Goal: Task Accomplishment & Management: Complete application form

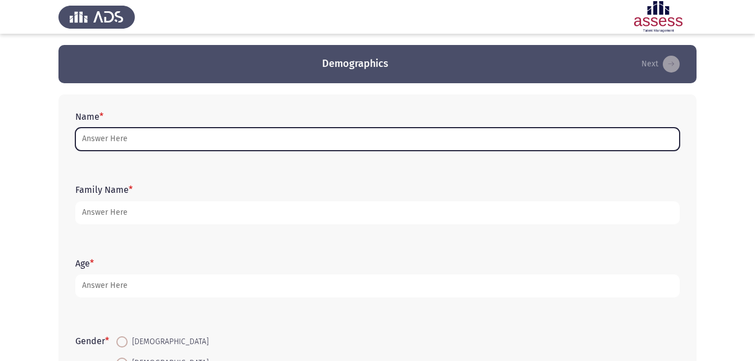
click at [148, 135] on input "Name *" at bounding box center [377, 139] width 604 height 23
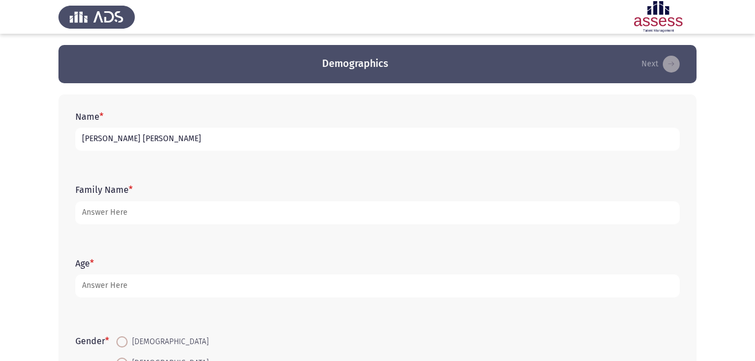
type input "[PERSON_NAME] [PERSON_NAME]"
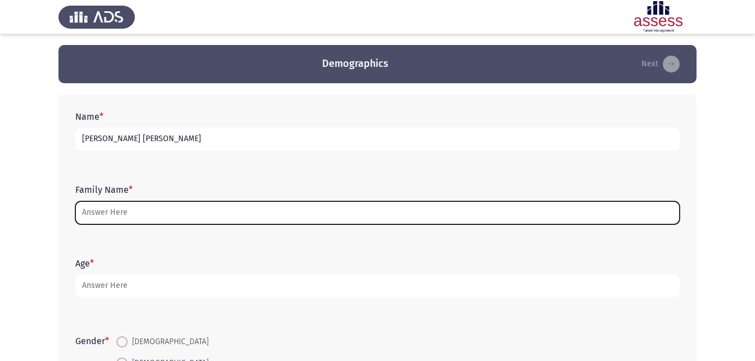
click at [155, 203] on input "Family Name *" at bounding box center [377, 212] width 604 height 23
type input "0"
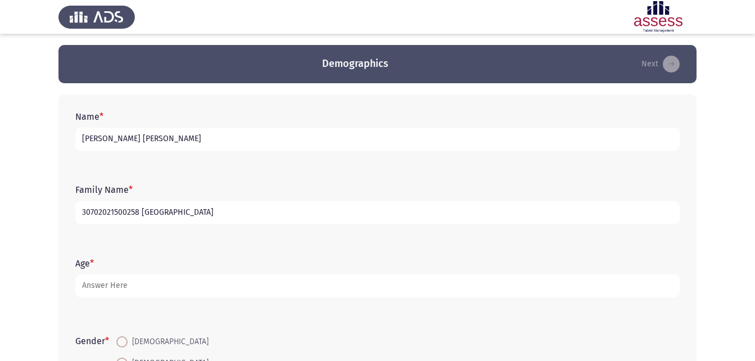
type input "30702021500258 [GEOGRAPHIC_DATA]"
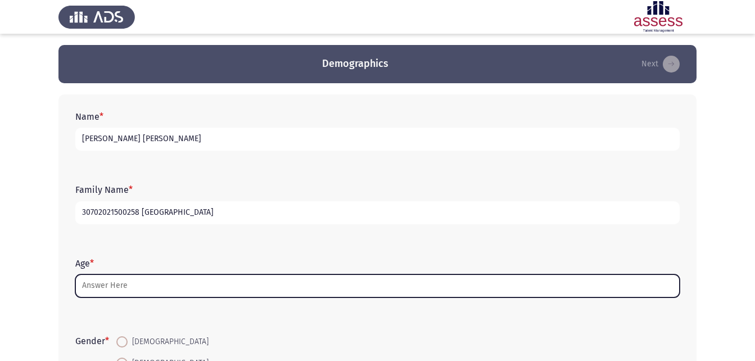
click at [162, 278] on input "Age *" at bounding box center [377, 285] width 604 height 23
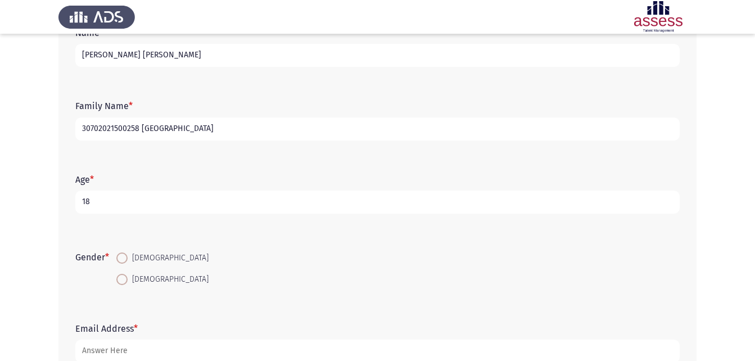
scroll to position [158, 0]
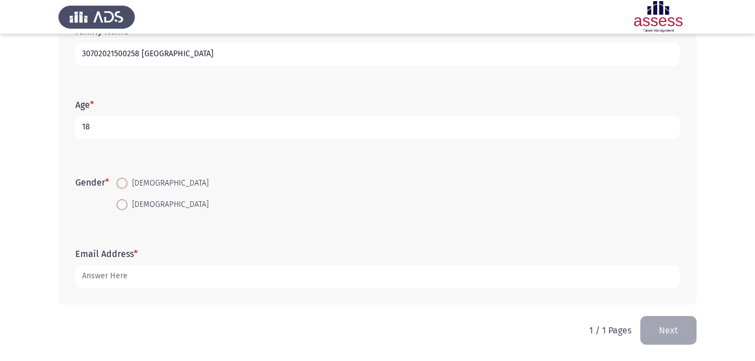
type input "18"
click at [126, 183] on span at bounding box center [121, 183] width 11 height 11
click at [126, 183] on input "[DEMOGRAPHIC_DATA]" at bounding box center [121, 183] width 11 height 11
radio input "true"
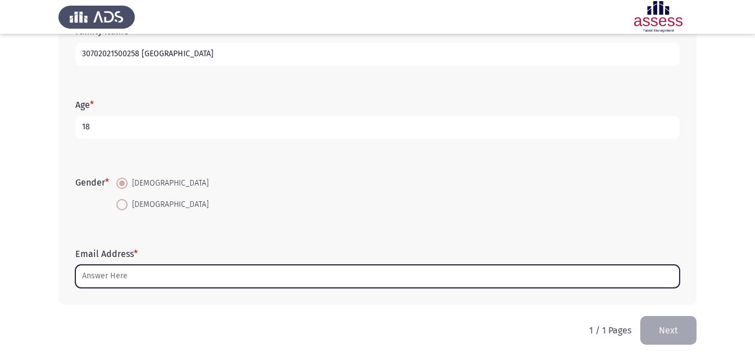
click at [133, 273] on input "Email Address *" at bounding box center [377, 276] width 604 height 23
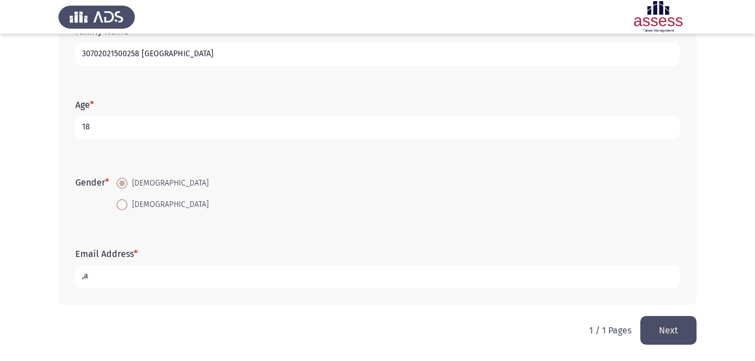
type input ","
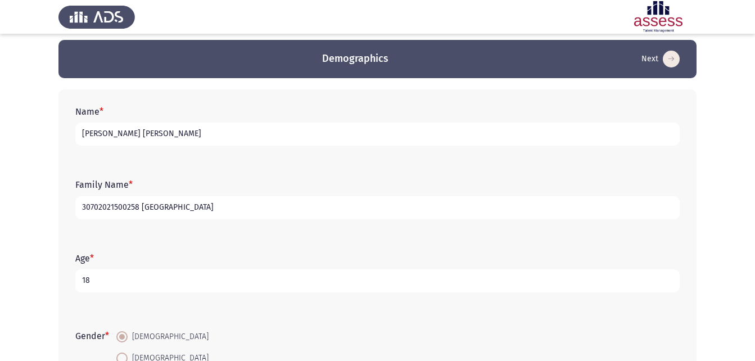
scroll to position [0, 0]
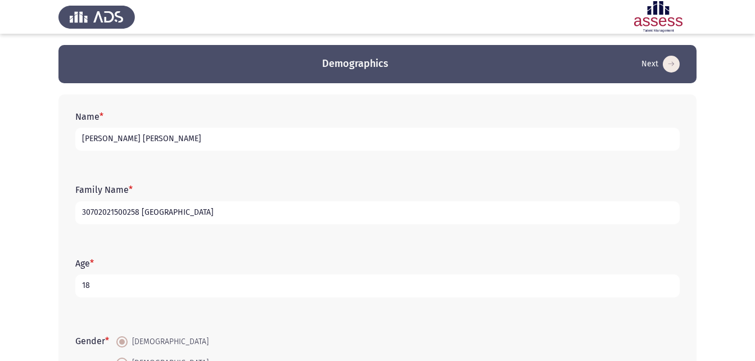
type input "[EMAIL_ADDRESS][DOMAIN_NAME]"
click at [225, 134] on input "[PERSON_NAME] [PERSON_NAME]" at bounding box center [377, 139] width 604 height 23
drag, startPoint x: 221, startPoint y: 135, endPoint x: -2, endPoint y: 135, distance: 223.1
click at [0, 135] on html "Demographics Next Name * [PERSON_NAME] [PERSON_NAME] Family Name * 307020215002…" at bounding box center [377, 259] width 755 height 519
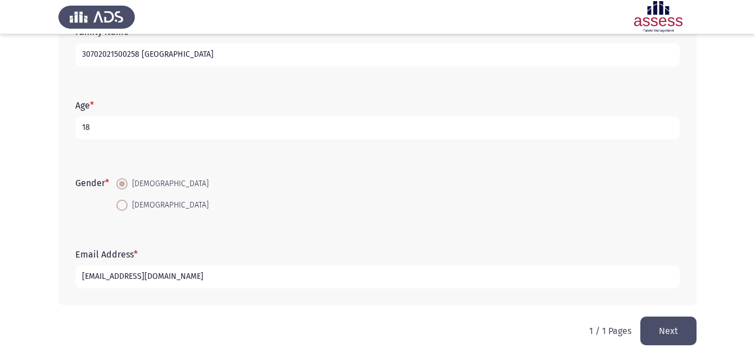
scroll to position [158, 0]
type input "[PERSON_NAME]"
click at [651, 332] on button "Next" at bounding box center [668, 330] width 56 height 29
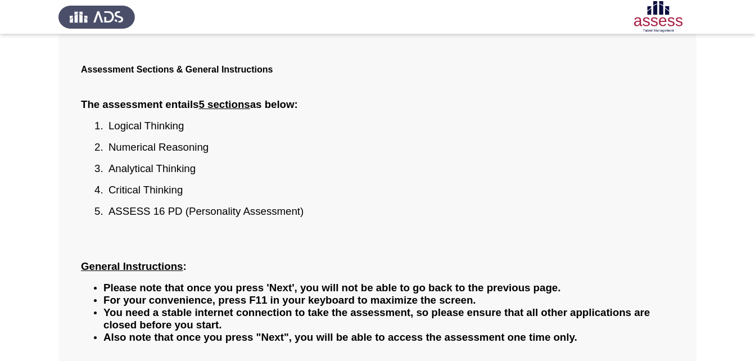
scroll to position [136, 0]
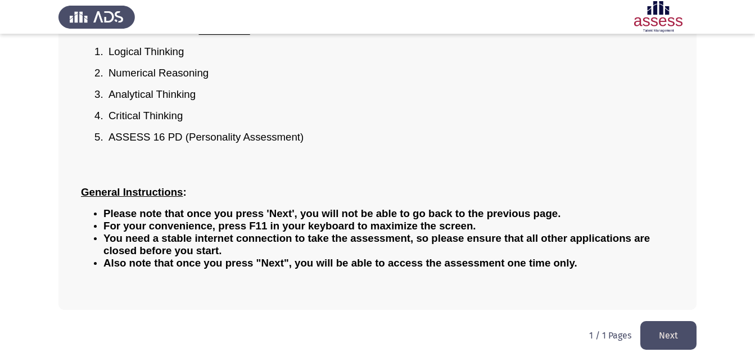
click at [631, 319] on html "مقدمة عامة - General Introduction Next Assessment Sections & General Instructio…" at bounding box center [377, 112] width 755 height 497
click at [651, 334] on button "Next" at bounding box center [668, 335] width 56 height 29
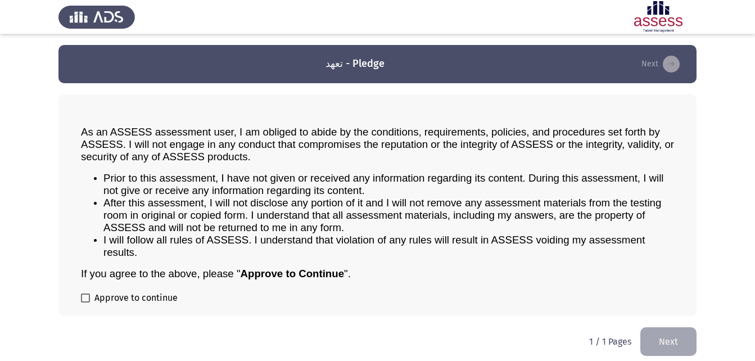
click at [145, 293] on span "Approve to continue" at bounding box center [135, 297] width 83 height 13
click at [85, 302] on input "Approve to continue" at bounding box center [85, 302] width 1 height 1
checkbox input "true"
click at [663, 338] on button "Next" at bounding box center [668, 341] width 56 height 29
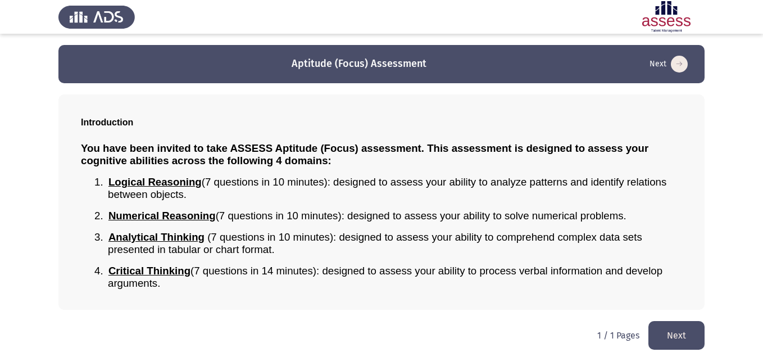
click at [693, 339] on button "Next" at bounding box center [677, 335] width 56 height 29
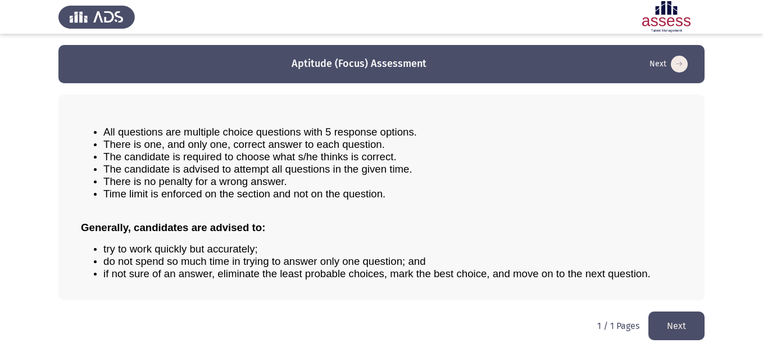
click at [690, 339] on button "Next" at bounding box center [677, 325] width 56 height 29
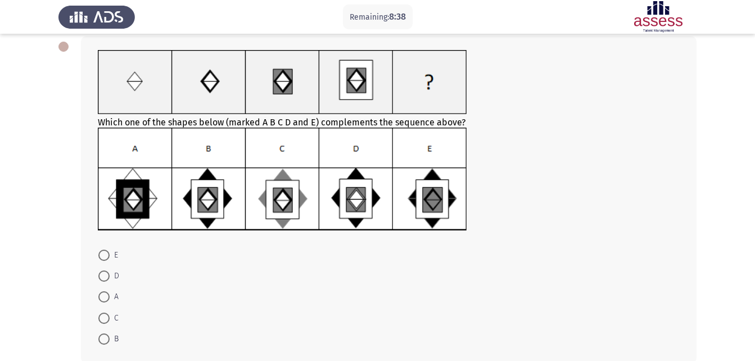
scroll to position [117, 0]
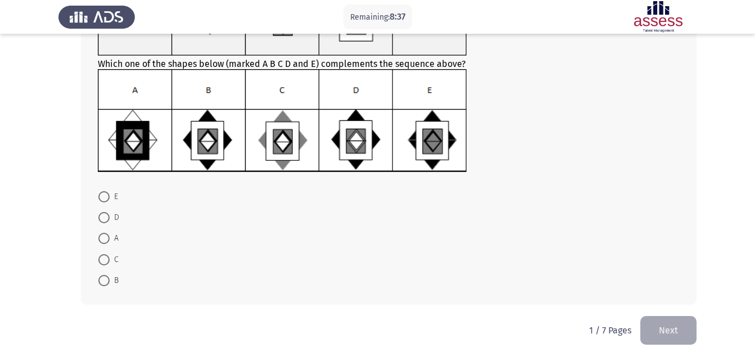
click at [103, 277] on span at bounding box center [103, 280] width 11 height 11
click at [103, 277] on input "B" at bounding box center [103, 280] width 11 height 11
radio input "true"
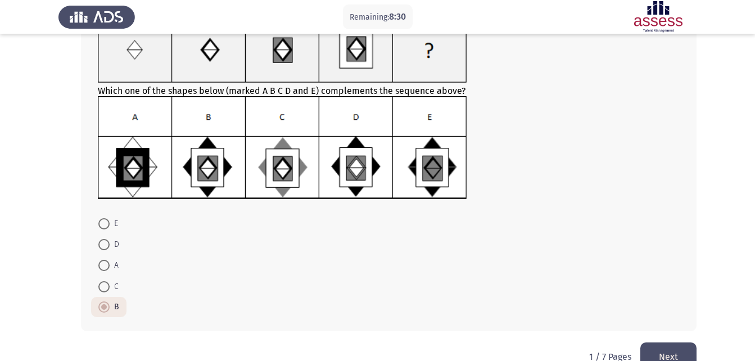
scroll to position [116, 0]
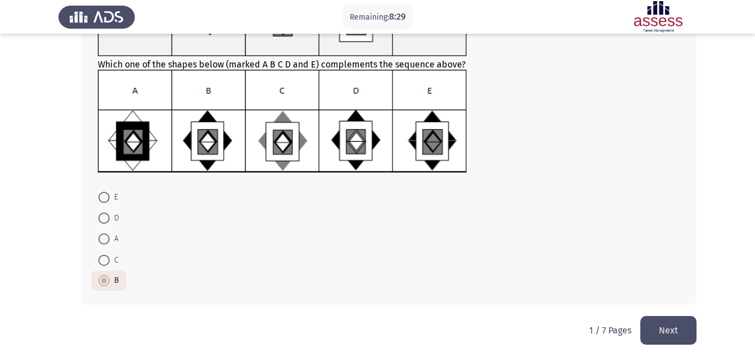
click at [677, 335] on button "Next" at bounding box center [668, 330] width 56 height 29
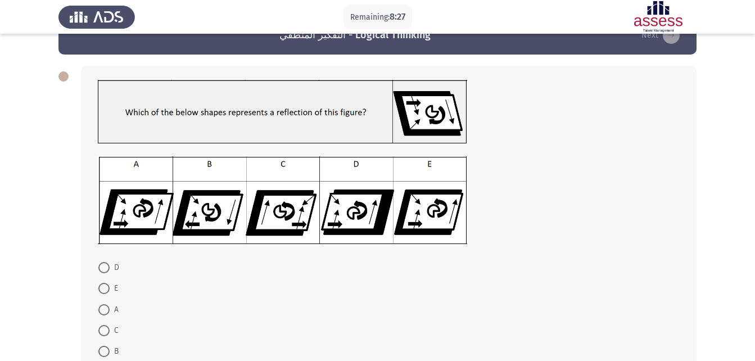
scroll to position [56, 0]
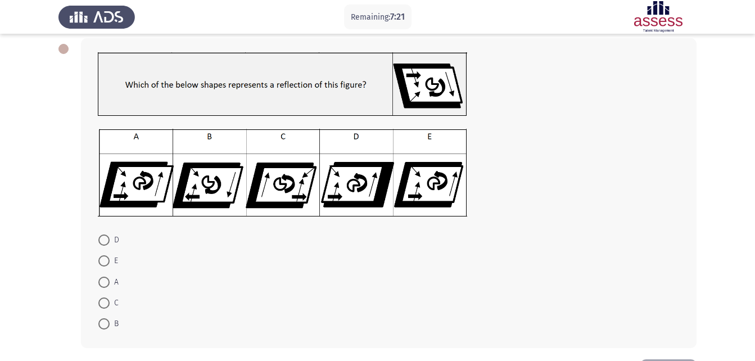
click at [107, 270] on mat-radio-button "E" at bounding box center [108, 260] width 34 height 21
click at [106, 266] on span at bounding box center [103, 260] width 11 height 11
click at [106, 266] on input "E" at bounding box center [103, 260] width 11 height 11
radio input "true"
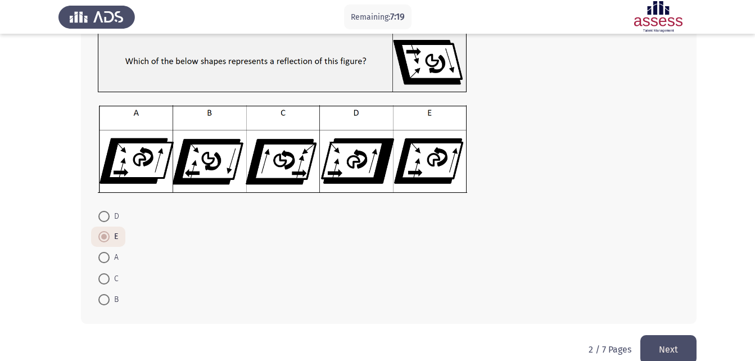
scroll to position [99, 0]
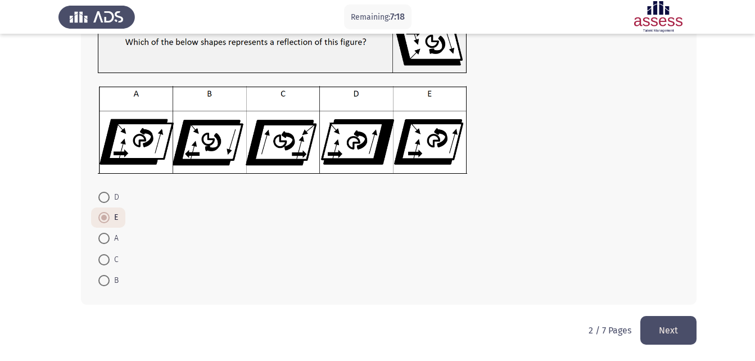
click at [668, 322] on button "Next" at bounding box center [668, 330] width 56 height 29
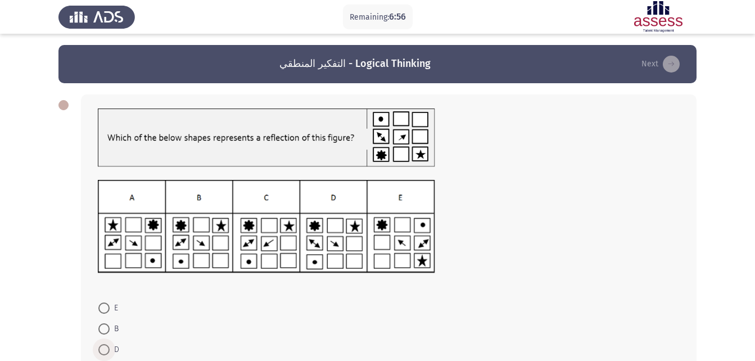
click at [103, 347] on span at bounding box center [103, 349] width 11 height 11
click at [103, 347] on input "D" at bounding box center [103, 349] width 11 height 11
radio input "true"
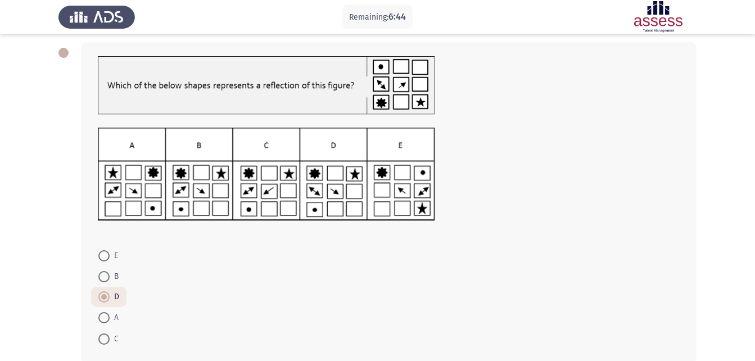
scroll to position [56, 0]
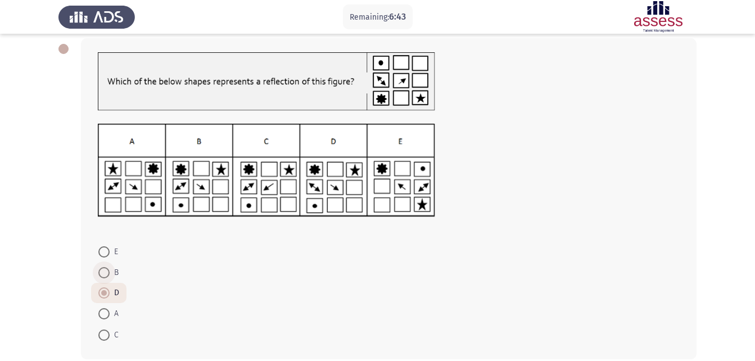
click at [103, 273] on span at bounding box center [103, 272] width 11 height 11
click at [103, 273] on input "B" at bounding box center [103, 272] width 11 height 11
radio input "true"
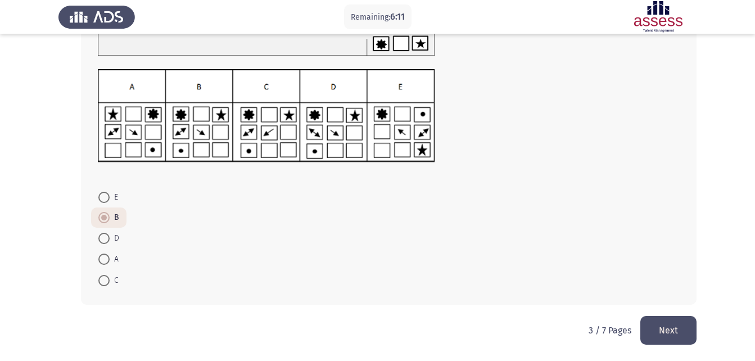
click at [659, 325] on button "Next" at bounding box center [668, 330] width 56 height 29
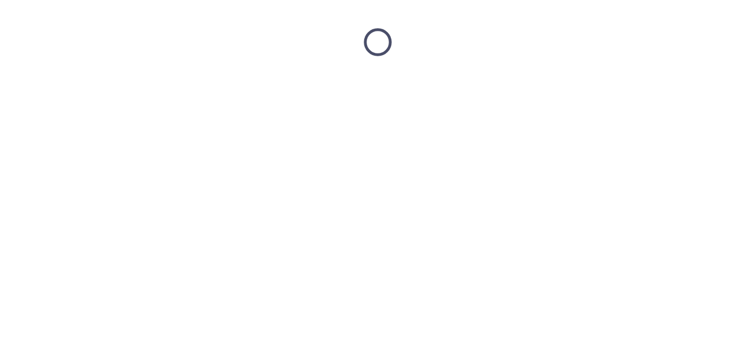
scroll to position [0, 0]
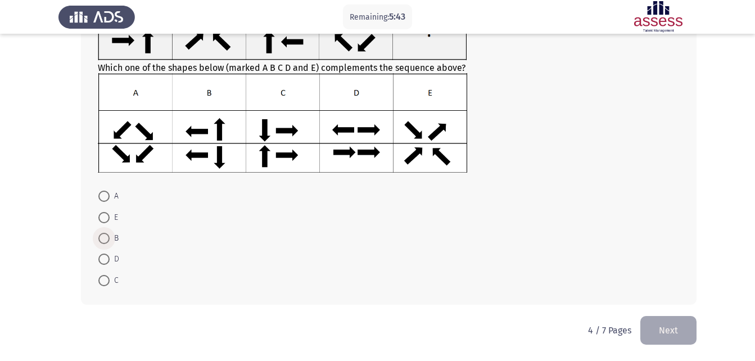
click at [100, 239] on span at bounding box center [103, 238] width 11 height 11
click at [100, 239] on input "B" at bounding box center [103, 238] width 11 height 11
radio input "true"
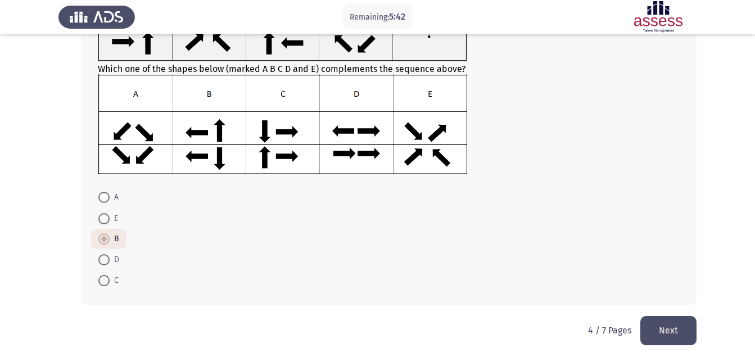
click at [664, 327] on button "Next" at bounding box center [668, 330] width 56 height 29
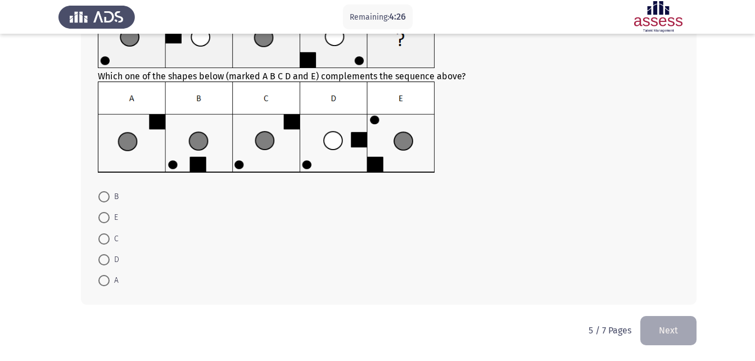
scroll to position [43, 0]
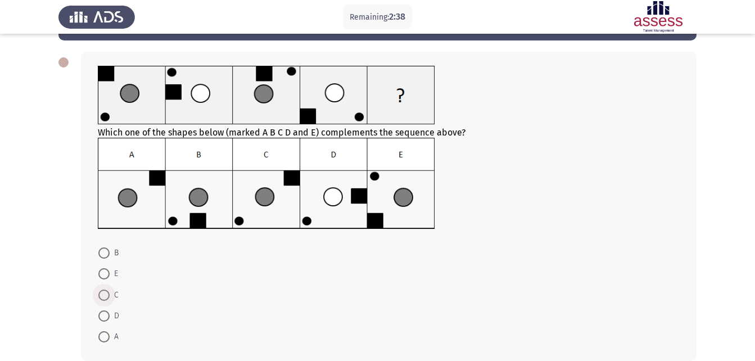
click at [103, 291] on span at bounding box center [103, 294] width 11 height 11
click at [103, 291] on input "C" at bounding box center [103, 294] width 11 height 11
radio input "true"
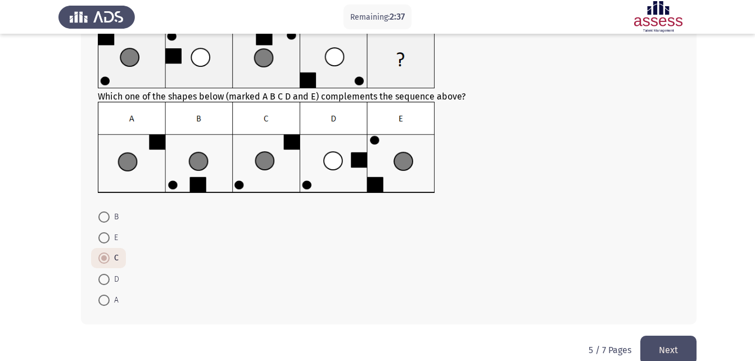
scroll to position [98, 0]
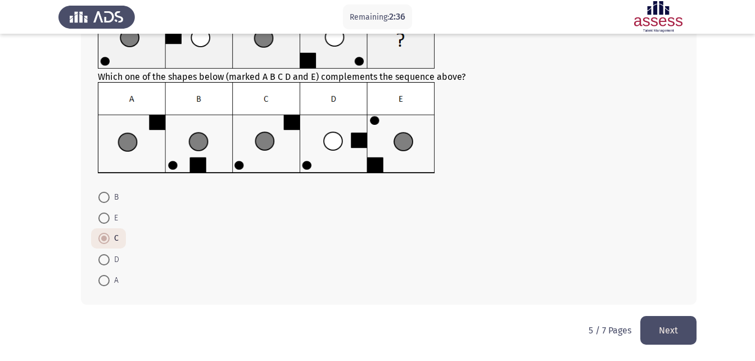
click at [665, 322] on button "Next" at bounding box center [668, 330] width 56 height 29
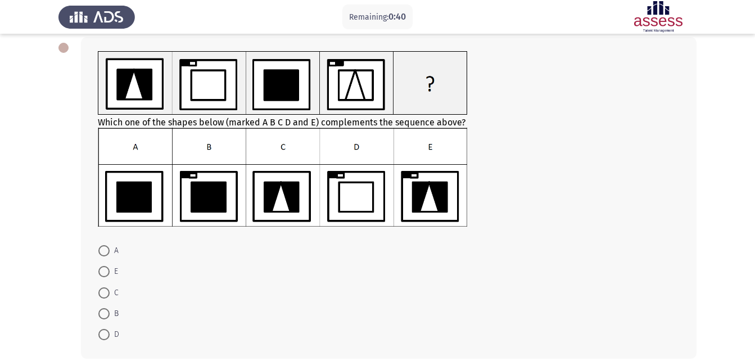
scroll to position [111, 0]
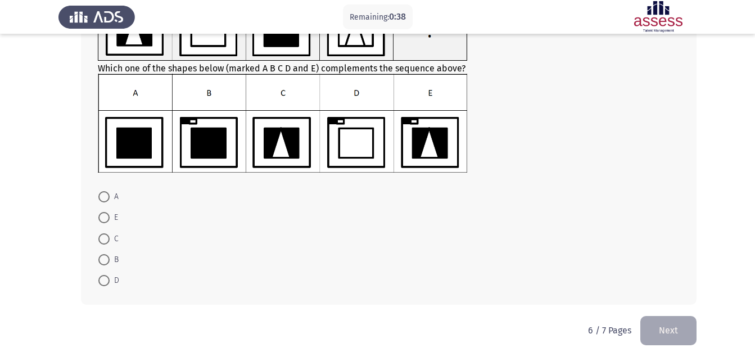
click at [108, 224] on label "E" at bounding box center [108, 217] width 20 height 13
click at [108, 223] on input "E" at bounding box center [103, 217] width 11 height 11
radio input "true"
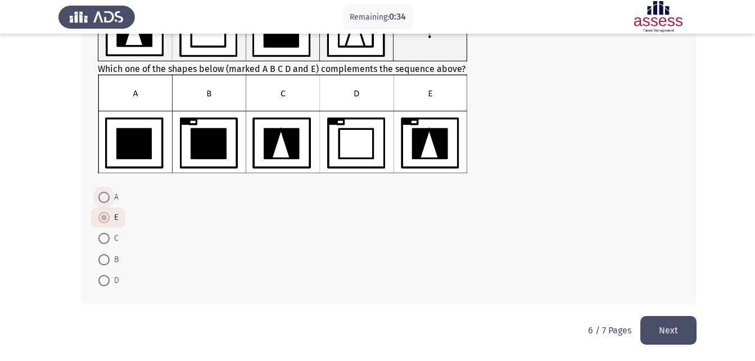
click at [103, 201] on span at bounding box center [103, 197] width 11 height 11
click at [103, 201] on input "A" at bounding box center [103, 197] width 11 height 11
radio input "true"
click at [668, 330] on button "Next" at bounding box center [668, 330] width 56 height 29
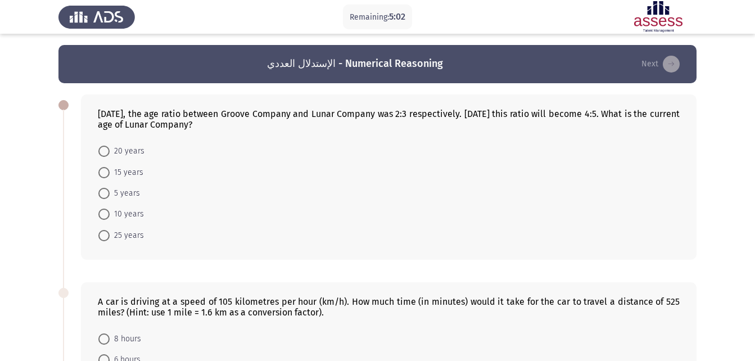
click at [105, 215] on span at bounding box center [103, 213] width 11 height 11
click at [105, 215] on input "10 years" at bounding box center [103, 213] width 11 height 11
radio input "true"
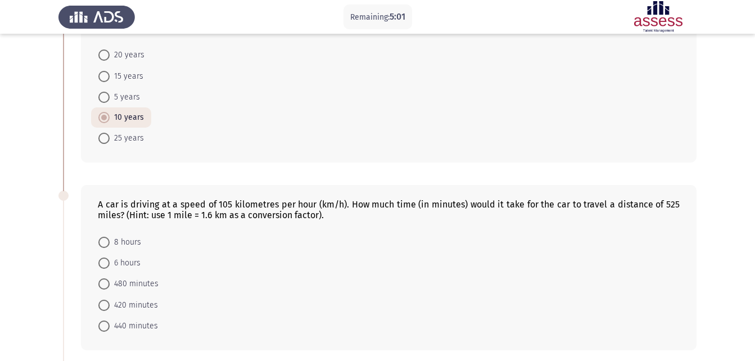
scroll to position [112, 0]
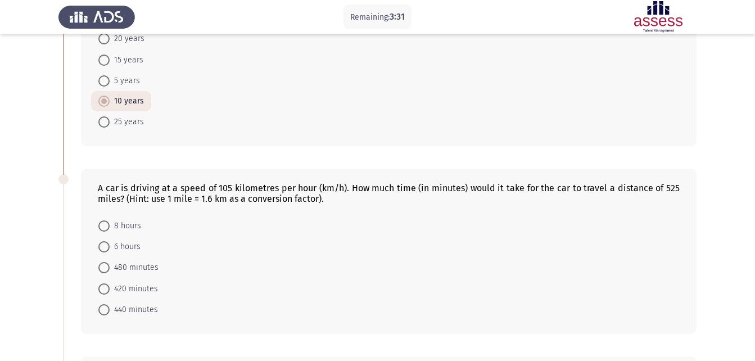
click at [108, 269] on span at bounding box center [103, 267] width 11 height 11
click at [108, 269] on input "480 minutes" at bounding box center [103, 267] width 11 height 11
radio input "true"
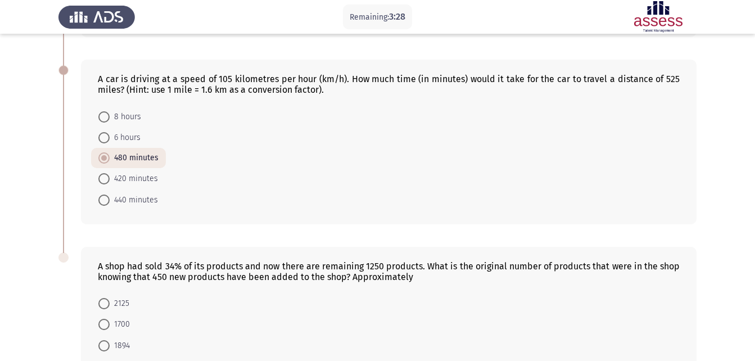
scroll to position [328, 0]
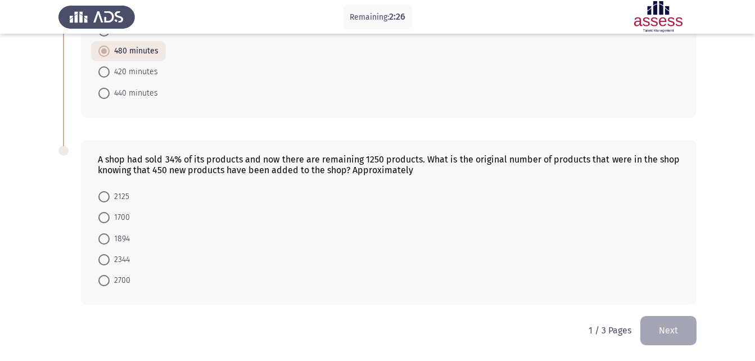
click at [110, 257] on span "2344" at bounding box center [120, 259] width 20 height 13
click at [110, 257] on input "2344" at bounding box center [103, 259] width 11 height 11
radio input "true"
click at [675, 328] on button "Next" at bounding box center [668, 330] width 56 height 29
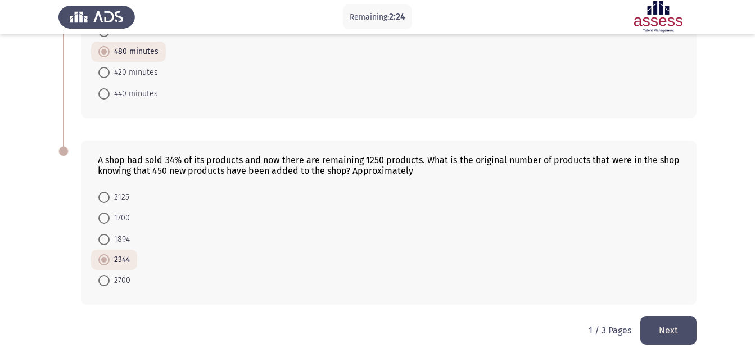
scroll to position [0, 0]
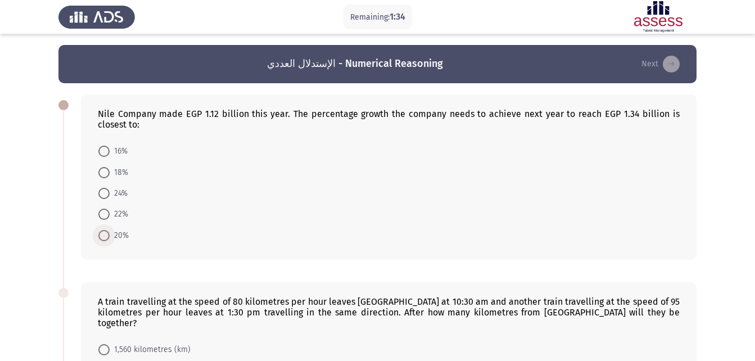
drag, startPoint x: 106, startPoint y: 234, endPoint x: 111, endPoint y: 238, distance: 6.8
click at [106, 234] on span at bounding box center [103, 235] width 11 height 11
click at [106, 234] on input "20%" at bounding box center [103, 235] width 11 height 11
radio input "true"
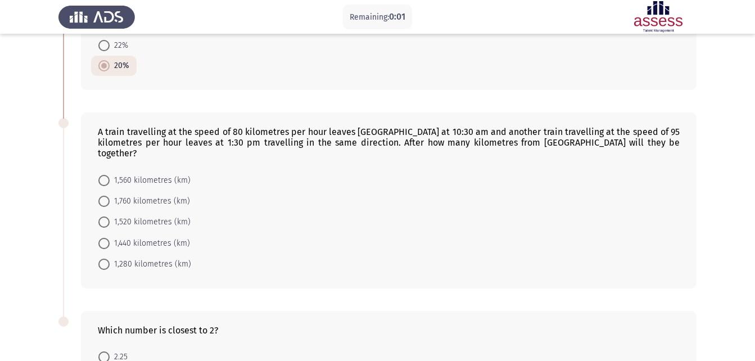
click at [137, 215] on span "1,520 kilometres (km)" at bounding box center [150, 221] width 81 height 13
click at [110, 216] on input "1,520 kilometres (km)" at bounding box center [103, 221] width 11 height 11
radio input "true"
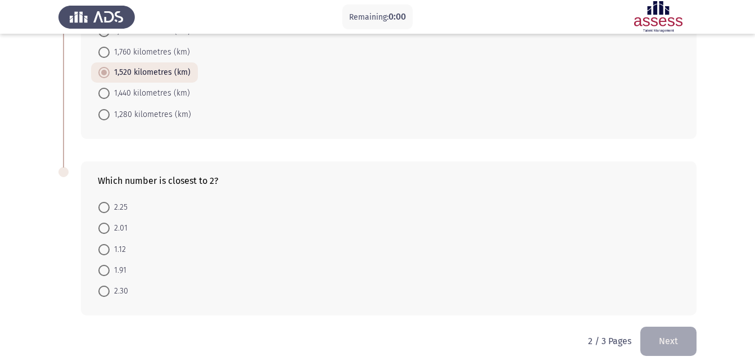
scroll to position [0, 0]
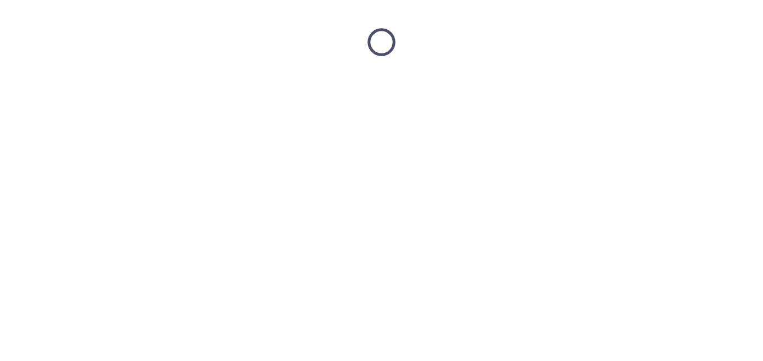
click at [99, 84] on html at bounding box center [381, 42] width 763 height 84
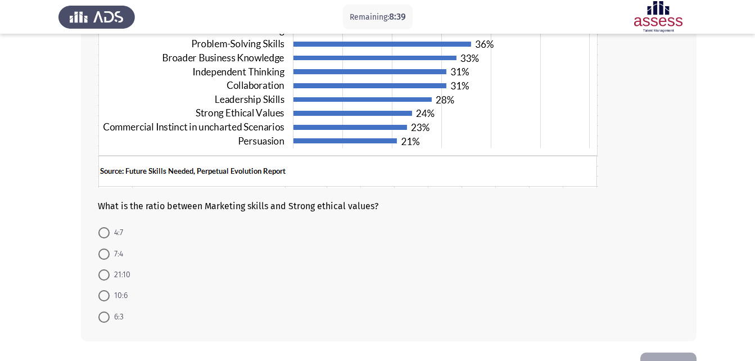
scroll to position [225, 0]
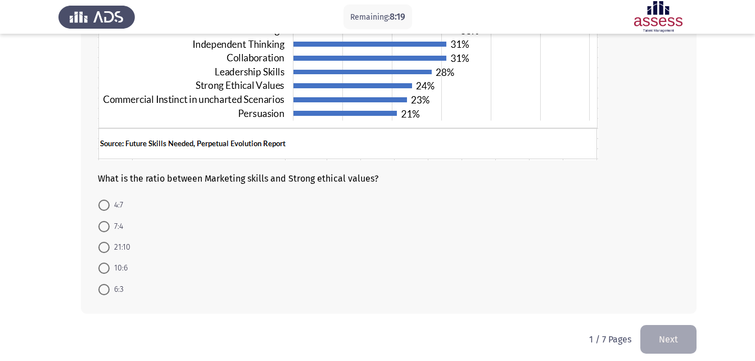
click at [101, 224] on span at bounding box center [103, 226] width 11 height 11
click at [101, 224] on input "7:4" at bounding box center [103, 226] width 11 height 11
radio input "true"
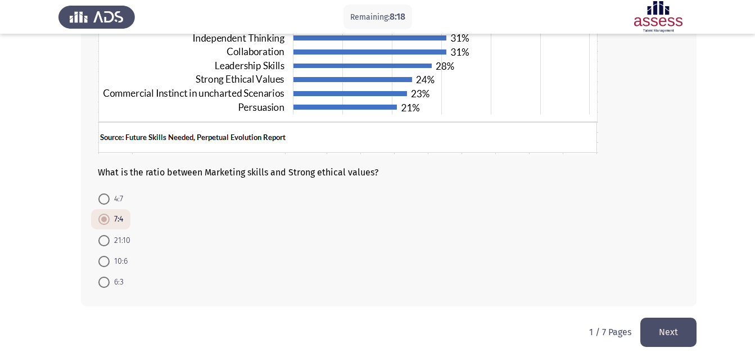
scroll to position [233, 0]
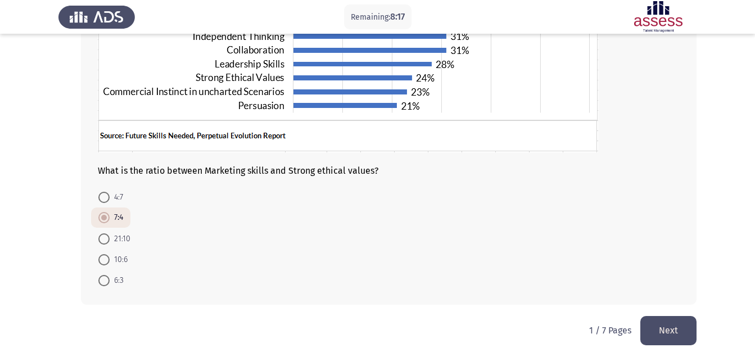
click at [680, 323] on button "Next" at bounding box center [668, 330] width 56 height 29
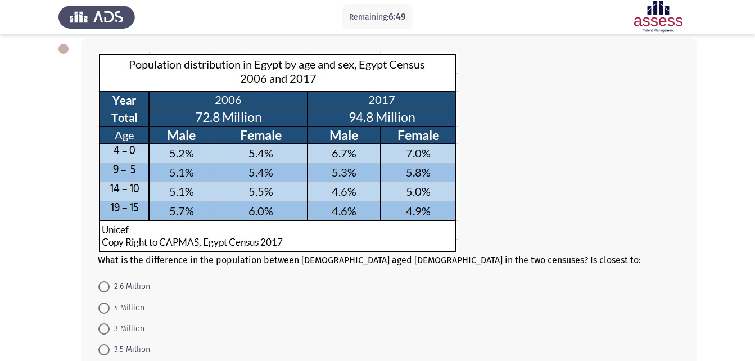
scroll to position [112, 0]
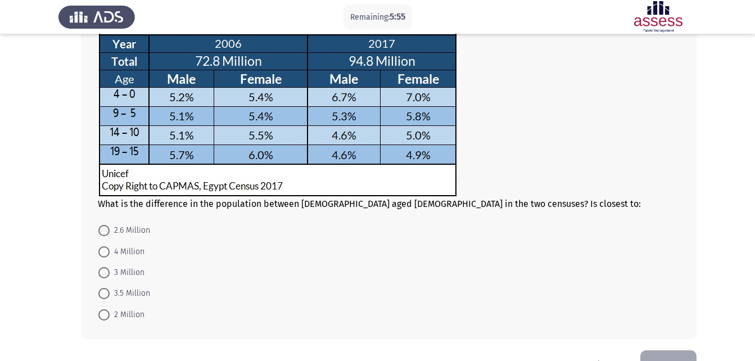
click at [131, 225] on span "2.6 Million" at bounding box center [130, 230] width 40 height 13
click at [110, 225] on input "2.6 Million" at bounding box center [103, 230] width 11 height 11
radio input "true"
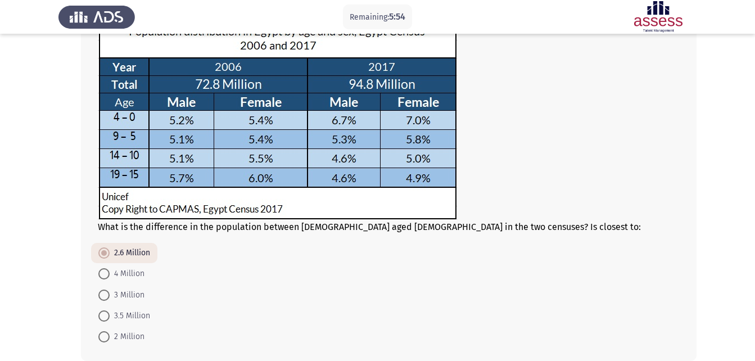
scroll to position [146, 0]
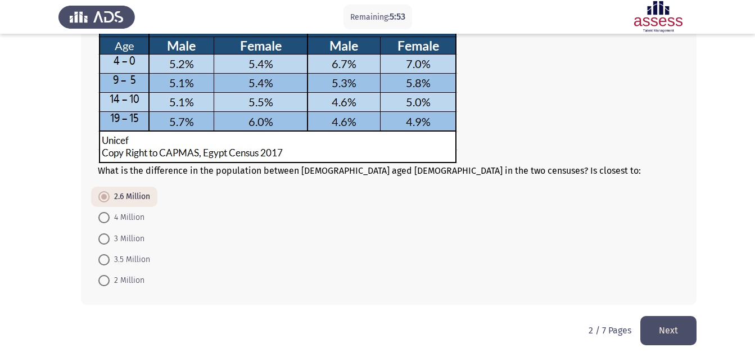
click at [686, 327] on button "Next" at bounding box center [668, 330] width 56 height 29
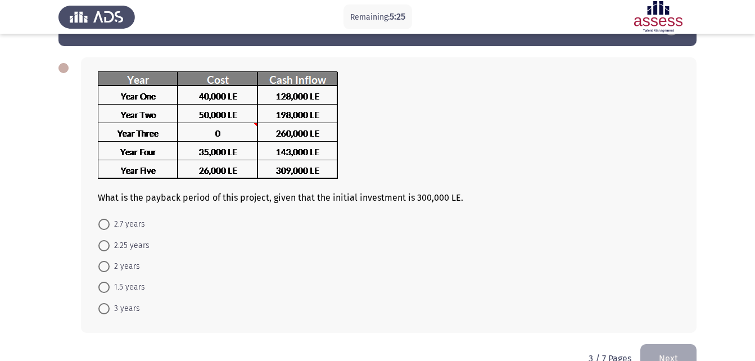
scroll to position [56, 0]
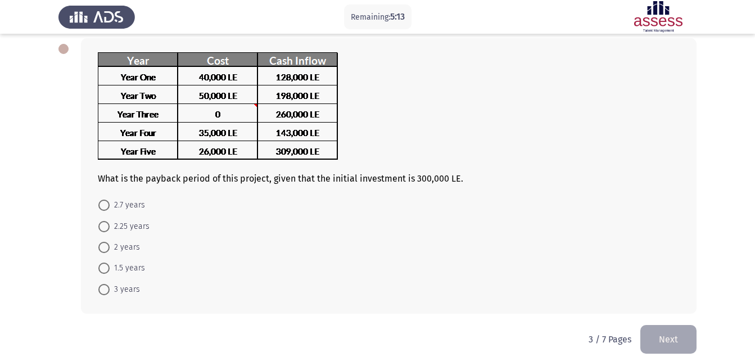
click at [117, 287] on span "3 years" at bounding box center [125, 289] width 30 height 13
click at [110, 287] on input "3 years" at bounding box center [103, 289] width 11 height 11
radio input "true"
click at [660, 331] on button "Next" at bounding box center [668, 338] width 56 height 29
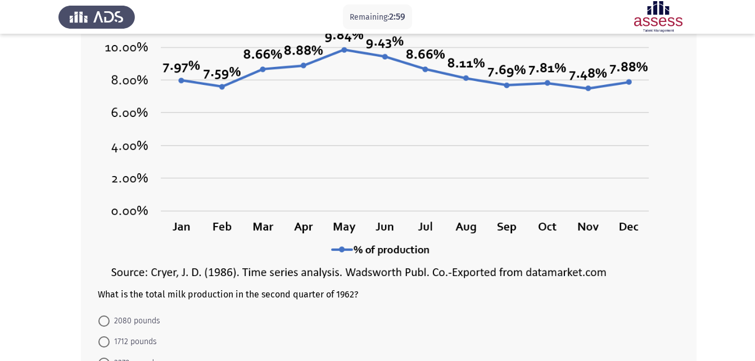
scroll to position [259, 0]
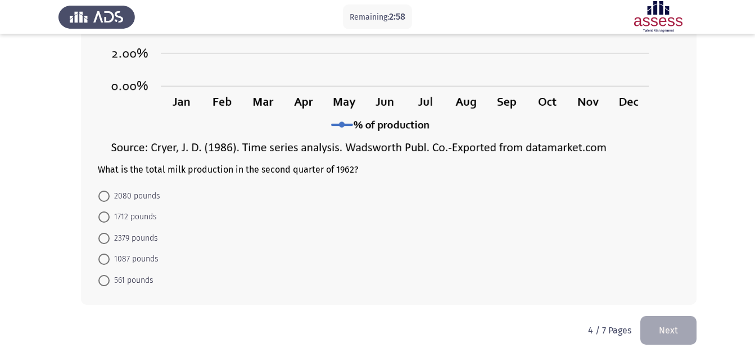
click at [111, 198] on span "2080 pounds" at bounding box center [135, 195] width 51 height 13
click at [110, 198] on input "2080 pounds" at bounding box center [103, 196] width 11 height 11
radio input "true"
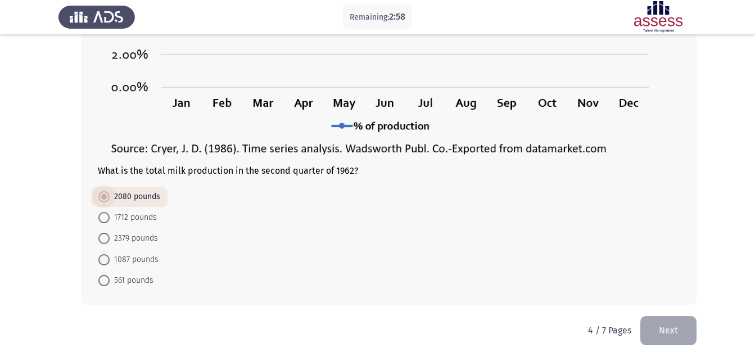
scroll to position [257, 0]
click at [664, 324] on button "Next" at bounding box center [668, 330] width 56 height 29
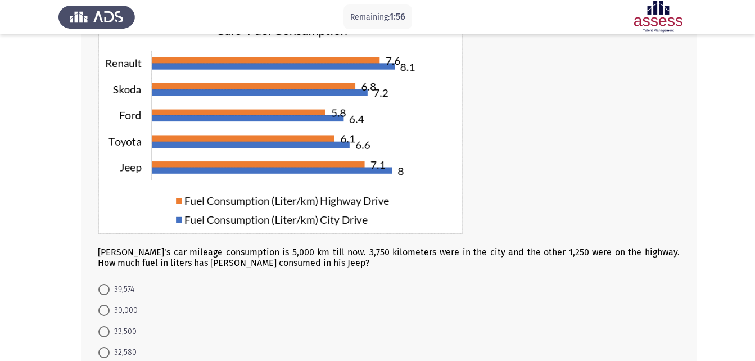
scroll to position [112, 0]
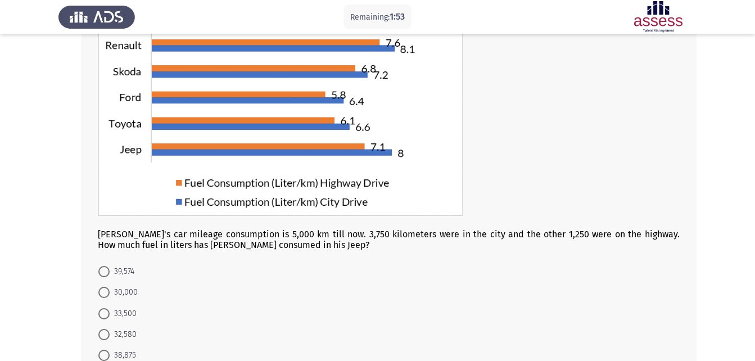
click at [102, 318] on span at bounding box center [103, 313] width 11 height 11
click at [102, 318] on input "33,500" at bounding box center [103, 313] width 11 height 11
radio input "true"
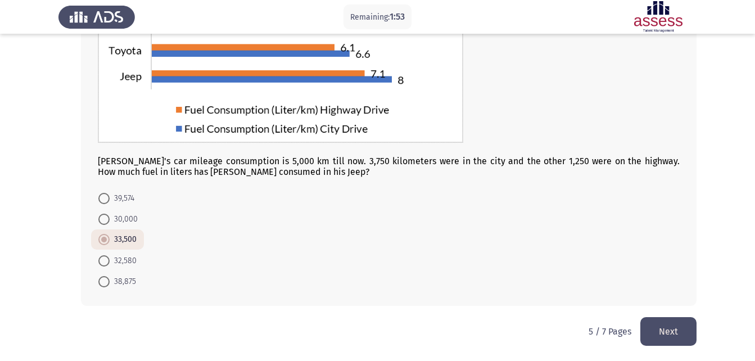
scroll to position [187, 0]
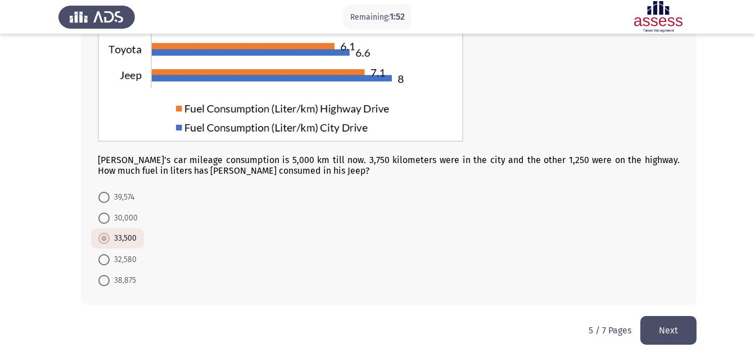
click at [659, 324] on button "Next" at bounding box center [668, 330] width 56 height 29
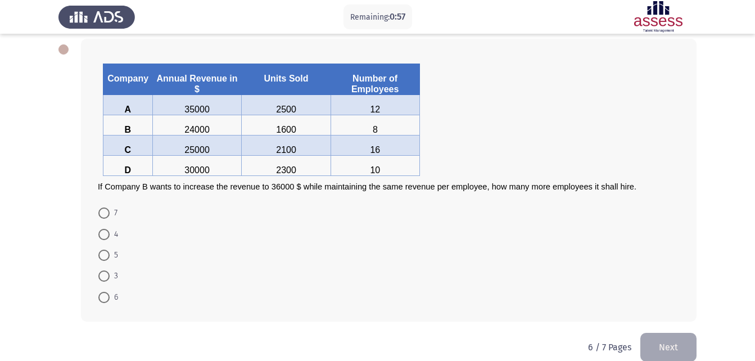
scroll to position [56, 0]
click at [105, 276] on span at bounding box center [103, 275] width 11 height 11
click at [105, 276] on input "3" at bounding box center [103, 275] width 11 height 11
radio input "true"
click at [687, 342] on button "Next" at bounding box center [668, 345] width 56 height 29
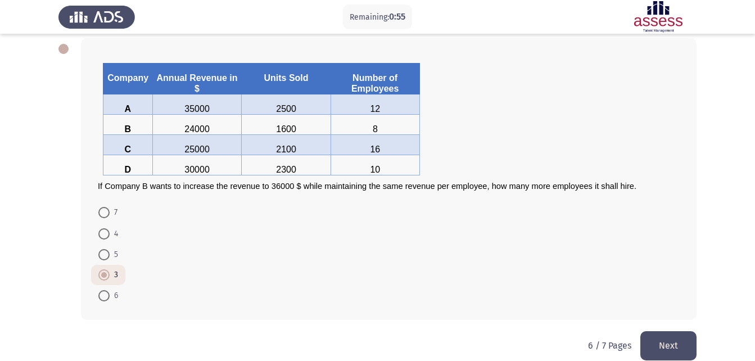
scroll to position [0, 0]
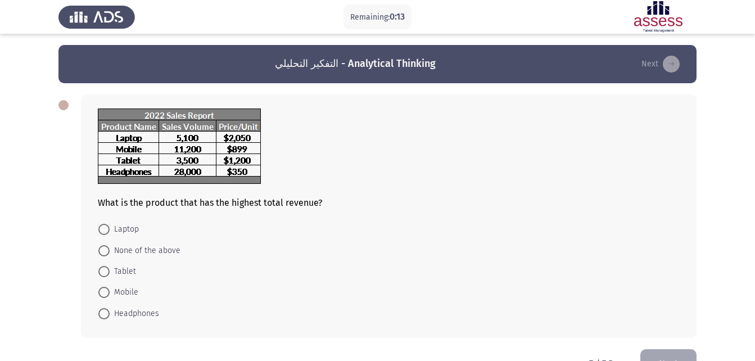
click at [116, 293] on span "Mobile" at bounding box center [124, 291] width 29 height 13
click at [110, 293] on input "Mobile" at bounding box center [103, 292] width 11 height 11
radio input "true"
click at [100, 309] on span at bounding box center [103, 312] width 11 height 11
click at [100, 309] on input "Headphones" at bounding box center [103, 312] width 11 height 11
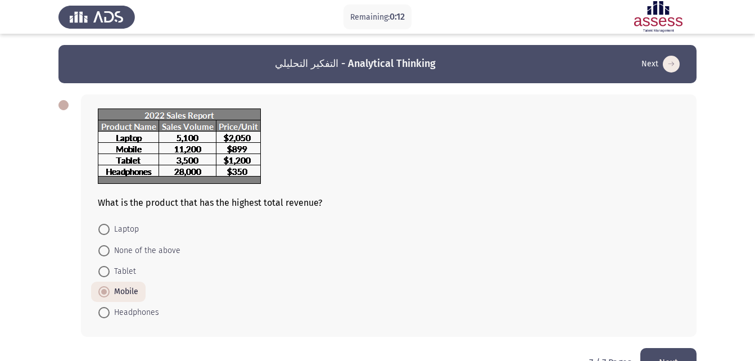
radio input "true"
click at [667, 353] on button "Next" at bounding box center [668, 362] width 56 height 29
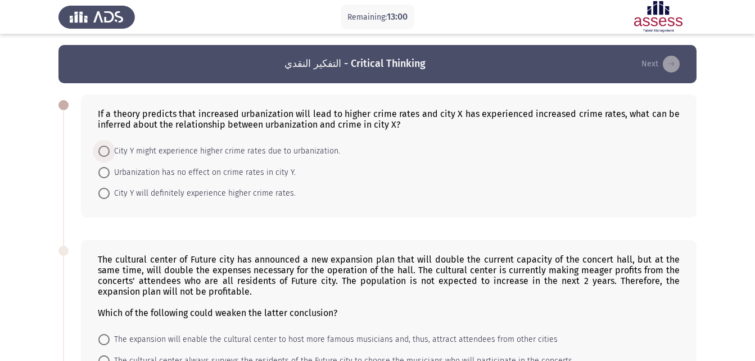
click at [198, 155] on span "City Y might experience higher crime rates due to urbanization." at bounding box center [225, 150] width 230 height 13
click at [110, 155] on input "City Y might experience higher crime rates due to urbanization." at bounding box center [103, 151] width 11 height 11
radio input "true"
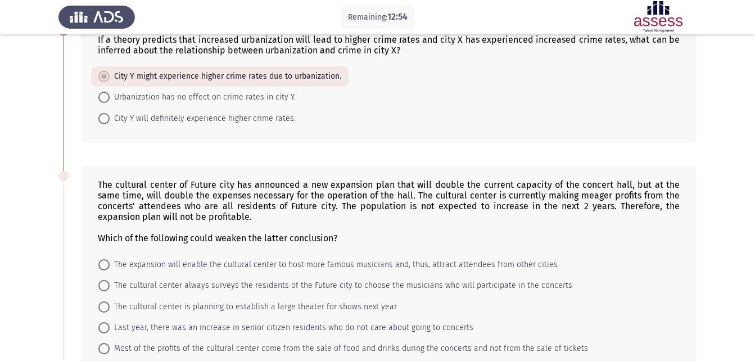
scroll to position [56, 0]
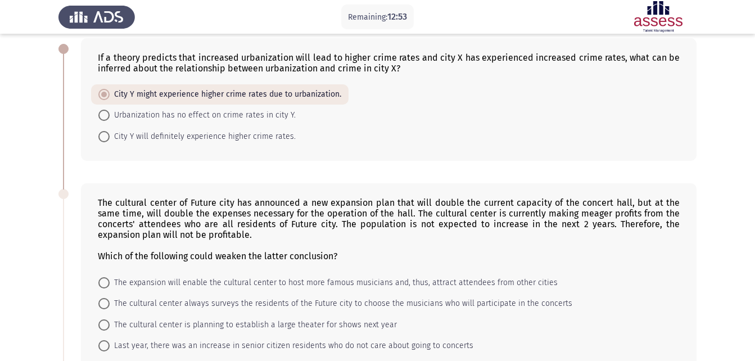
click at [225, 111] on span "Urbanization has no effect on crime rates in city Y." at bounding box center [203, 114] width 186 height 13
click at [110, 111] on input "Urbanization has no effect on crime rates in city Y." at bounding box center [103, 115] width 11 height 11
radio input "true"
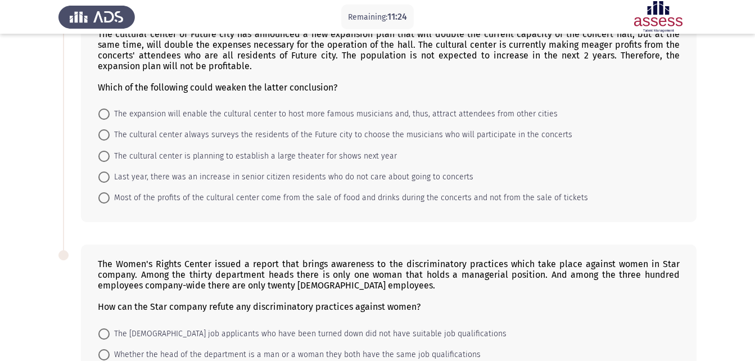
scroll to position [169, 0]
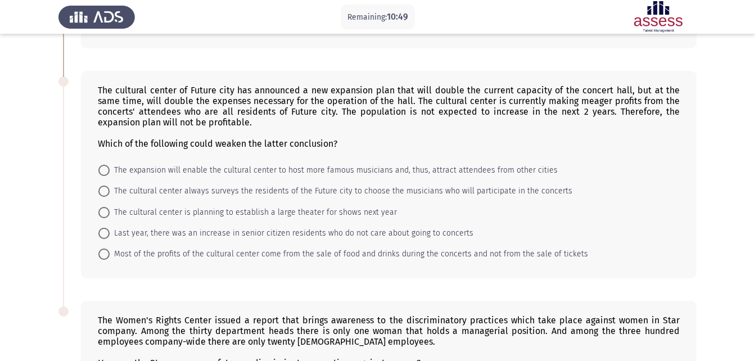
click at [267, 234] on span "Last year, there was an increase in senior citizen residents who do not care ab…" at bounding box center [292, 232] width 364 height 13
click at [110, 234] on input "Last year, there was an increase in senior citizen residents who do not care ab…" at bounding box center [103, 233] width 11 height 11
radio input "true"
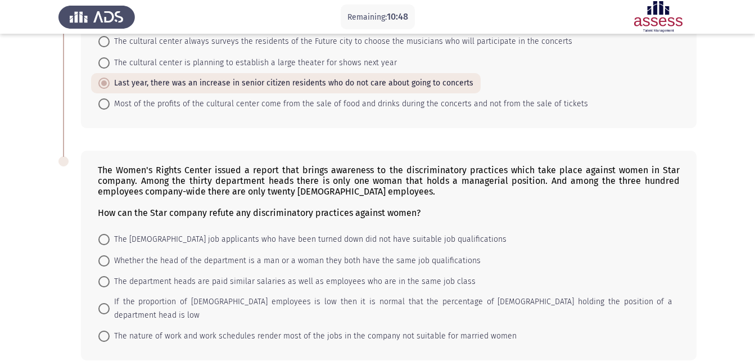
scroll to position [337, 0]
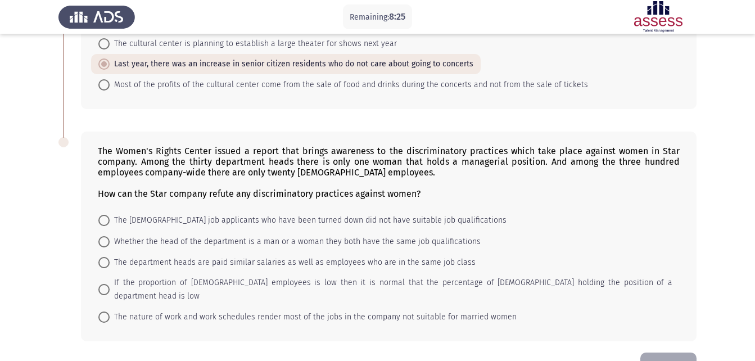
click at [375, 310] on span "The nature of work and work schedules render most of the jobs in the company no…" at bounding box center [313, 316] width 407 height 13
click at [110, 311] on input "The nature of work and work schedules render most of the jobs in the company no…" at bounding box center [103, 316] width 11 height 11
radio input "true"
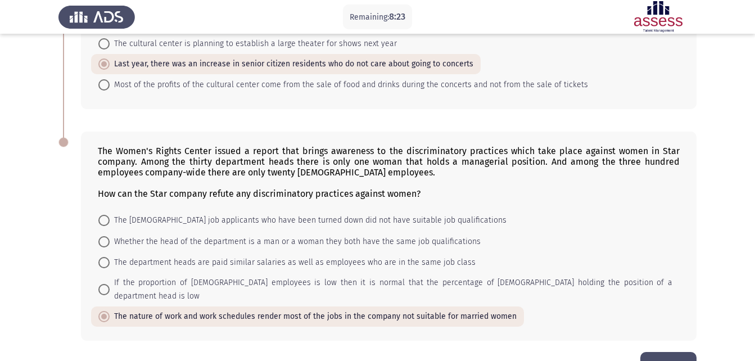
click at [653, 352] on button "Next" at bounding box center [668, 366] width 56 height 29
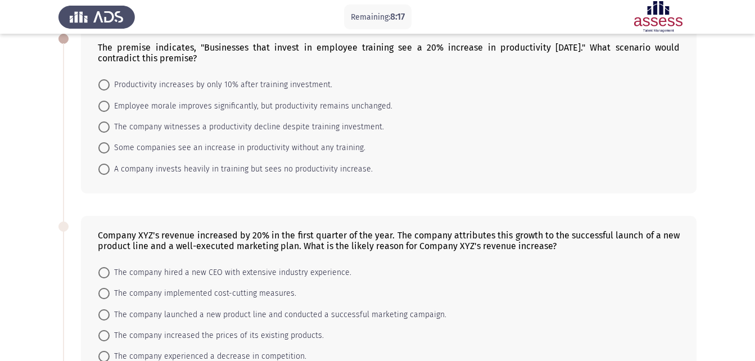
scroll to position [0, 0]
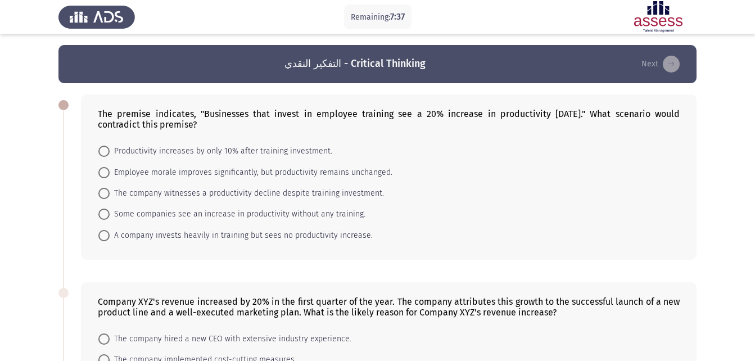
click at [224, 189] on span "The company witnesses a productivity decline despite training investment." at bounding box center [247, 193] width 274 height 13
click at [110, 189] on input "The company witnesses a productivity decline despite training investment." at bounding box center [103, 193] width 11 height 11
radio input "true"
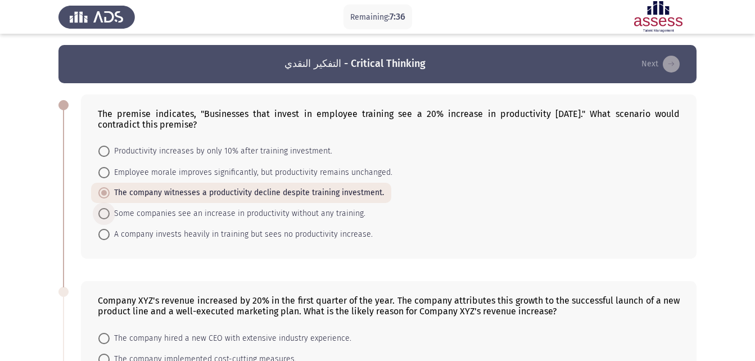
click at [226, 212] on span "Some companies see an increase in productivity without any training." at bounding box center [238, 213] width 256 height 13
click at [110, 212] on input "Some companies see an increase in productivity without any training." at bounding box center [103, 213] width 11 height 11
radio input "true"
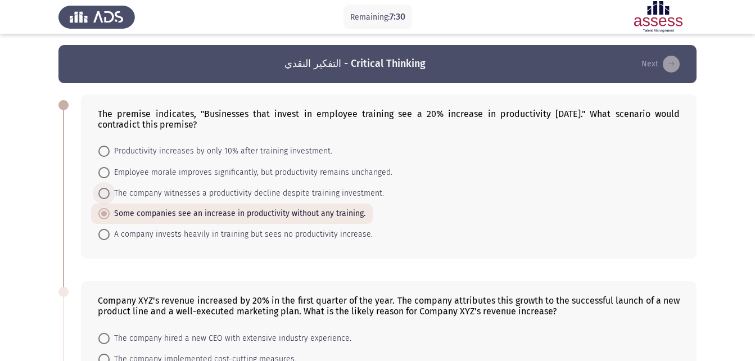
click at [237, 196] on span "The company witnesses a productivity decline despite training investment." at bounding box center [247, 193] width 274 height 13
click at [110, 196] on input "The company witnesses a productivity decline despite training investment." at bounding box center [103, 193] width 11 height 11
radio input "true"
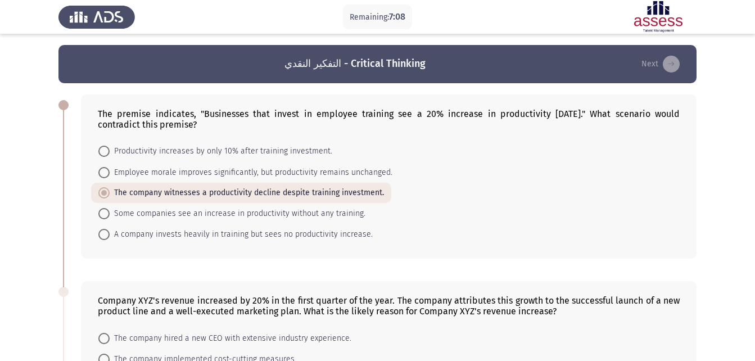
click at [286, 152] on span "Productivity increases by only 10% after training investment." at bounding box center [221, 150] width 223 height 13
click at [110, 152] on input "Productivity increases by only 10% after training investment." at bounding box center [103, 151] width 11 height 11
radio input "true"
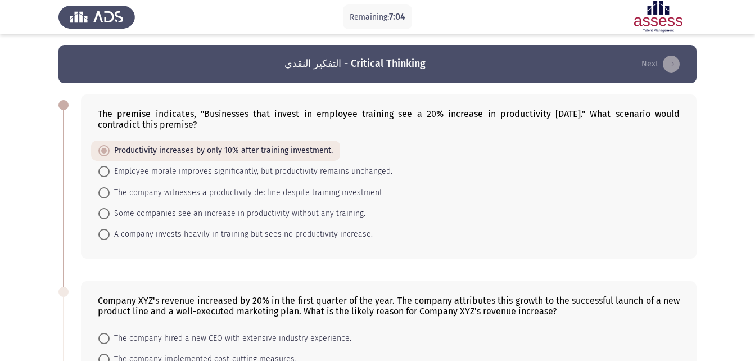
click at [296, 238] on span "A company invests heavily in training but sees no productivity increase." at bounding box center [241, 234] width 263 height 13
click at [110, 238] on input "A company invests heavily in training but sees no productivity increase." at bounding box center [103, 234] width 11 height 11
radio input "true"
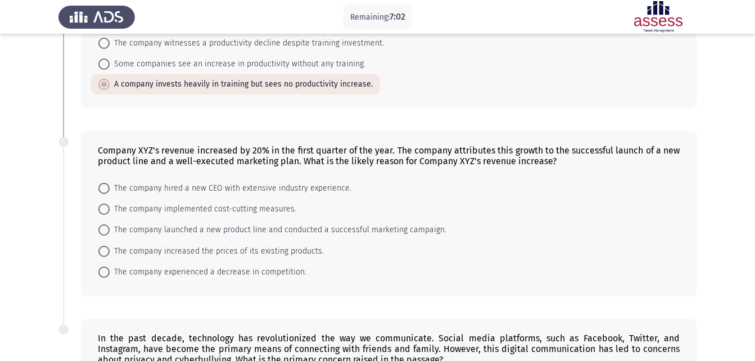
scroll to position [169, 0]
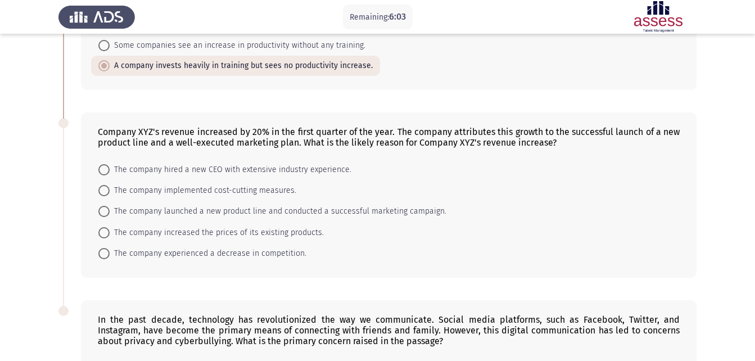
click at [257, 173] on span "The company hired a new CEO with extensive industry experience." at bounding box center [231, 169] width 242 height 13
click at [110, 173] on input "The company hired a new CEO with extensive industry experience." at bounding box center [103, 169] width 11 height 11
radio input "true"
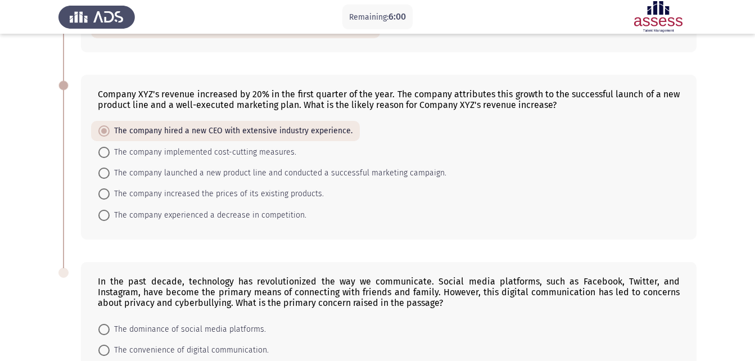
scroll to position [281, 0]
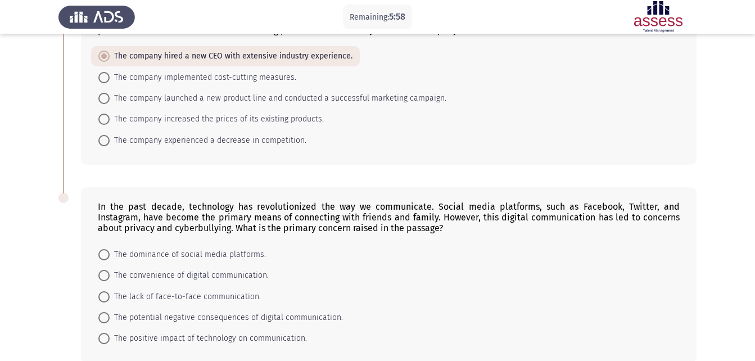
click at [282, 92] on span "The company launched a new product line and conducted a successful marketing ca…" at bounding box center [278, 98] width 337 height 13
click at [110, 93] on input "The company launched a new product line and conducted a successful marketing ca…" at bounding box center [103, 98] width 11 height 11
radio input "true"
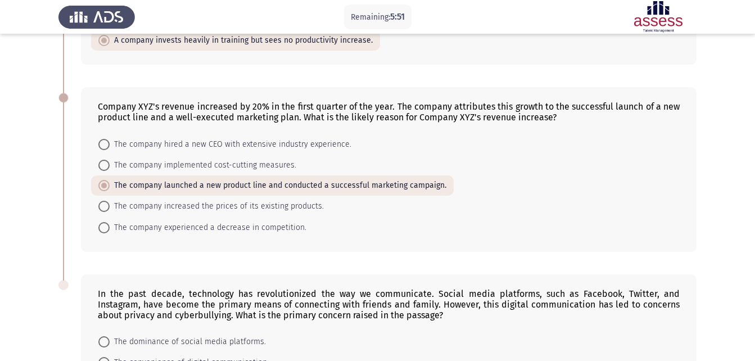
scroll to position [339, 0]
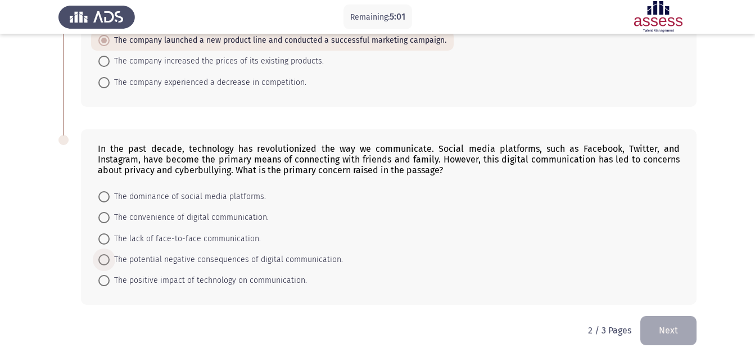
click at [158, 259] on span "The potential negative consequences of digital communication." at bounding box center [226, 259] width 233 height 13
click at [110, 259] on input "The potential negative consequences of digital communication." at bounding box center [103, 259] width 11 height 11
radio input "true"
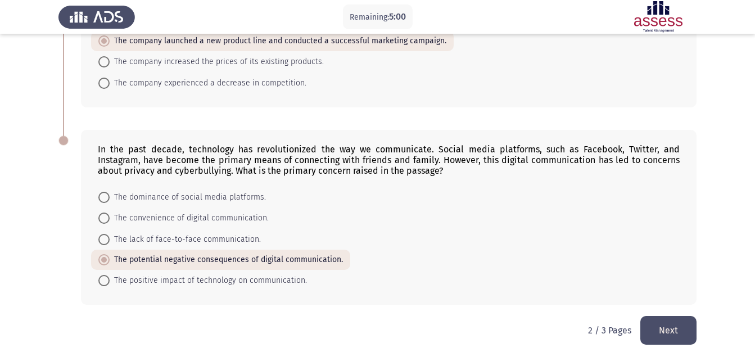
click at [650, 318] on button "Next" at bounding box center [668, 330] width 56 height 29
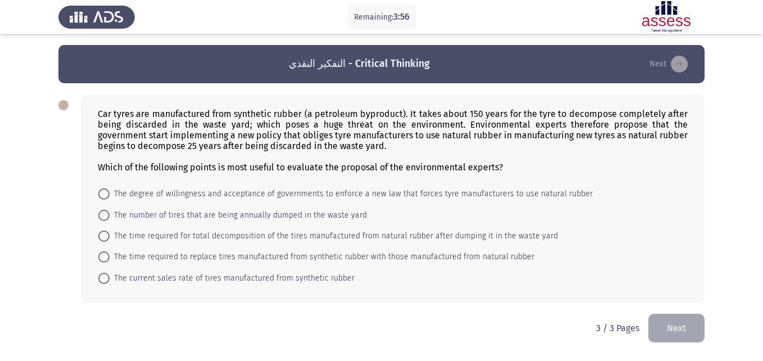
click at [340, 221] on span "The number of tires that are being annually dumped in the waste yard" at bounding box center [238, 214] width 257 height 13
click at [110, 221] on input "The number of tires that are being annually dumped in the waste yard" at bounding box center [103, 215] width 11 height 11
radio input "true"
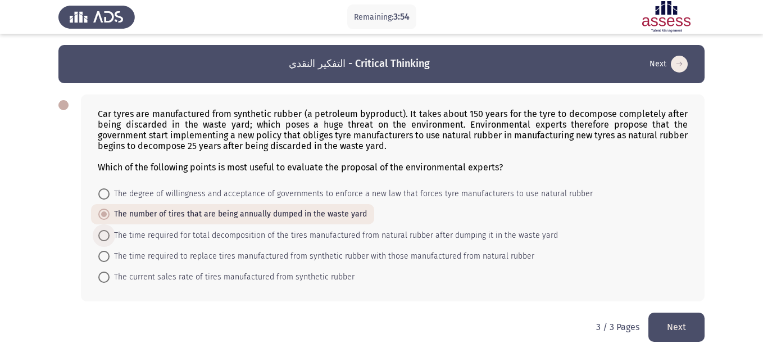
click at [334, 234] on span "The time required for total decomposition of the tires manufactured from natura…" at bounding box center [334, 235] width 448 height 13
click at [110, 234] on input "The time required for total decomposition of the tires manufactured from natura…" at bounding box center [103, 235] width 11 height 11
radio input "true"
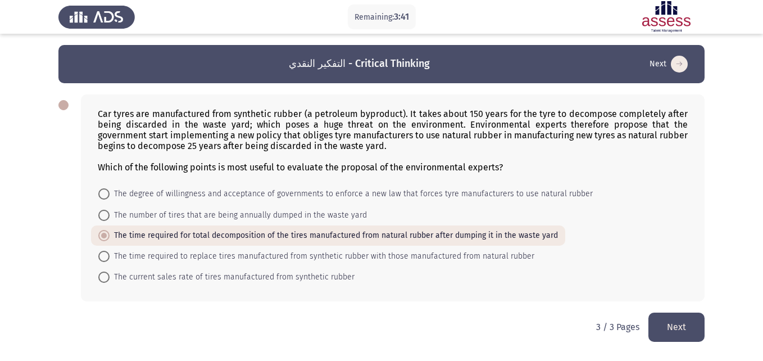
click at [686, 322] on button "Next" at bounding box center [677, 326] width 56 height 29
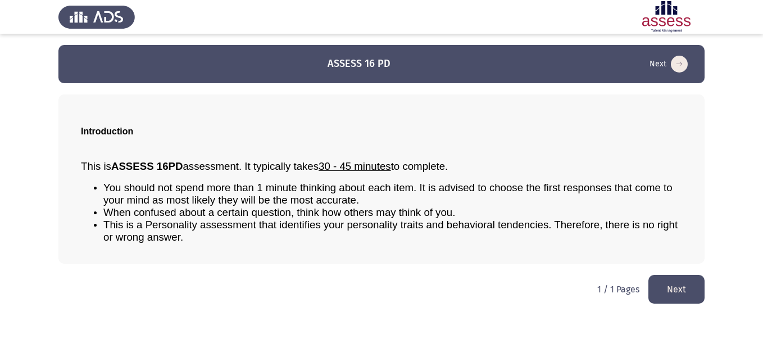
click at [700, 293] on button "Next" at bounding box center [677, 289] width 56 height 29
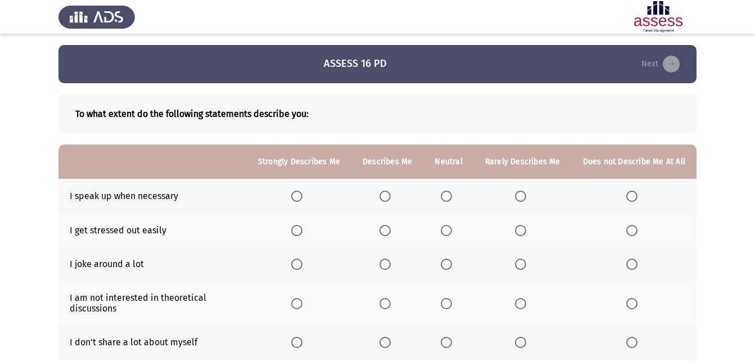
click at [388, 200] on span "Select an option" at bounding box center [384, 196] width 11 height 11
click at [388, 200] on input "Select an option" at bounding box center [384, 196] width 11 height 11
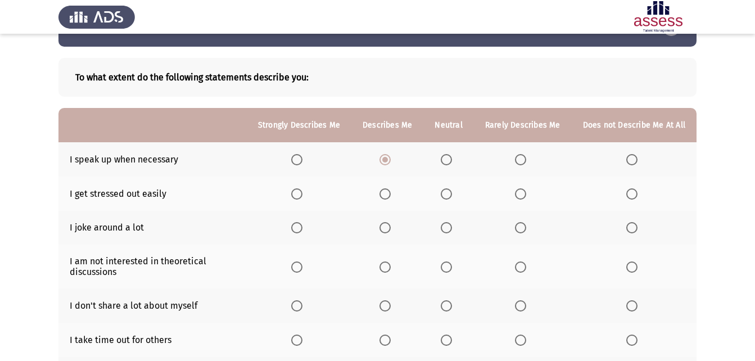
scroll to position [56, 0]
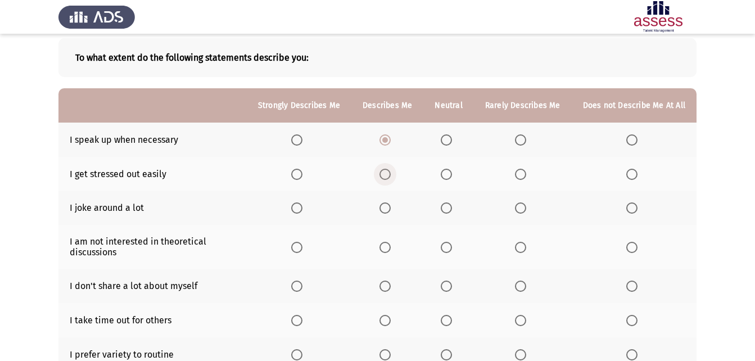
click at [385, 174] on span "Select an option" at bounding box center [384, 174] width 11 height 11
click at [385, 174] on input "Select an option" at bounding box center [384, 174] width 11 height 11
click at [302, 206] on span "Select an option" at bounding box center [296, 207] width 11 height 11
click at [302, 206] on input "Select an option" at bounding box center [296, 207] width 11 height 11
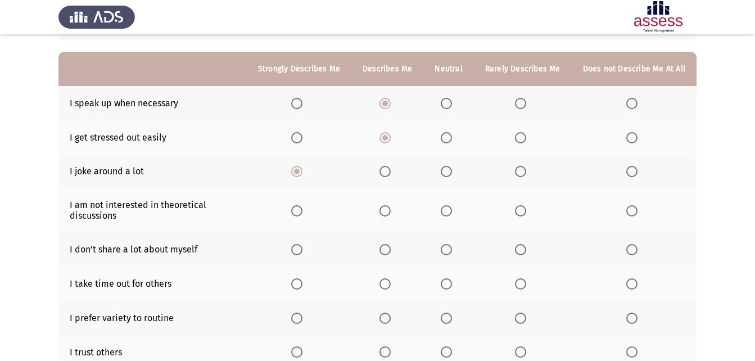
scroll to position [112, 0]
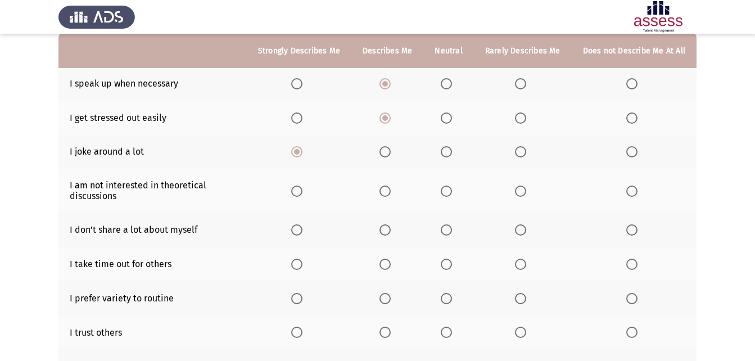
click at [519, 194] on span "Select an option" at bounding box center [520, 190] width 11 height 11
click at [519, 194] on input "Select an option" at bounding box center [520, 190] width 11 height 11
click at [636, 231] on span "Select an option" at bounding box center [631, 229] width 11 height 11
click at [636, 231] on input "Select an option" at bounding box center [631, 229] width 11 height 11
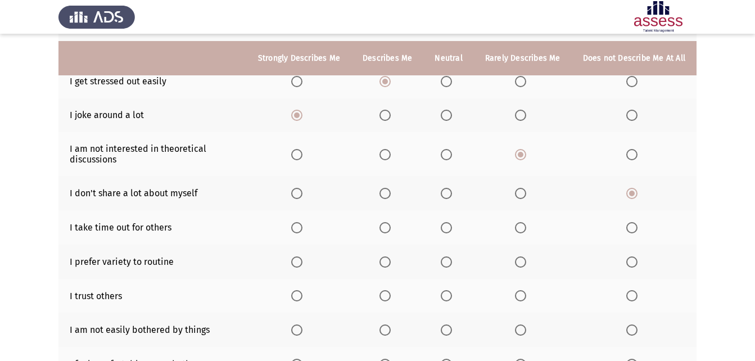
scroll to position [169, 0]
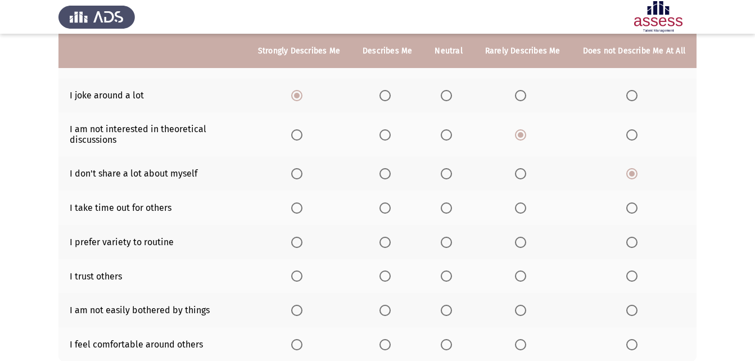
click at [298, 213] on span "Select an option" at bounding box center [296, 207] width 11 height 11
click at [298, 213] on input "Select an option" at bounding box center [296, 207] width 11 height 11
click at [384, 240] on span "Select an option" at bounding box center [384, 242] width 11 height 11
click at [384, 240] on input "Select an option" at bounding box center [384, 242] width 11 height 11
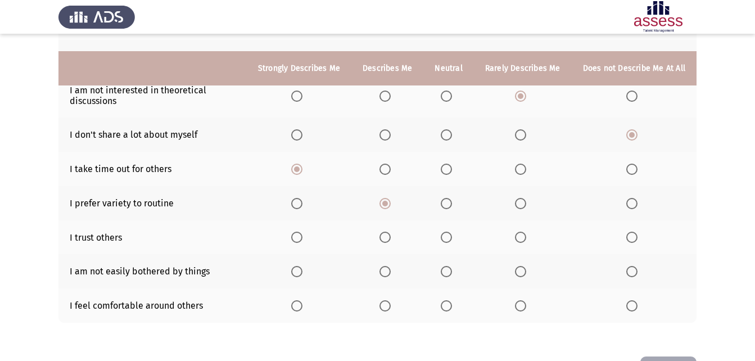
scroll to position [225, 0]
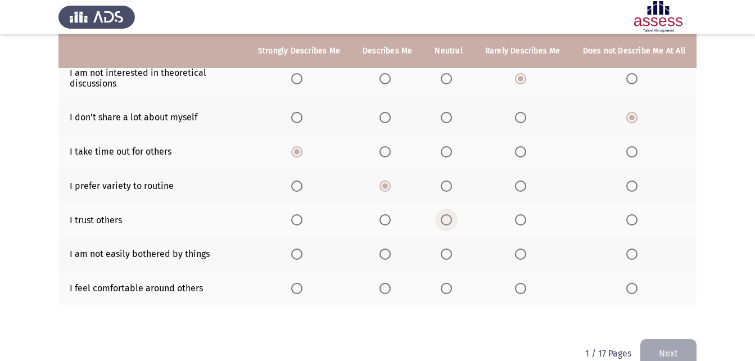
click at [448, 215] on span "Select an option" at bounding box center [446, 219] width 11 height 11
click at [448, 215] on input "Select an option" at bounding box center [446, 219] width 11 height 11
click at [526, 255] on span "Select an option" at bounding box center [520, 253] width 11 height 11
click at [526, 255] on input "Select an option" at bounding box center [520, 253] width 11 height 11
click at [302, 288] on span "Select an option" at bounding box center [296, 288] width 11 height 11
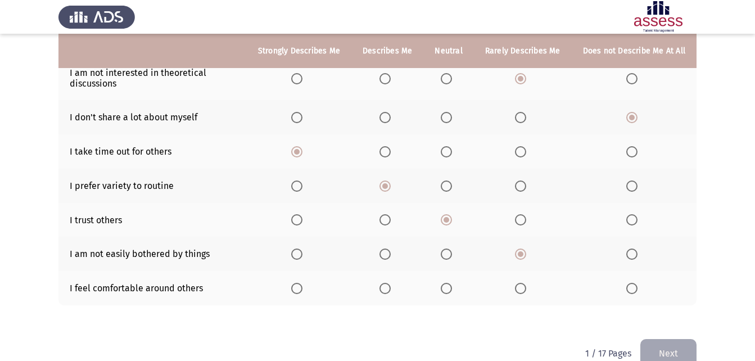
click at [302, 288] on input "Select an option" at bounding box center [296, 288] width 11 height 11
click at [666, 343] on button "Next" at bounding box center [668, 353] width 56 height 29
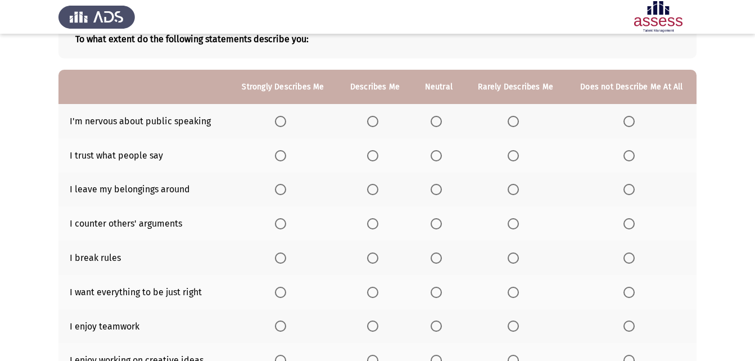
scroll to position [56, 0]
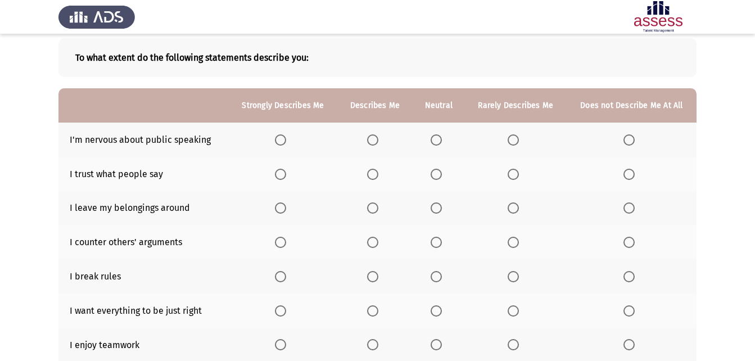
click at [445, 146] on th at bounding box center [438, 140] width 52 height 34
click at [442, 145] on span "Select an option" at bounding box center [435, 139] width 11 height 11
click at [442, 145] on input "Select an option" at bounding box center [435, 139] width 11 height 11
click at [434, 178] on span "Select an option" at bounding box center [435, 174] width 11 height 11
click at [434, 178] on input "Select an option" at bounding box center [435, 174] width 11 height 11
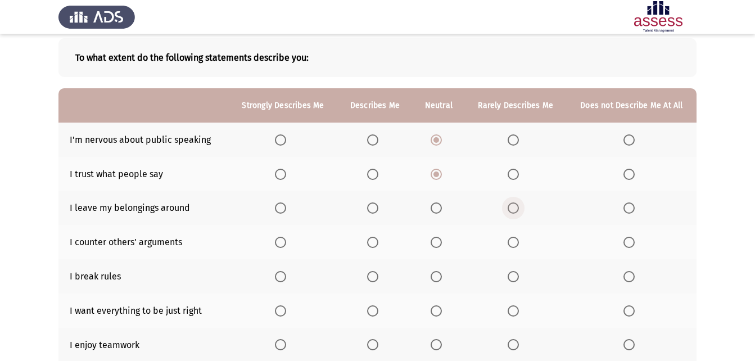
click at [510, 208] on span "Select an option" at bounding box center [512, 207] width 11 height 11
click at [510, 208] on input "Select an option" at bounding box center [512, 207] width 11 height 11
click at [624, 204] on span "Select an option" at bounding box center [628, 207] width 11 height 11
click at [624, 204] on input "Select an option" at bounding box center [628, 207] width 11 height 11
click at [514, 207] on span "Select an option" at bounding box center [512, 207] width 11 height 11
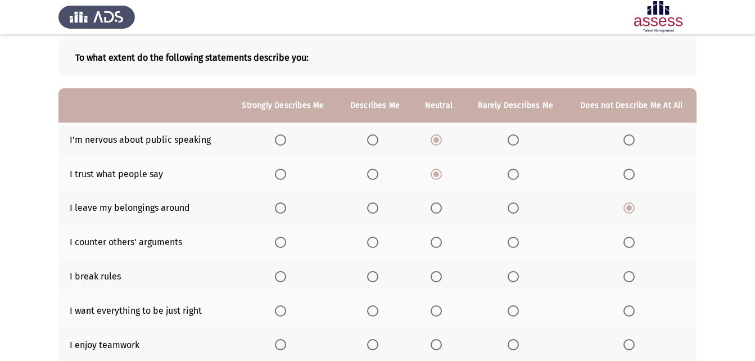
click at [514, 207] on input "Select an option" at bounding box center [512, 207] width 11 height 11
click at [374, 244] on span "Select an option" at bounding box center [372, 242] width 11 height 11
click at [374, 244] on input "Select an option" at bounding box center [372, 242] width 11 height 11
click at [519, 275] on span "Select an option" at bounding box center [512, 276] width 11 height 11
click at [519, 275] on input "Select an option" at bounding box center [512, 276] width 11 height 11
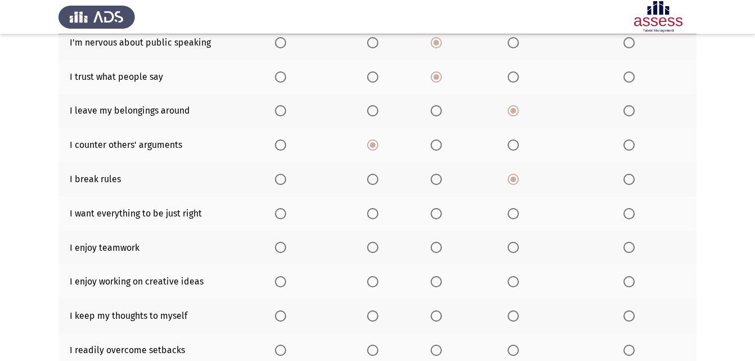
scroll to position [169, 0]
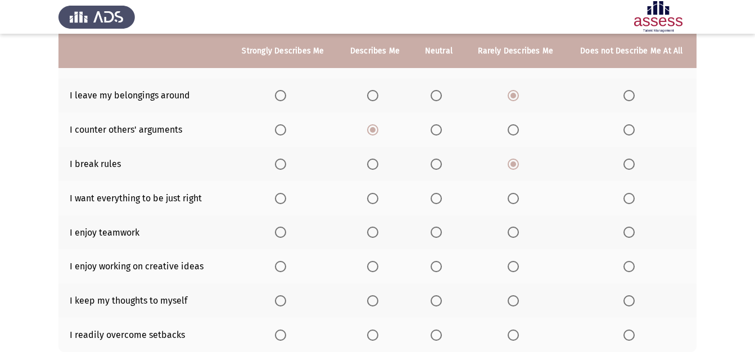
click at [366, 202] on th at bounding box center [374, 198] width 75 height 34
click at [373, 199] on span "Select an option" at bounding box center [372, 198] width 11 height 11
click at [373, 199] on input "Select an option" at bounding box center [372, 198] width 11 height 11
click at [374, 239] on th at bounding box center [374, 232] width 75 height 34
click at [276, 229] on span "Select an option" at bounding box center [280, 231] width 11 height 11
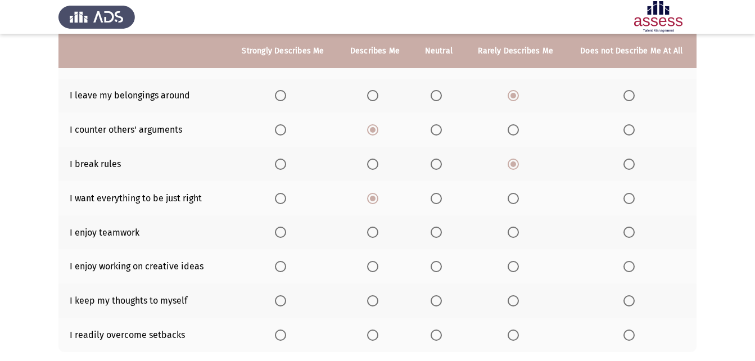
click at [276, 229] on input "Select an option" at bounding box center [280, 231] width 11 height 11
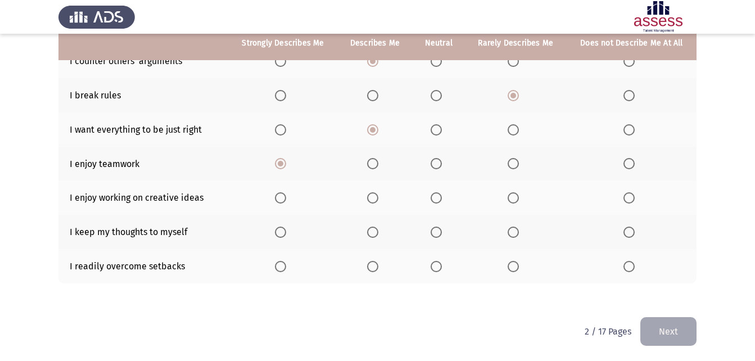
scroll to position [238, 0]
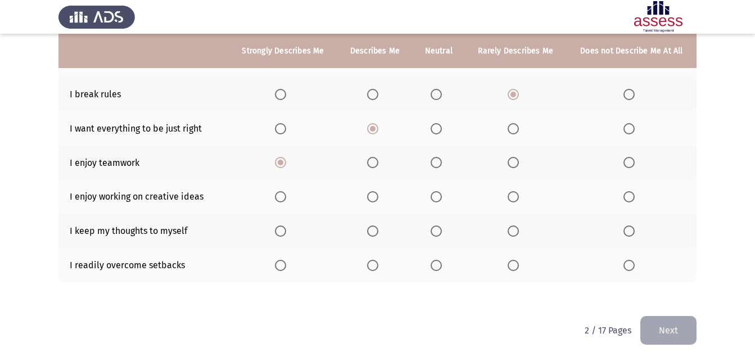
click at [279, 194] on span "Select an option" at bounding box center [280, 196] width 11 height 11
click at [279, 194] on input "Select an option" at bounding box center [280, 196] width 11 height 11
click at [506, 229] on th at bounding box center [516, 231] width 102 height 34
click at [508, 233] on span "Select an option" at bounding box center [512, 230] width 11 height 11
click at [508, 233] on input "Select an option" at bounding box center [512, 230] width 11 height 11
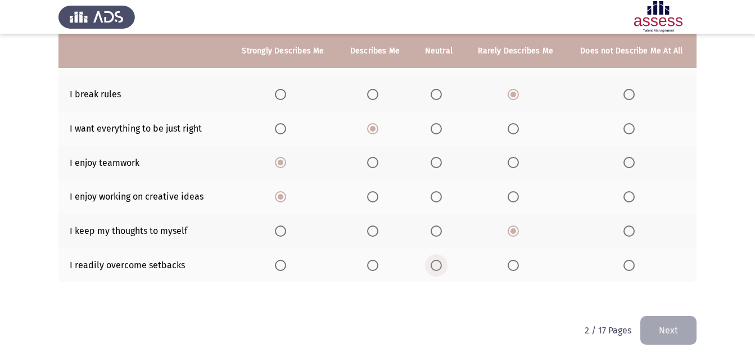
click at [437, 267] on span "Select an option" at bounding box center [435, 265] width 11 height 11
click at [437, 267] on input "Select an option" at bounding box center [435, 265] width 11 height 11
click at [653, 328] on button "Next" at bounding box center [668, 330] width 56 height 29
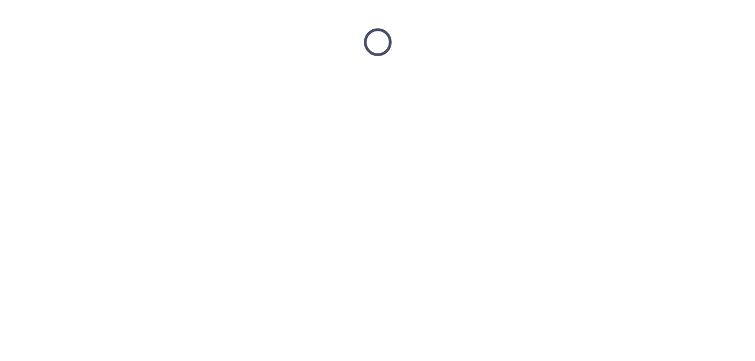
scroll to position [0, 0]
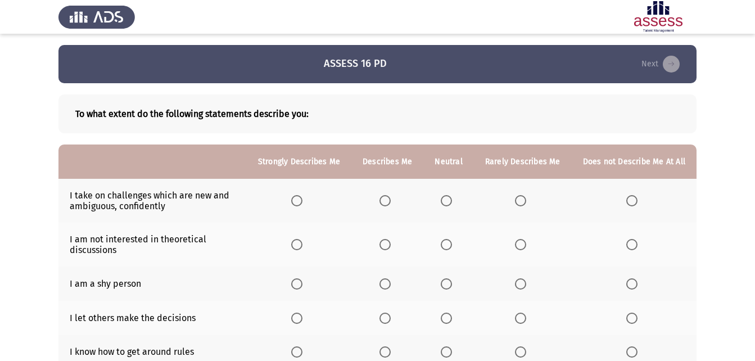
click at [388, 201] on span "Select an option" at bounding box center [384, 200] width 11 height 11
click at [388, 201] on input "Select an option" at bounding box center [384, 200] width 11 height 11
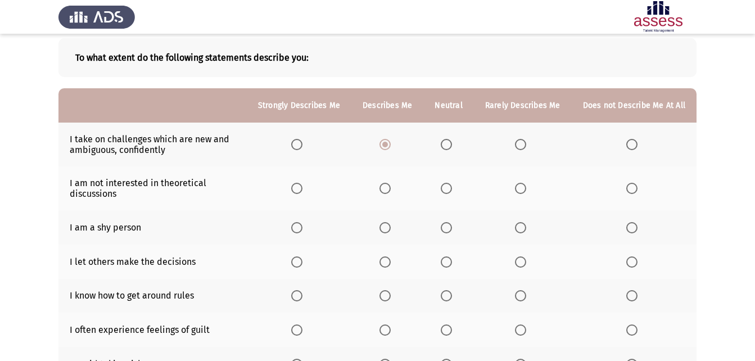
click at [518, 185] on span "Select an option" at bounding box center [520, 188] width 11 height 11
click at [518, 185] on input "Select an option" at bounding box center [520, 188] width 11 height 11
click at [530, 226] on label "Select an option" at bounding box center [523, 227] width 16 height 11
click at [526, 226] on input "Select an option" at bounding box center [520, 227] width 11 height 11
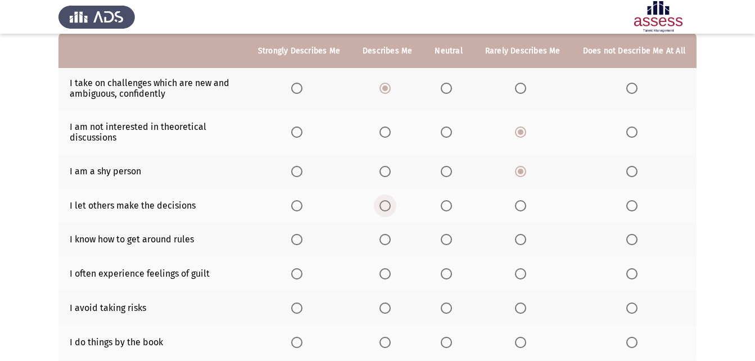
click at [384, 207] on span "Select an option" at bounding box center [384, 205] width 11 height 11
click at [384, 207] on input "Select an option" at bounding box center [384, 205] width 11 height 11
click at [384, 244] on span "Select an option" at bounding box center [384, 239] width 11 height 11
click at [384, 244] on input "Select an option" at bounding box center [384, 239] width 11 height 11
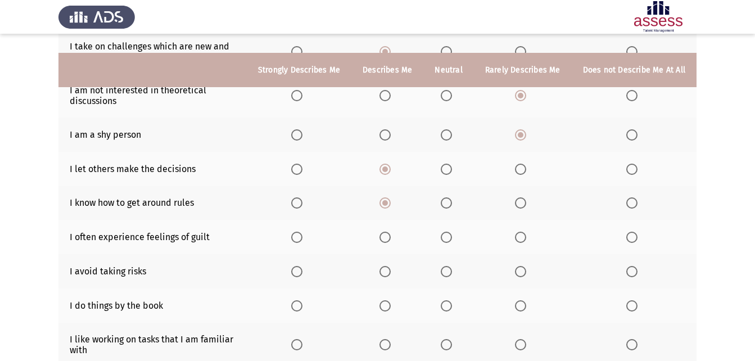
scroll to position [169, 0]
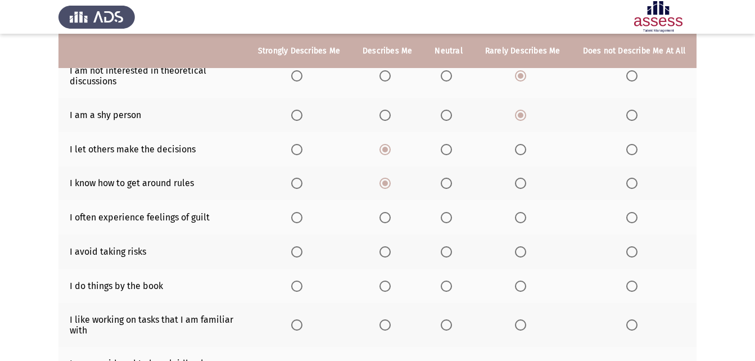
click at [297, 219] on span "Select an option" at bounding box center [296, 217] width 11 height 11
click at [297, 219] on input "Select an option" at bounding box center [296, 217] width 11 height 11
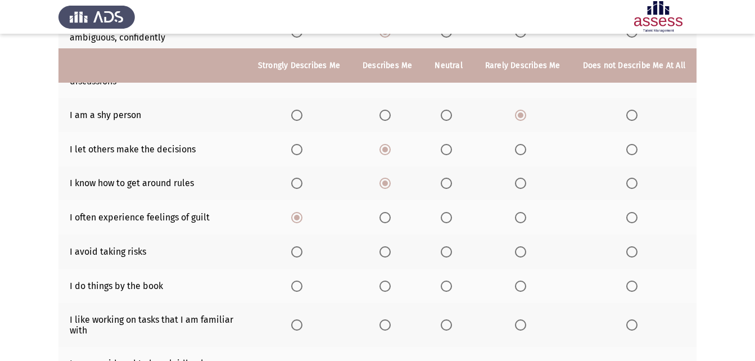
scroll to position [225, 0]
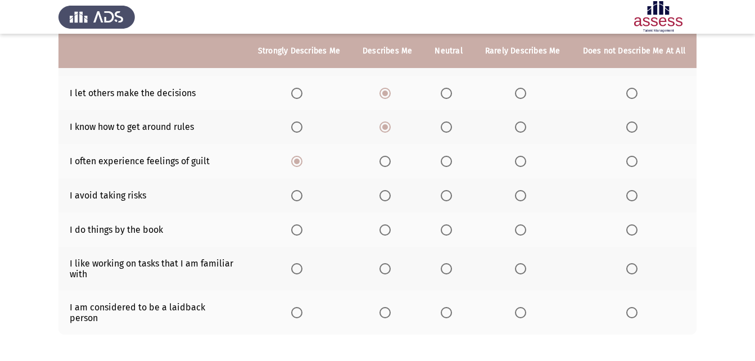
click at [526, 199] on span "Select an option" at bounding box center [520, 195] width 11 height 11
click at [526, 199] on input "Select an option" at bounding box center [520, 195] width 11 height 11
click at [519, 233] on span "Select an option" at bounding box center [520, 229] width 11 height 11
click at [519, 233] on input "Select an option" at bounding box center [520, 229] width 11 height 11
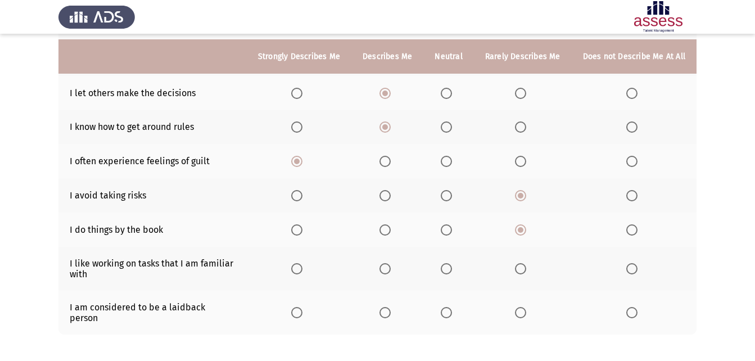
scroll to position [267, 0]
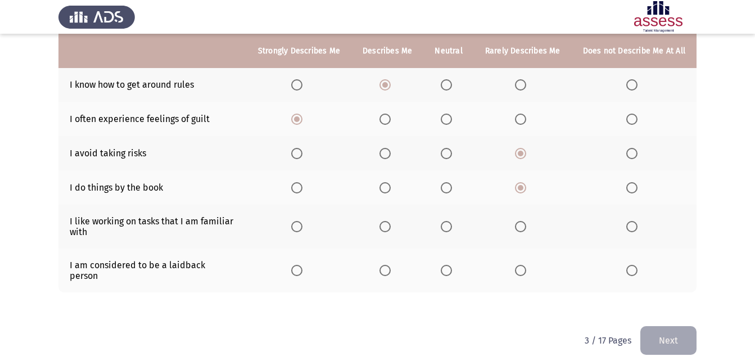
click at [389, 223] on span "Select an option" at bounding box center [384, 226] width 11 height 11
click at [389, 223] on input "Select an option" at bounding box center [384, 226] width 11 height 11
click at [174, 266] on td "I am considered to be a laidback person" at bounding box center [152, 270] width 188 height 44
click at [448, 270] on span "Select an option" at bounding box center [446, 270] width 11 height 11
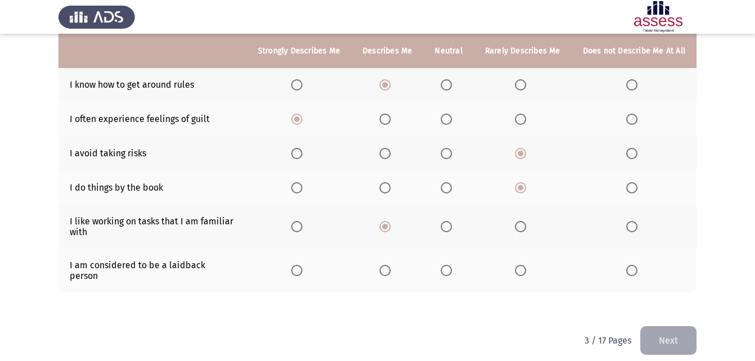
click at [448, 270] on input "Select an option" at bounding box center [446, 270] width 11 height 11
click at [663, 332] on button "Next" at bounding box center [668, 340] width 56 height 29
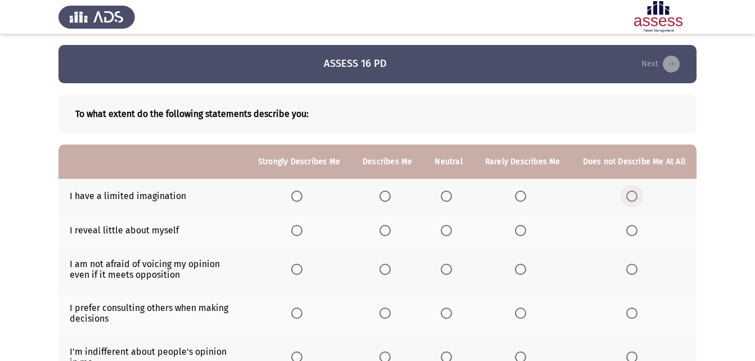
click at [632, 192] on span "Select an option" at bounding box center [631, 196] width 11 height 11
click at [632, 192] on input "Select an option" at bounding box center [631, 196] width 11 height 11
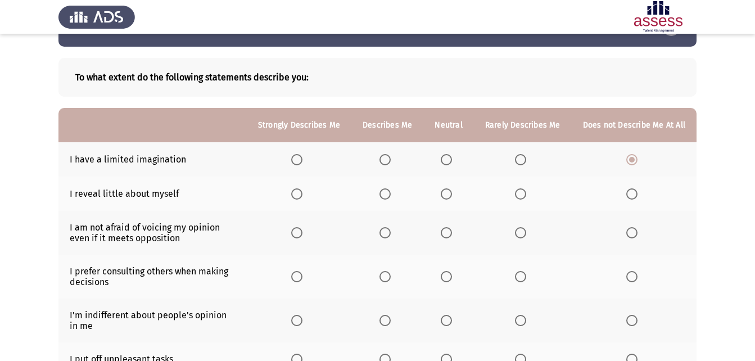
scroll to position [56, 0]
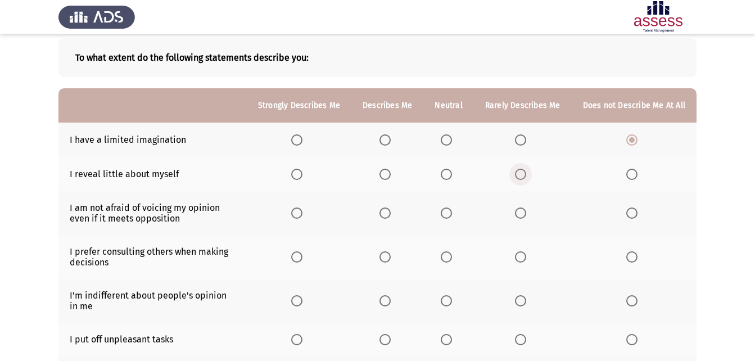
click at [520, 179] on span "Select an option" at bounding box center [520, 174] width 11 height 11
click at [520, 179] on input "Select an option" at bounding box center [520, 174] width 11 height 11
click at [520, 215] on span "Select an option" at bounding box center [520, 212] width 11 height 11
click at [520, 215] on input "Select an option" at bounding box center [520, 212] width 11 height 11
click at [302, 252] on span "Select an option" at bounding box center [296, 256] width 11 height 11
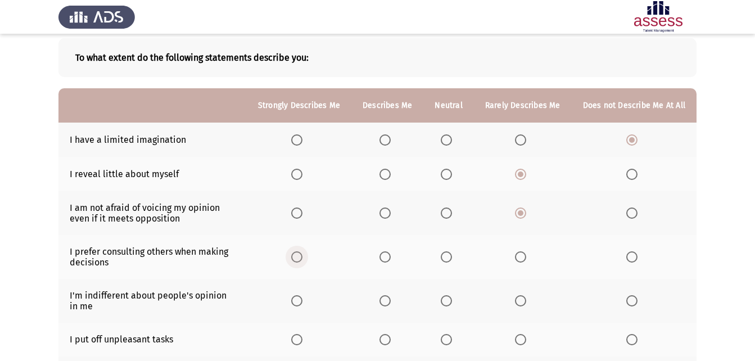
click at [302, 252] on input "Select an option" at bounding box center [296, 256] width 11 height 11
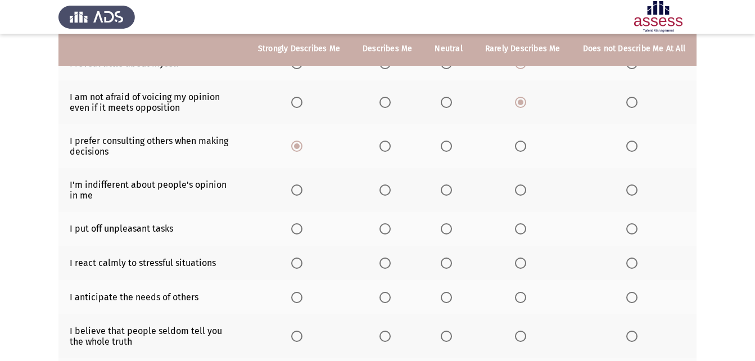
scroll to position [165, 0]
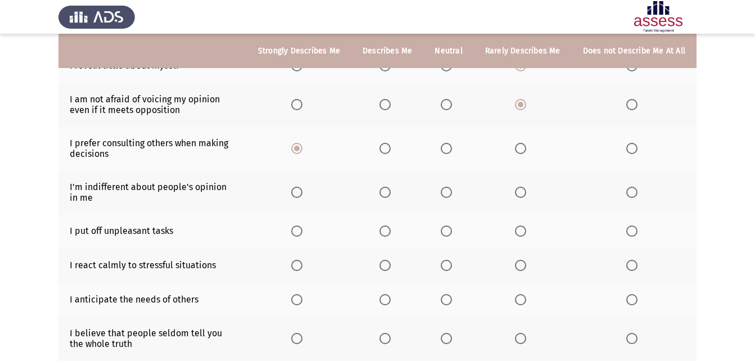
click at [386, 195] on span "Select an option" at bounding box center [384, 192] width 11 height 11
click at [386, 195] on input "Select an option" at bounding box center [384, 192] width 11 height 11
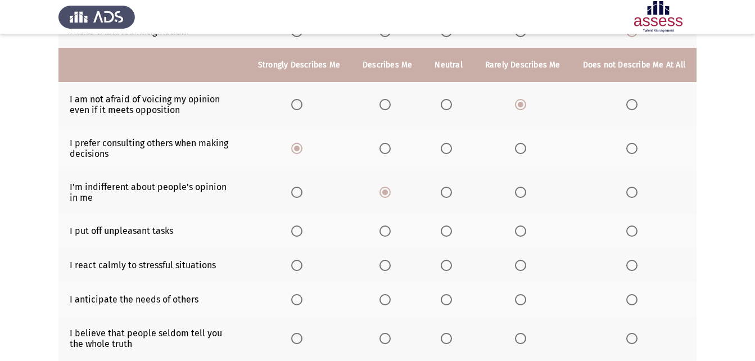
scroll to position [221, 0]
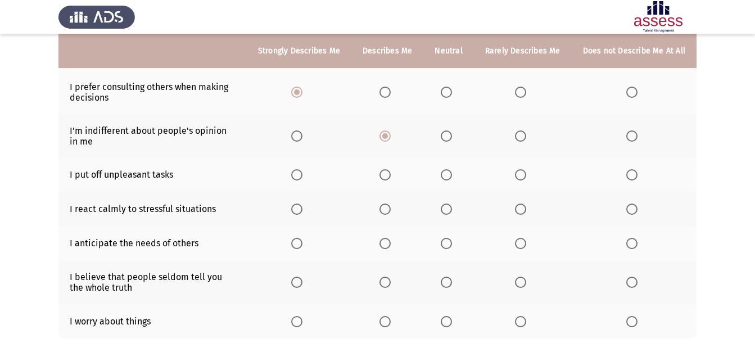
click at [525, 171] on span "Select an option" at bounding box center [520, 174] width 11 height 11
click at [525, 171] on input "Select an option" at bounding box center [520, 174] width 11 height 11
click at [447, 216] on th at bounding box center [448, 209] width 50 height 34
click at [447, 213] on span "Select an option" at bounding box center [446, 208] width 11 height 11
click at [447, 213] on input "Select an option" at bounding box center [446, 208] width 11 height 11
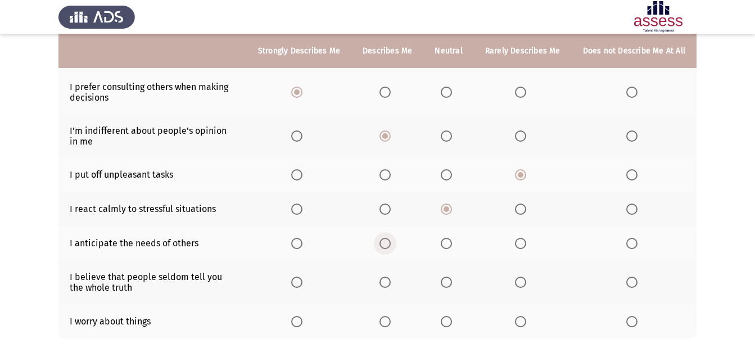
click at [391, 244] on span "Select an option" at bounding box center [384, 243] width 11 height 11
click at [391, 244] on input "Select an option" at bounding box center [384, 243] width 11 height 11
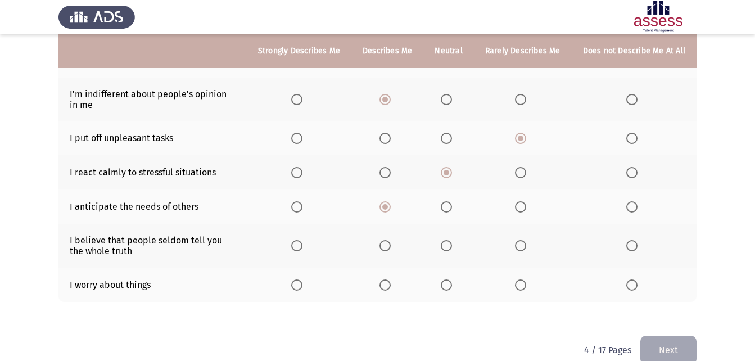
scroll to position [277, 0]
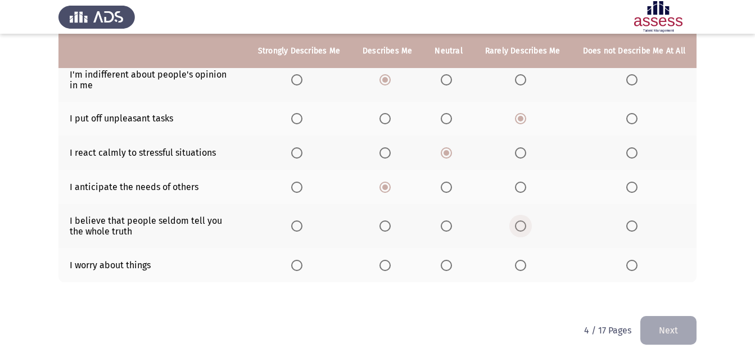
click at [529, 228] on label "Select an option" at bounding box center [523, 225] width 16 height 11
click at [526, 228] on input "Select an option" at bounding box center [520, 225] width 11 height 11
click at [384, 268] on span "Select an option" at bounding box center [384, 265] width 11 height 11
click at [384, 268] on input "Select an option" at bounding box center [384, 265] width 11 height 11
click at [672, 323] on button "Next" at bounding box center [668, 330] width 56 height 29
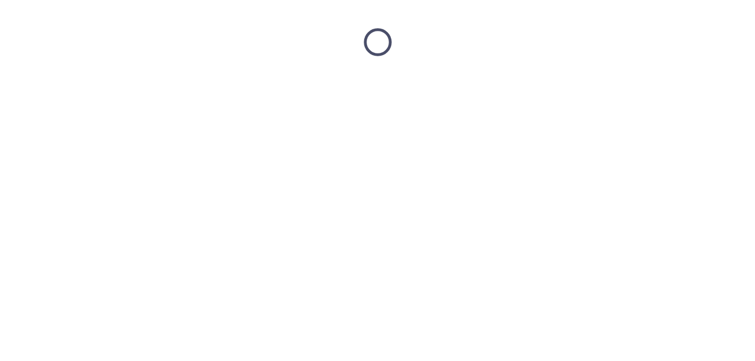
scroll to position [0, 0]
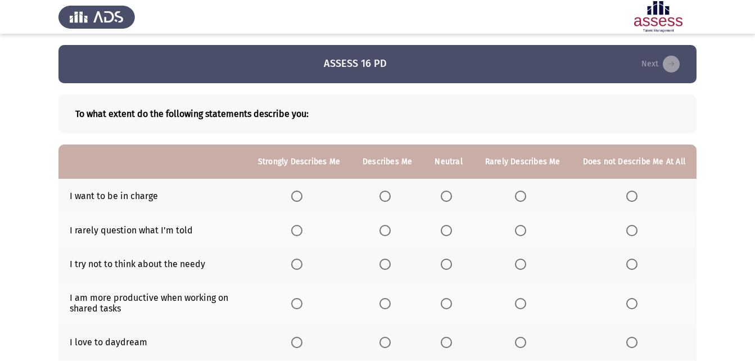
click at [445, 199] on span "Select an option" at bounding box center [446, 196] width 11 height 11
click at [445, 199] on input "Select an option" at bounding box center [446, 196] width 11 height 11
click at [456, 233] on label "Select an option" at bounding box center [449, 230] width 16 height 11
click at [452, 233] on input "Select an option" at bounding box center [446, 230] width 11 height 11
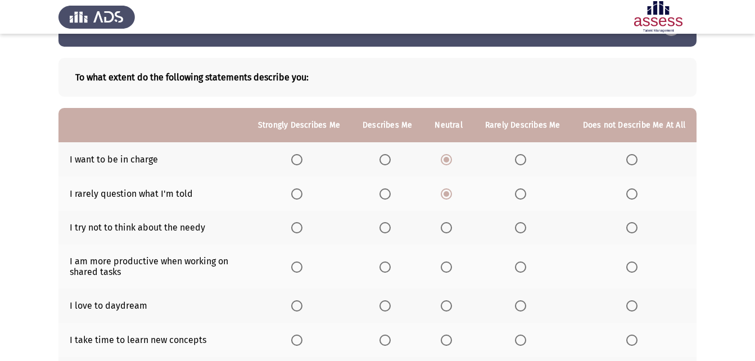
scroll to position [112, 0]
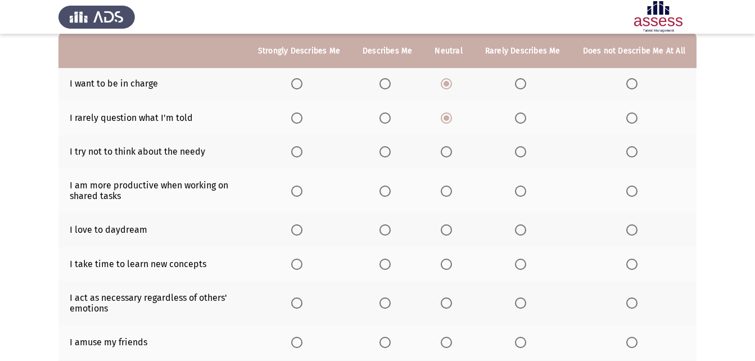
click at [448, 158] on th at bounding box center [448, 152] width 50 height 34
click at [446, 152] on span "Select an option" at bounding box center [446, 152] width 0 height 0
click at [450, 152] on input "Select an option" at bounding box center [446, 151] width 11 height 11
click at [391, 190] on span "Select an option" at bounding box center [384, 190] width 11 height 11
click at [391, 190] on input "Select an option" at bounding box center [384, 190] width 11 height 11
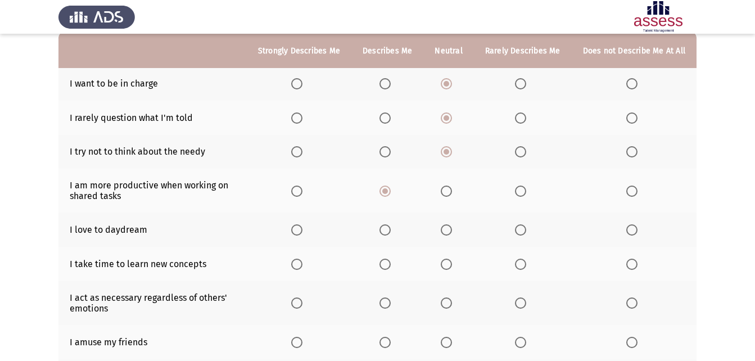
click at [390, 228] on span "Select an option" at bounding box center [384, 229] width 11 height 11
click at [390, 228] on input "Select an option" at bounding box center [384, 229] width 11 height 11
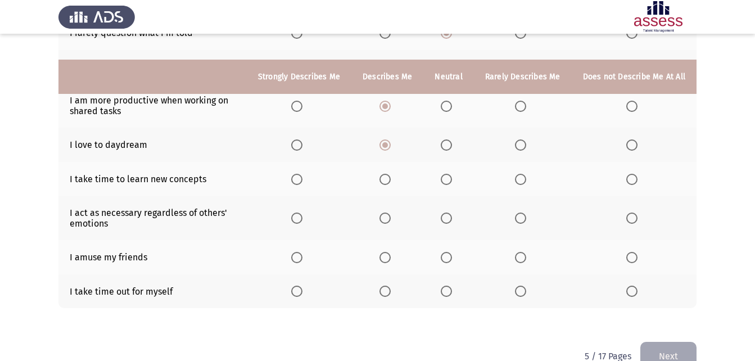
scroll to position [223, 0]
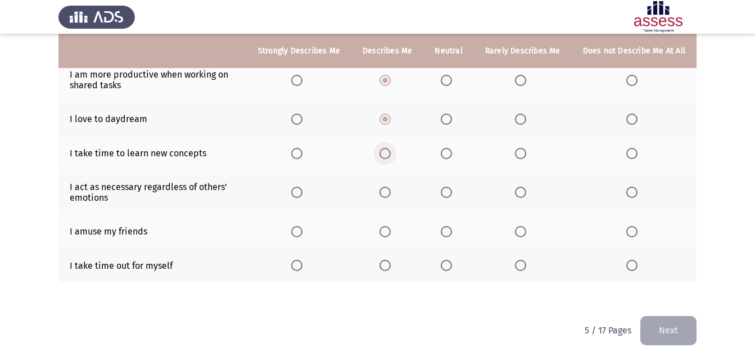
click at [385, 157] on span "Select an option" at bounding box center [384, 153] width 11 height 11
click at [385, 157] on input "Select an option" at bounding box center [384, 153] width 11 height 11
click at [456, 157] on label "Select an option" at bounding box center [449, 153] width 16 height 11
click at [452, 157] on input "Select an option" at bounding box center [446, 153] width 11 height 11
click at [518, 192] on span "Select an option" at bounding box center [520, 192] width 11 height 11
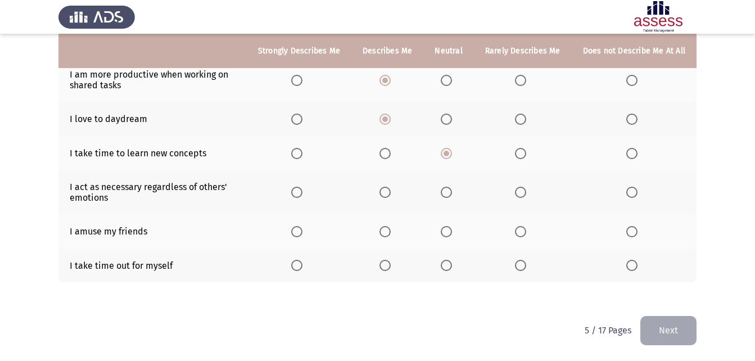
click at [518, 192] on input "Select an option" at bounding box center [520, 192] width 11 height 11
click at [391, 233] on span "Select an option" at bounding box center [384, 231] width 11 height 11
click at [391, 233] on input "Select an option" at bounding box center [384, 231] width 11 height 11
click at [384, 270] on span "Select an option" at bounding box center [384, 265] width 11 height 11
click at [384, 270] on input "Select an option" at bounding box center [384, 265] width 11 height 11
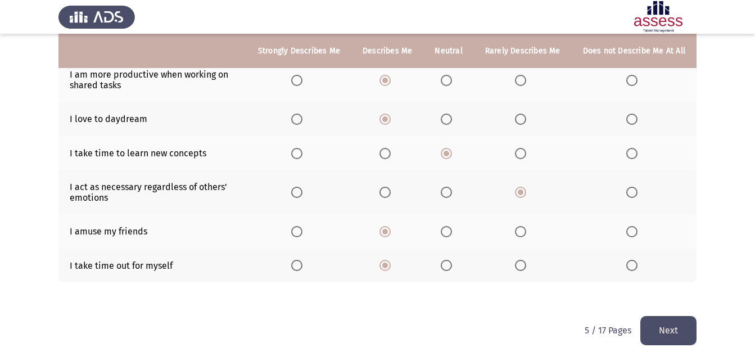
click at [657, 338] on button "Next" at bounding box center [668, 330] width 56 height 29
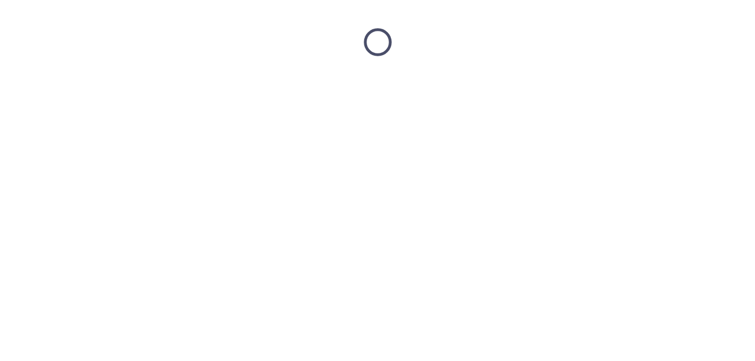
scroll to position [0, 0]
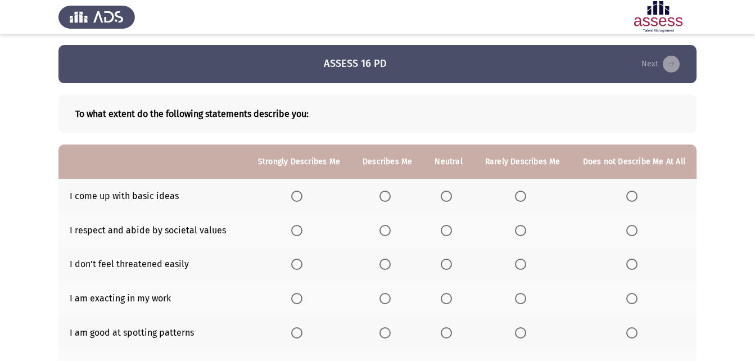
click at [382, 199] on th at bounding box center [387, 196] width 72 height 34
click at [386, 196] on span "Select an option" at bounding box center [384, 196] width 11 height 11
click at [386, 196] on input "Select an option" at bounding box center [384, 196] width 11 height 11
click at [302, 191] on span "Select an option" at bounding box center [296, 196] width 11 height 11
click at [302, 191] on input "Select an option" at bounding box center [296, 196] width 11 height 11
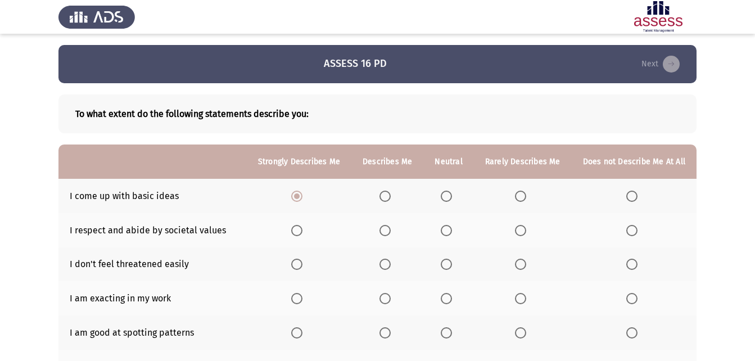
click at [391, 227] on span "Select an option" at bounding box center [384, 230] width 11 height 11
click at [391, 227] on input "Select an option" at bounding box center [384, 230] width 11 height 11
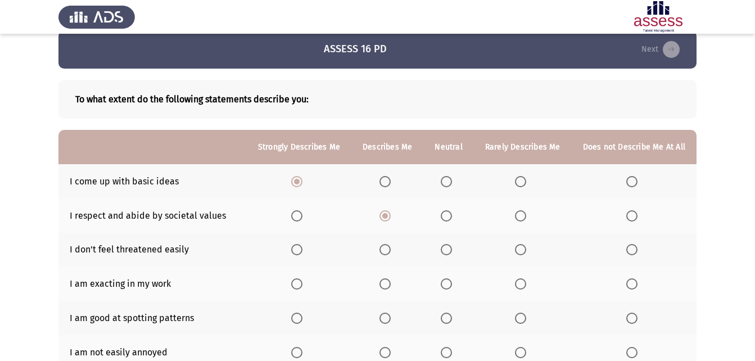
scroll to position [56, 0]
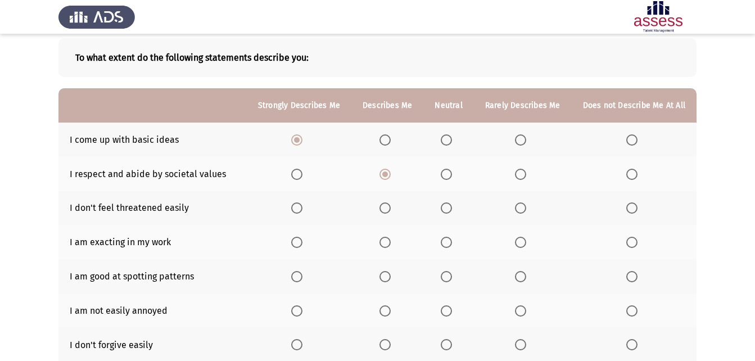
click at [447, 207] on span "Select an option" at bounding box center [446, 207] width 11 height 11
click at [447, 207] on input "Select an option" at bounding box center [446, 207] width 11 height 11
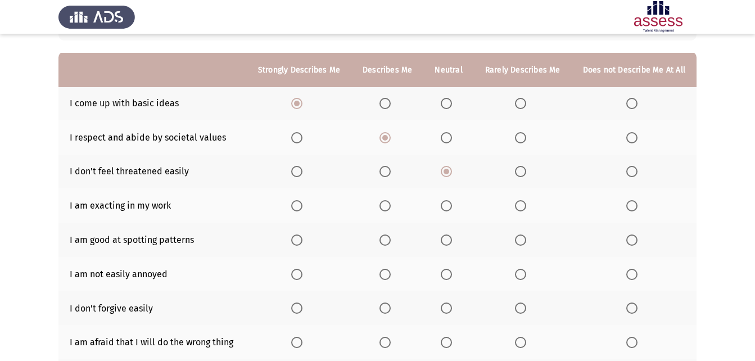
scroll to position [112, 0]
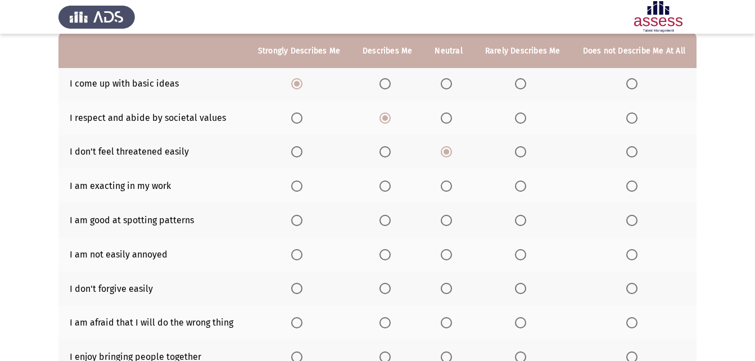
click at [386, 193] on th at bounding box center [387, 186] width 72 height 34
click at [388, 185] on span "Select an option" at bounding box center [384, 185] width 11 height 11
click at [388, 185] on input "Select an option" at bounding box center [384, 185] width 11 height 11
click at [383, 219] on span "Select an option" at bounding box center [384, 220] width 11 height 11
click at [383, 219] on input "Select an option" at bounding box center [384, 220] width 11 height 11
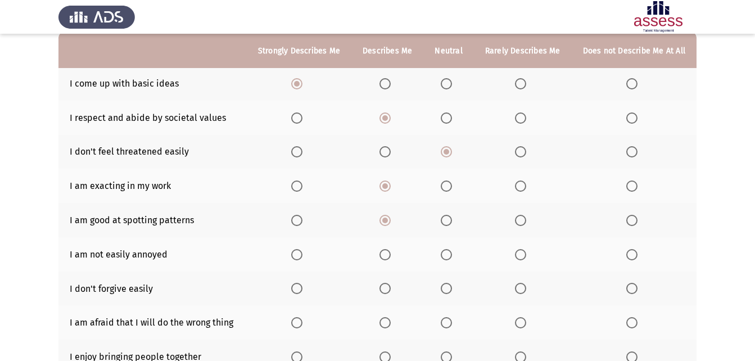
click at [626, 260] on th at bounding box center [634, 254] width 125 height 34
click at [628, 259] on span "Select an option" at bounding box center [631, 254] width 11 height 11
click at [628, 259] on input "Select an option" at bounding box center [631, 254] width 11 height 11
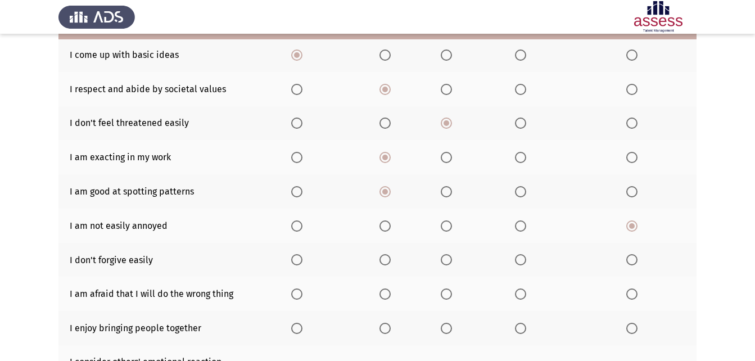
scroll to position [169, 0]
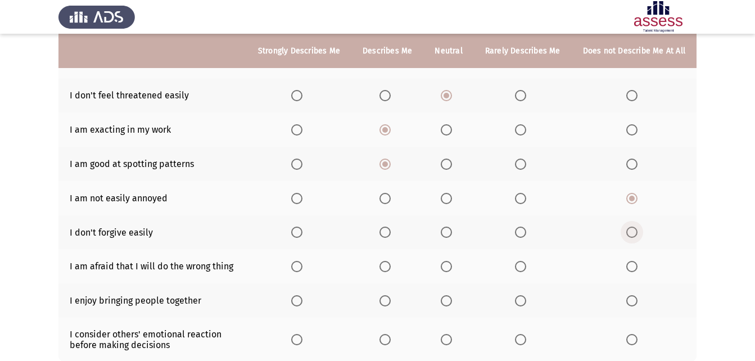
click at [637, 229] on span "Select an option" at bounding box center [631, 231] width 11 height 11
click at [637, 229] on input "Select an option" at bounding box center [631, 231] width 11 height 11
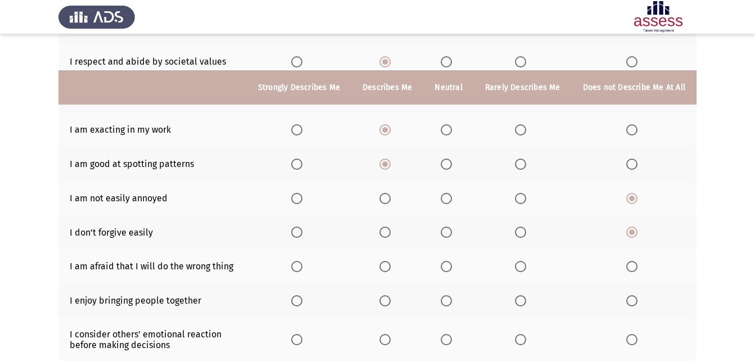
scroll to position [225, 0]
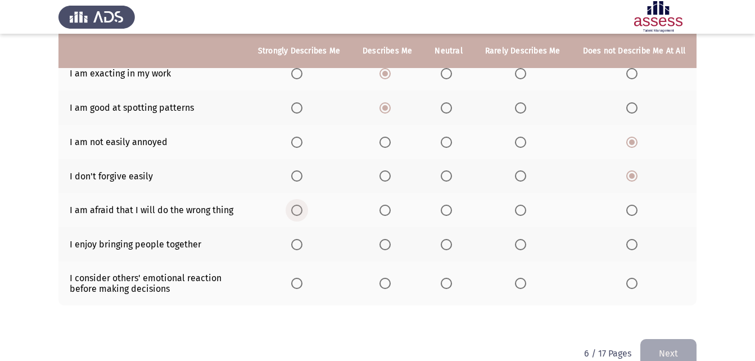
click at [302, 209] on span "Select an option" at bounding box center [296, 210] width 11 height 11
click at [302, 209] on input "Select an option" at bounding box center [296, 210] width 11 height 11
click at [301, 240] on span "Select an option" at bounding box center [296, 244] width 11 height 11
click at [301, 240] on input "Select an option" at bounding box center [296, 244] width 11 height 11
click at [391, 280] on span "Select an option" at bounding box center [384, 283] width 11 height 11
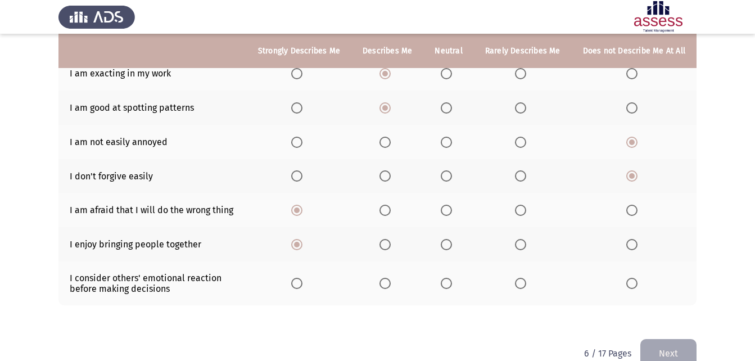
click at [391, 280] on input "Select an option" at bounding box center [384, 283] width 11 height 11
click at [678, 353] on button "Next" at bounding box center [668, 353] width 56 height 29
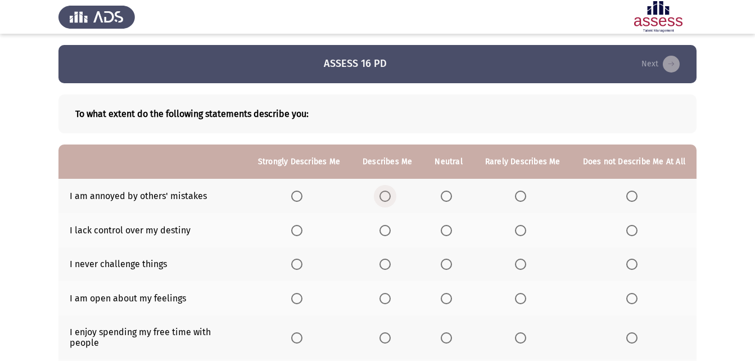
click at [395, 193] on label "Select an option" at bounding box center [387, 196] width 16 height 11
click at [391, 193] on input "Select an option" at bounding box center [384, 196] width 11 height 11
click at [395, 227] on label "Select an option" at bounding box center [387, 230] width 16 height 11
click at [391, 227] on input "Select an option" at bounding box center [384, 230] width 11 height 11
click at [452, 231] on span "Select an option" at bounding box center [446, 230] width 11 height 11
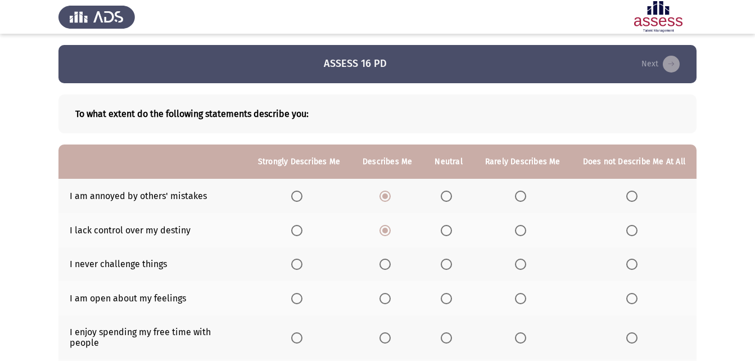
click at [452, 231] on input "Select an option" at bounding box center [446, 230] width 11 height 11
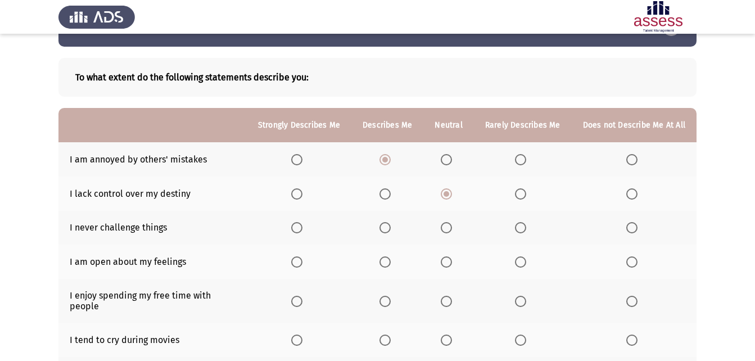
scroll to position [56, 0]
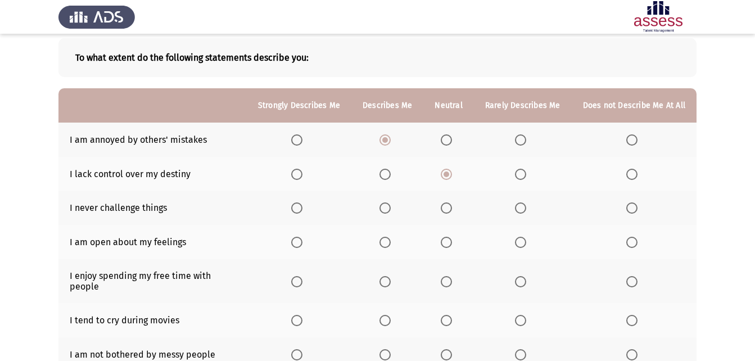
click at [395, 206] on label "Select an option" at bounding box center [387, 207] width 16 height 11
click at [391, 206] on input "Select an option" at bounding box center [384, 207] width 11 height 11
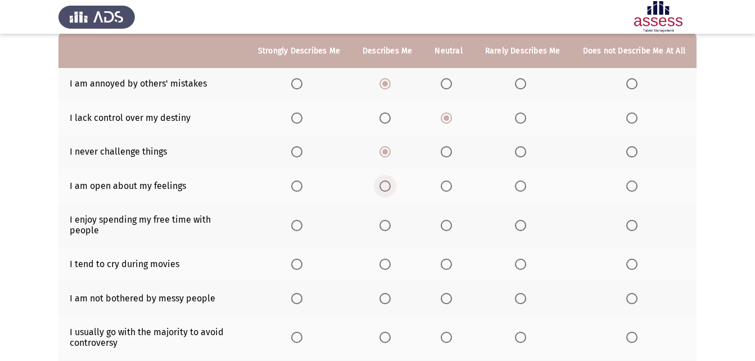
click at [389, 180] on span "Select an option" at bounding box center [384, 185] width 11 height 11
click at [389, 180] on input "Select an option" at bounding box center [384, 185] width 11 height 11
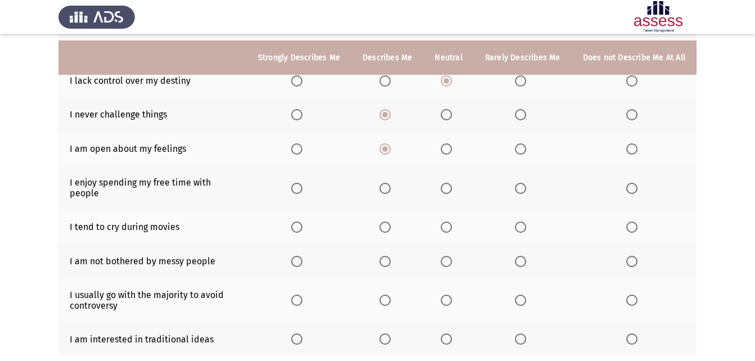
scroll to position [169, 0]
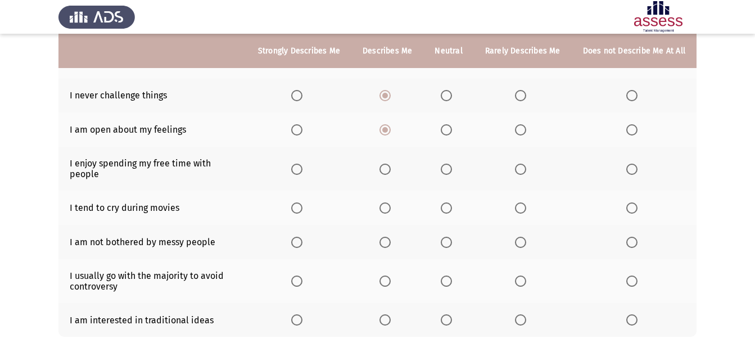
click at [389, 168] on span "Select an option" at bounding box center [384, 169] width 11 height 11
click at [389, 168] on input "Select an option" at bounding box center [384, 169] width 11 height 11
click at [302, 164] on span "Select an option" at bounding box center [296, 169] width 11 height 11
click at [302, 164] on input "Select an option" at bounding box center [296, 169] width 11 height 11
click at [623, 198] on th at bounding box center [634, 208] width 125 height 34
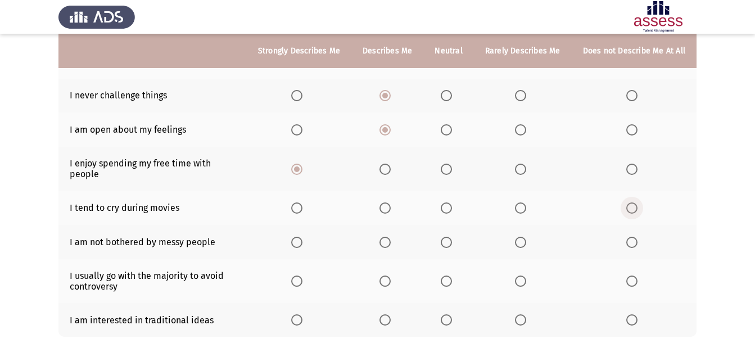
click at [627, 202] on span "Select an option" at bounding box center [631, 207] width 11 height 11
click at [627, 202] on input "Select an option" at bounding box center [631, 207] width 11 height 11
click at [522, 237] on span "Select an option" at bounding box center [520, 242] width 11 height 11
click at [522, 237] on input "Select an option" at bounding box center [520, 242] width 11 height 11
click at [526, 275] on span "Select an option" at bounding box center [520, 280] width 11 height 11
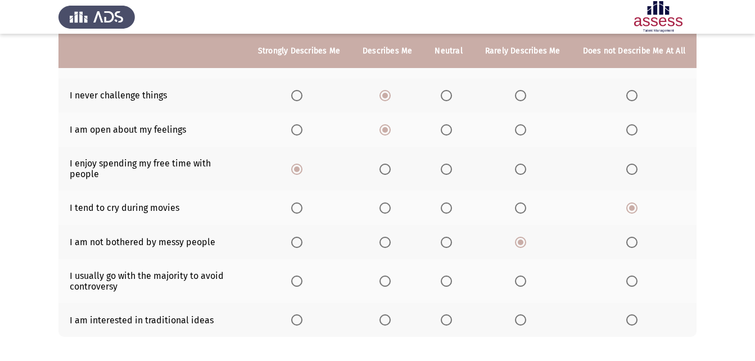
click at [526, 275] on input "Select an option" at bounding box center [520, 280] width 11 height 11
click at [385, 314] on span "Select an option" at bounding box center [384, 319] width 11 height 11
click at [385, 314] on input "Select an option" at bounding box center [384, 319] width 11 height 11
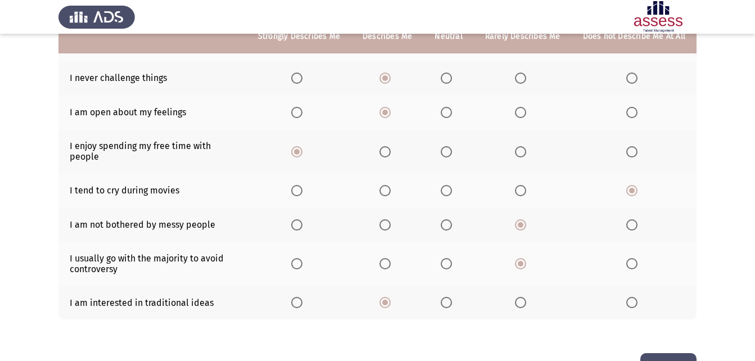
scroll to position [214, 0]
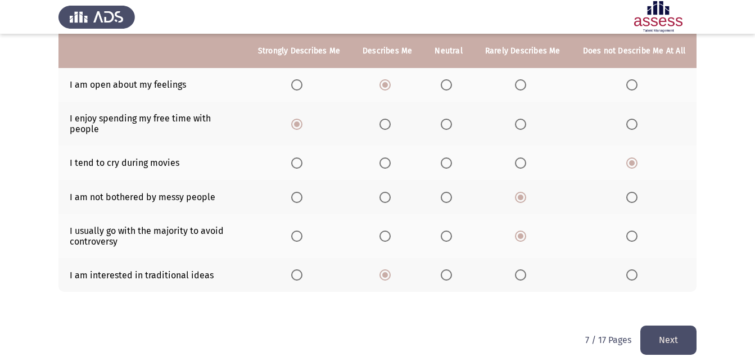
click at [683, 346] on html "ASSESS 16 PD Next To what extent do the following statements describe you: Stro…" at bounding box center [377, 78] width 755 height 584
click at [678, 337] on button "Next" at bounding box center [668, 339] width 56 height 29
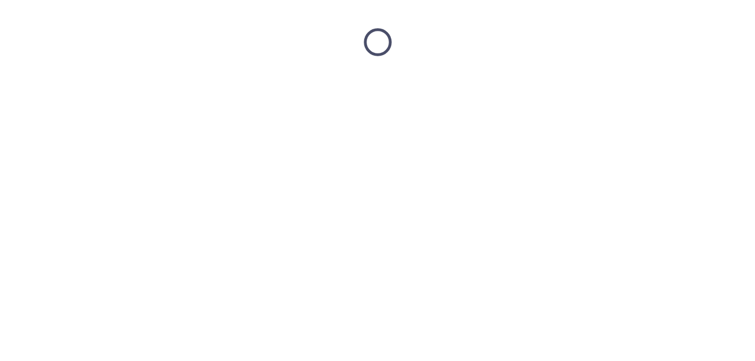
scroll to position [0, 0]
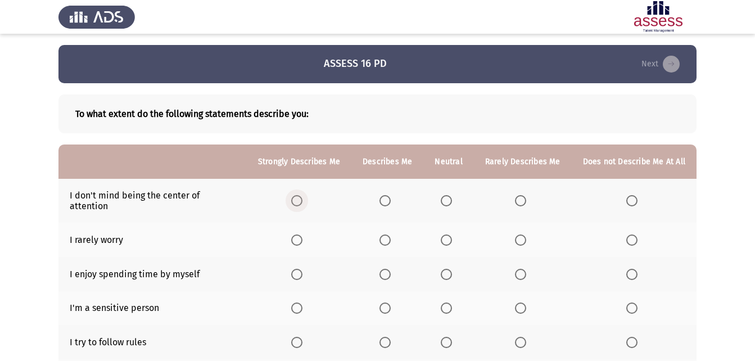
click at [300, 195] on span "Select an option" at bounding box center [296, 200] width 11 height 11
click at [300, 195] on input "Select an option" at bounding box center [296, 200] width 11 height 11
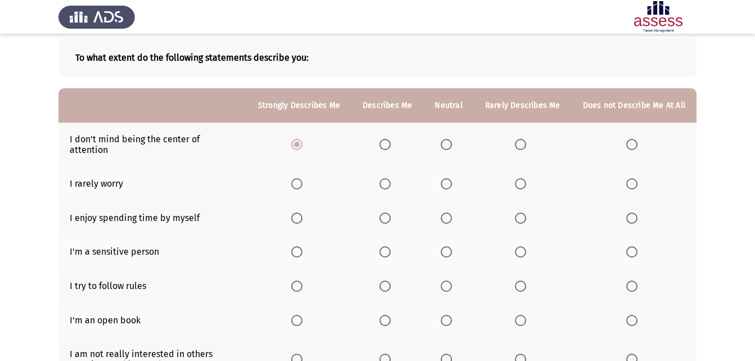
click at [518, 178] on span "Select an option" at bounding box center [520, 183] width 11 height 11
click at [518, 178] on input "Select an option" at bounding box center [520, 183] width 11 height 11
click at [390, 212] on span "Select an option" at bounding box center [384, 217] width 11 height 11
click at [390, 212] on input "Select an option" at bounding box center [384, 217] width 11 height 11
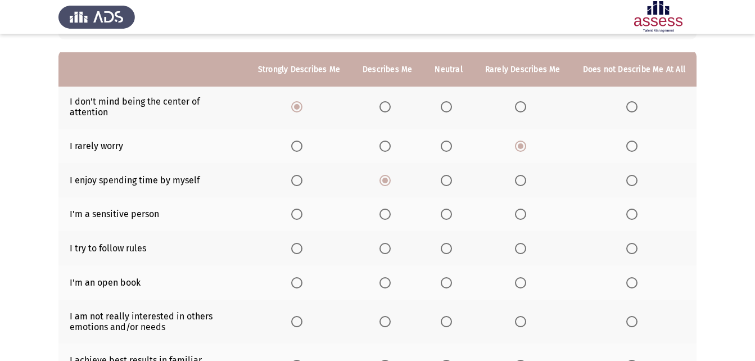
scroll to position [112, 0]
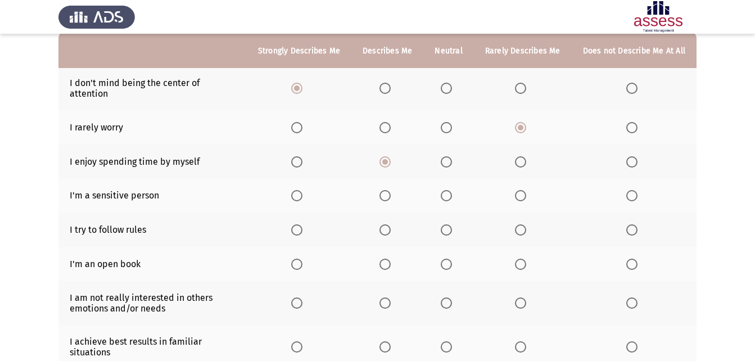
click at [386, 190] on span "Select an option" at bounding box center [384, 195] width 11 height 11
click at [386, 190] on input "Select an option" at bounding box center [384, 195] width 11 height 11
click at [384, 224] on span "Select an option" at bounding box center [384, 229] width 11 height 11
click at [384, 224] on input "Select an option" at bounding box center [384, 229] width 11 height 11
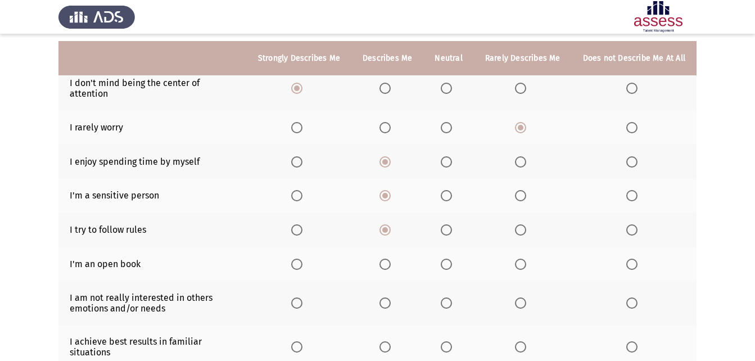
scroll to position [169, 0]
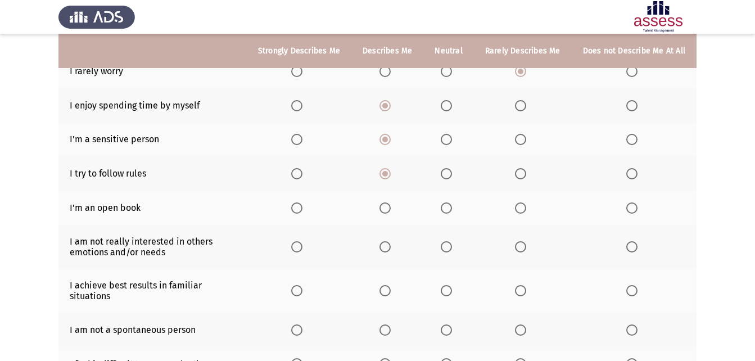
click at [387, 202] on span "Select an option" at bounding box center [384, 207] width 11 height 11
click at [387, 202] on input "Select an option" at bounding box center [384, 207] width 11 height 11
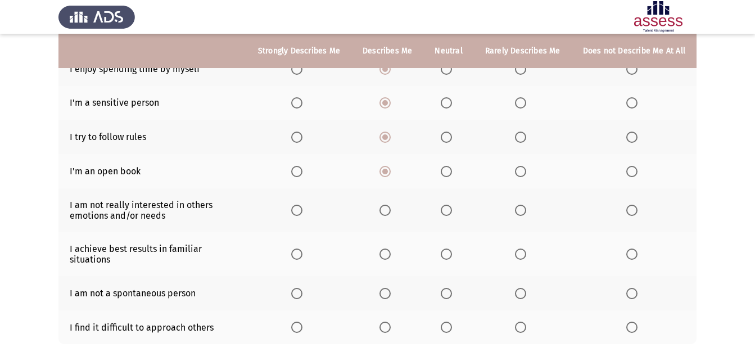
scroll to position [225, 0]
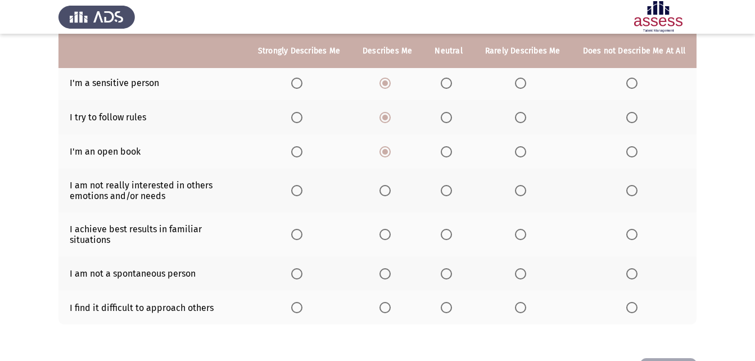
click at [522, 185] on span "Select an option" at bounding box center [520, 190] width 11 height 11
click at [522, 185] on input "Select an option" at bounding box center [520, 190] width 11 height 11
click at [287, 220] on th at bounding box center [299, 234] width 105 height 44
click at [307, 229] on label "Select an option" at bounding box center [299, 234] width 16 height 11
click at [302, 229] on input "Select an option" at bounding box center [296, 234] width 11 height 11
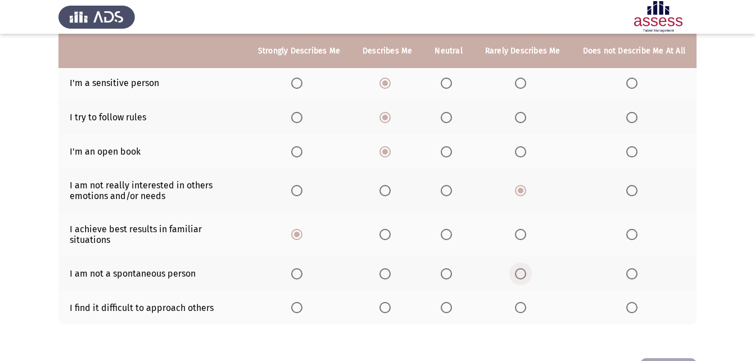
click at [526, 268] on span "Select an option" at bounding box center [520, 273] width 11 height 11
click at [526, 268] on input "Select an option" at bounding box center [520, 273] width 11 height 11
click at [388, 302] on span "Select an option" at bounding box center [384, 307] width 11 height 11
click at [388, 302] on input "Select an option" at bounding box center [384, 307] width 11 height 11
click at [451, 302] on span "Select an option" at bounding box center [446, 307] width 11 height 11
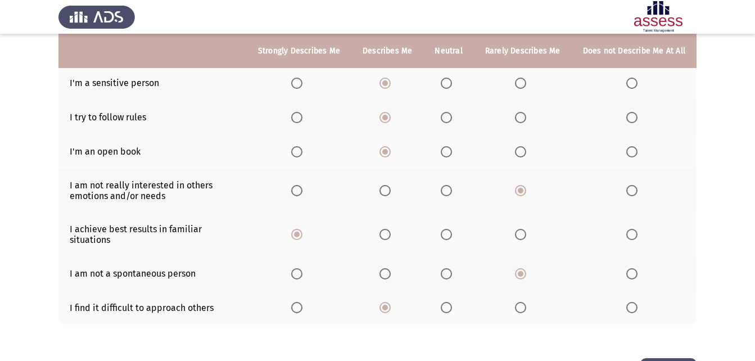
click at [451, 302] on input "Select an option" at bounding box center [446, 307] width 11 height 11
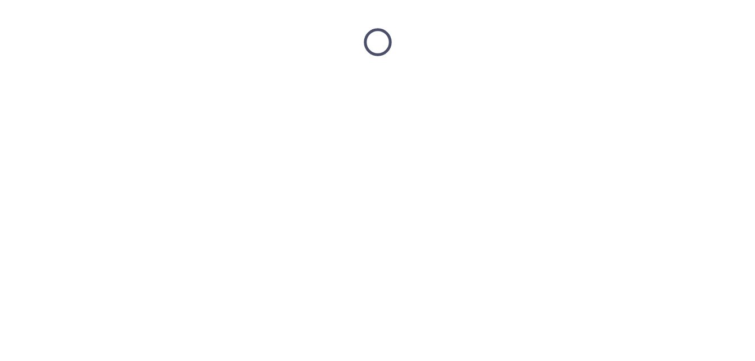
scroll to position [0, 0]
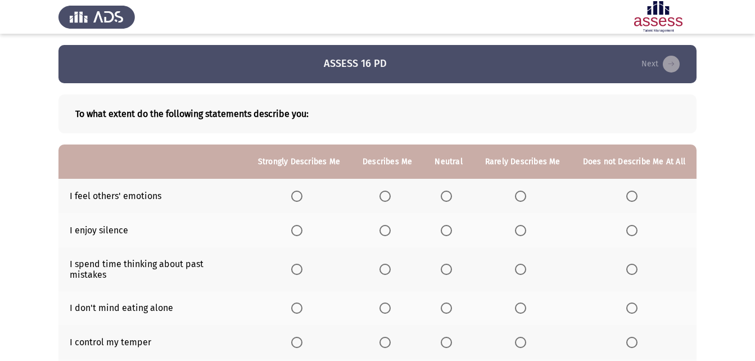
click at [391, 201] on span "Select an option" at bounding box center [384, 196] width 11 height 11
click at [391, 201] on input "Select an option" at bounding box center [384, 196] width 11 height 11
click at [391, 232] on span "Select an option" at bounding box center [384, 230] width 11 height 11
click at [391, 232] on input "Select an option" at bounding box center [384, 230] width 11 height 11
click at [455, 230] on label "Select an option" at bounding box center [449, 230] width 16 height 11
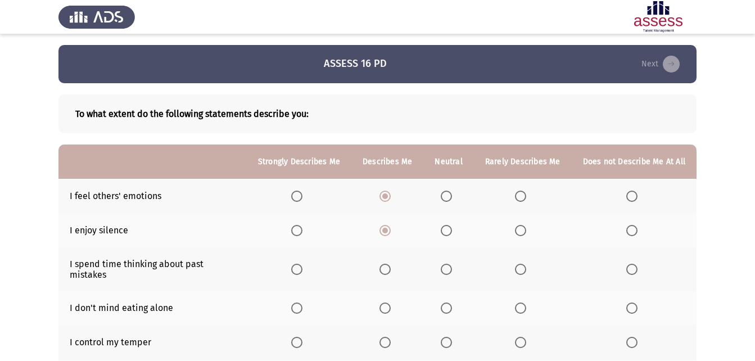
click at [452, 230] on input "Select an option" at bounding box center [446, 230] width 11 height 11
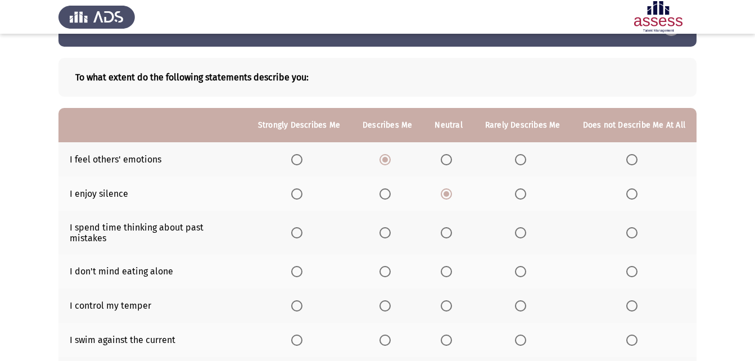
scroll to position [56, 0]
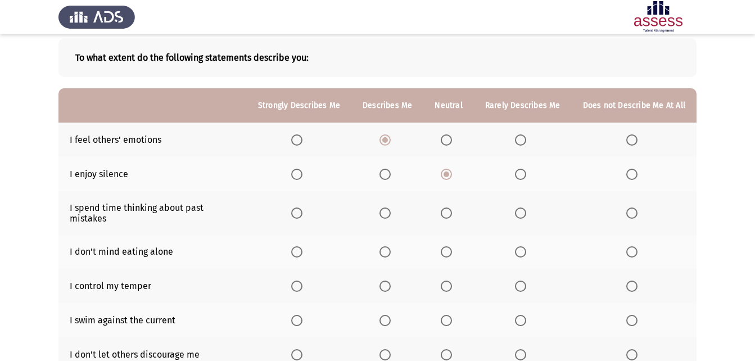
click at [302, 208] on span "Select an option" at bounding box center [296, 212] width 11 height 11
click at [302, 208] on input "Select an option" at bounding box center [296, 212] width 11 height 11
click at [302, 246] on span "Select an option" at bounding box center [296, 251] width 11 height 11
click at [302, 246] on input "Select an option" at bounding box center [296, 251] width 11 height 11
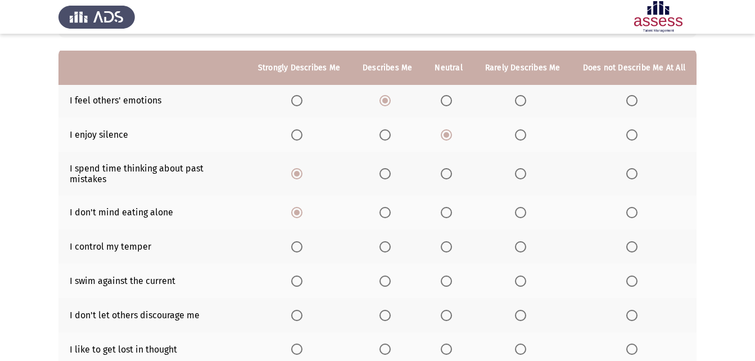
scroll to position [112, 0]
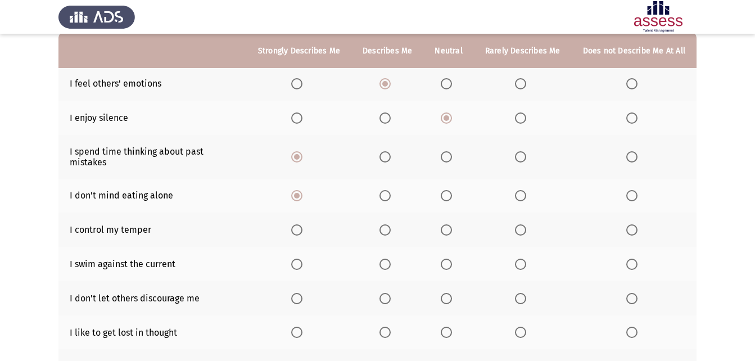
click at [383, 224] on span "Select an option" at bounding box center [384, 229] width 11 height 11
click at [383, 224] on input "Select an option" at bounding box center [384, 229] width 11 height 11
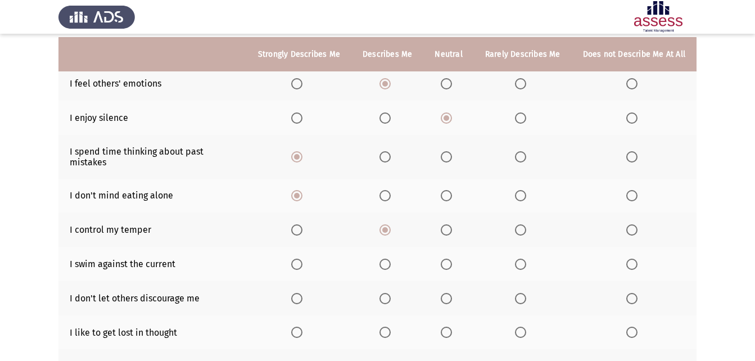
scroll to position [169, 0]
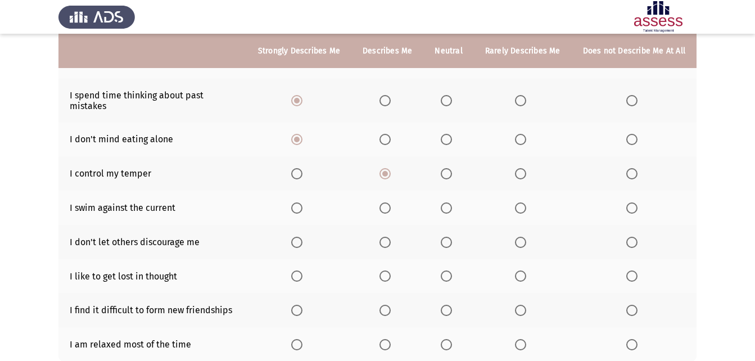
click at [302, 204] on th at bounding box center [299, 208] width 105 height 34
click at [302, 202] on span "Select an option" at bounding box center [296, 207] width 11 height 11
click at [302, 202] on input "Select an option" at bounding box center [296, 207] width 11 height 11
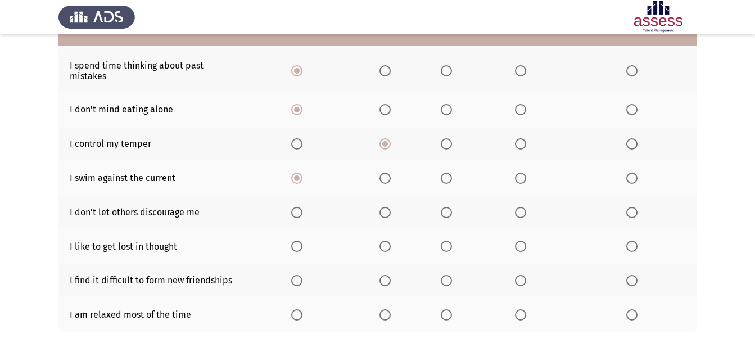
scroll to position [225, 0]
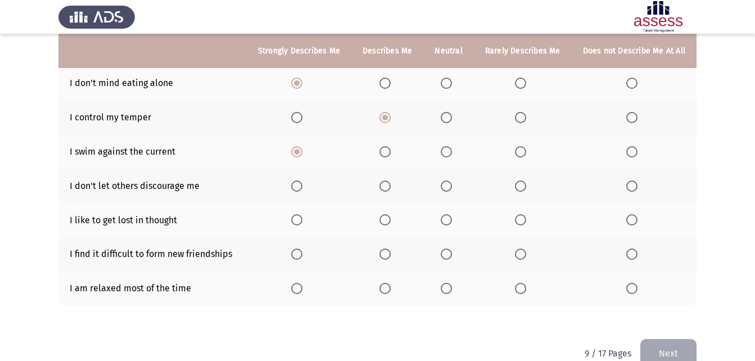
click at [626, 178] on th at bounding box center [634, 186] width 125 height 34
click at [634, 180] on span "Select an option" at bounding box center [631, 185] width 11 height 11
click at [634, 180] on input "Select an option" at bounding box center [631, 185] width 11 height 11
click at [302, 214] on span "Select an option" at bounding box center [296, 219] width 11 height 11
click at [302, 214] on input "Select an option" at bounding box center [296, 219] width 11 height 11
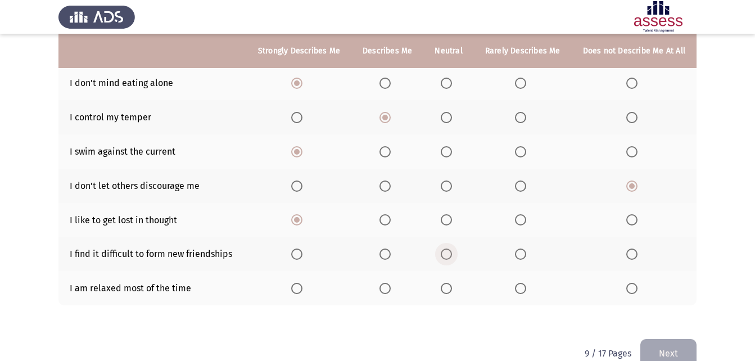
click at [449, 250] on span "Select an option" at bounding box center [446, 253] width 11 height 11
click at [449, 250] on input "Select an option" at bounding box center [446, 253] width 11 height 11
click at [629, 285] on th at bounding box center [634, 288] width 125 height 34
click at [629, 283] on span "Select an option" at bounding box center [631, 288] width 11 height 11
click at [629, 283] on input "Select an option" at bounding box center [631, 288] width 11 height 11
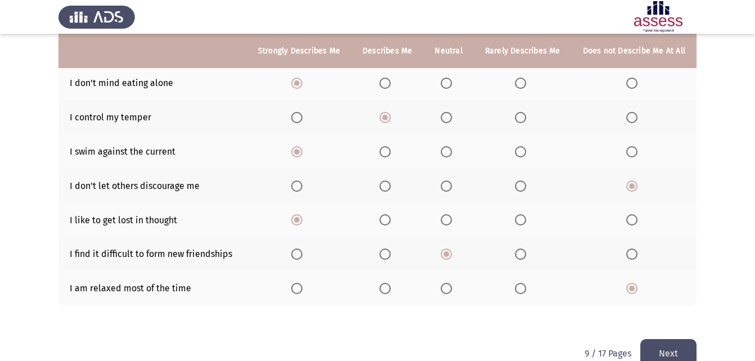
click at [659, 339] on button "Next" at bounding box center [668, 353] width 56 height 29
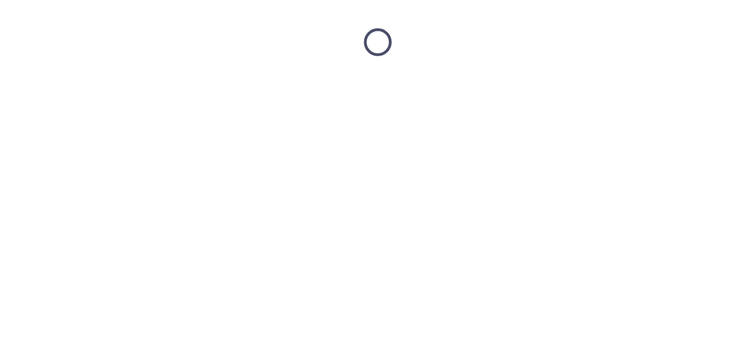
scroll to position [0, 0]
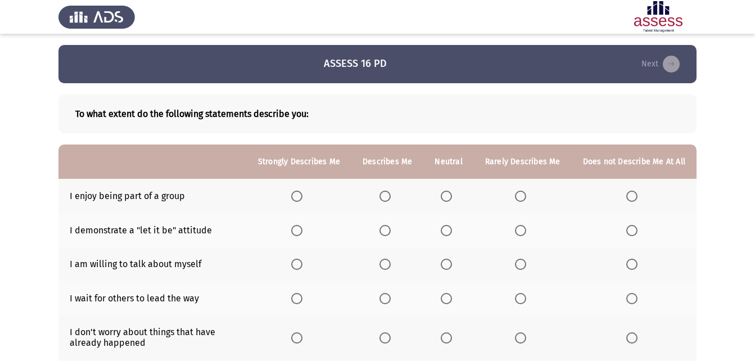
click at [305, 189] on th at bounding box center [299, 196] width 105 height 34
click at [302, 193] on span "Select an option" at bounding box center [296, 196] width 11 height 11
click at [302, 193] on input "Select an option" at bounding box center [296, 196] width 11 height 11
click at [393, 236] on th at bounding box center [387, 230] width 72 height 34
click at [390, 229] on span "Select an option" at bounding box center [384, 230] width 11 height 11
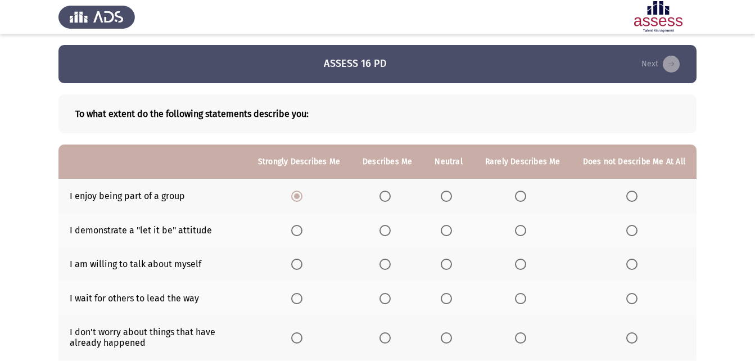
click at [390, 229] on input "Select an option" at bounding box center [384, 230] width 11 height 11
click at [386, 262] on span "Select an option" at bounding box center [384, 264] width 11 height 11
click at [386, 262] on input "Select an option" at bounding box center [384, 264] width 11 height 11
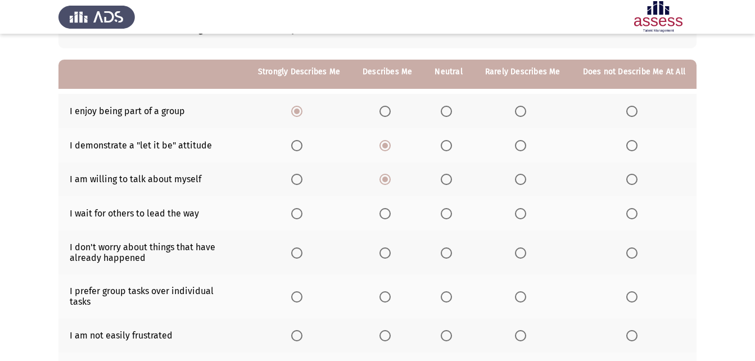
scroll to position [112, 0]
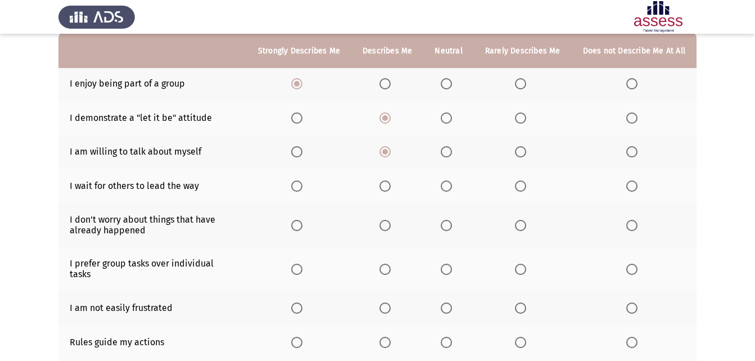
click at [632, 180] on span "Select an option" at bounding box center [631, 185] width 11 height 11
click at [632, 180] on input "Select an option" at bounding box center [631, 185] width 11 height 11
click at [530, 183] on label "Select an option" at bounding box center [523, 185] width 16 height 11
click at [526, 183] on input "Select an option" at bounding box center [520, 185] width 11 height 11
click at [642, 225] on label "Select an option" at bounding box center [634, 225] width 16 height 11
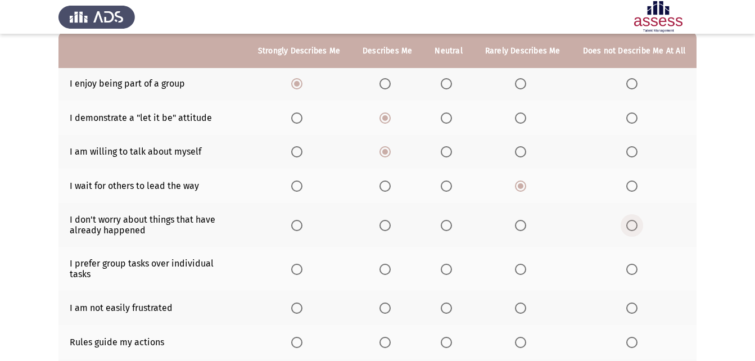
click at [637, 225] on input "Select an option" at bounding box center [631, 225] width 11 height 11
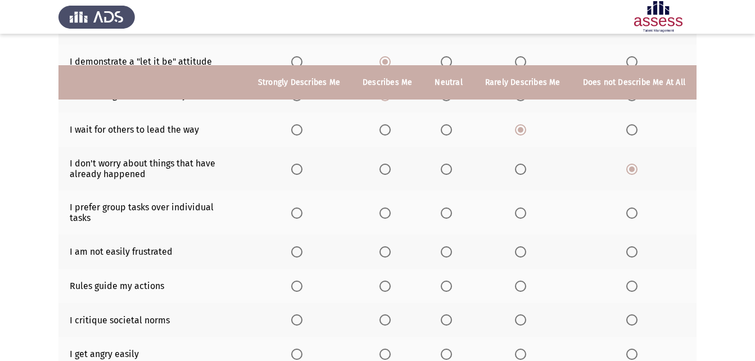
scroll to position [225, 0]
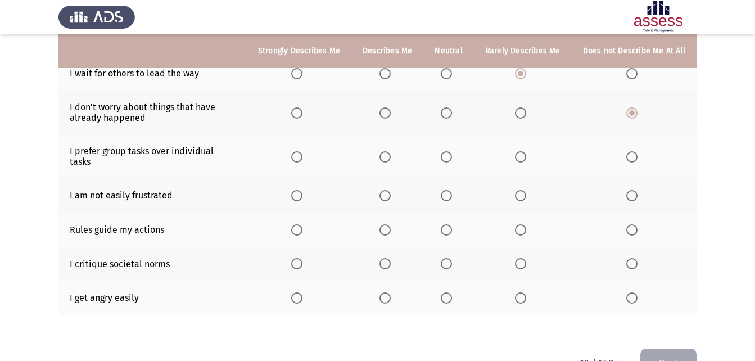
click at [309, 145] on th at bounding box center [299, 156] width 105 height 44
click at [300, 155] on span "Select an option" at bounding box center [296, 156] width 11 height 11
click at [300, 155] on input "Select an option" at bounding box center [296, 156] width 11 height 11
click at [519, 192] on th at bounding box center [523, 195] width 98 height 34
click at [522, 192] on th at bounding box center [523, 195] width 98 height 34
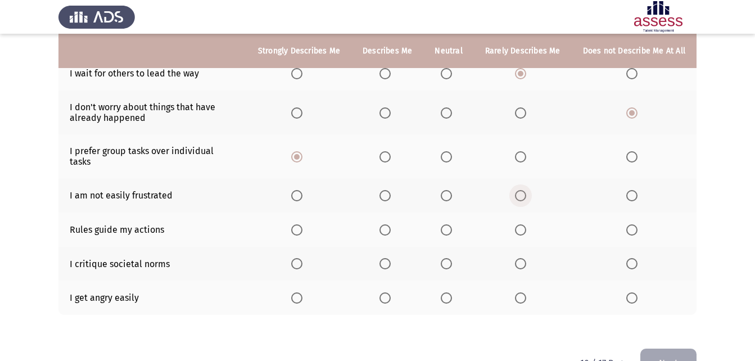
click at [520, 190] on span "Select an option" at bounding box center [520, 195] width 11 height 11
click at [520, 190] on input "Select an option" at bounding box center [520, 195] width 11 height 11
click at [446, 225] on span "Select an option" at bounding box center [446, 229] width 11 height 11
click at [446, 225] on input "Select an option" at bounding box center [446, 229] width 11 height 11
click at [379, 224] on th at bounding box center [387, 229] width 72 height 34
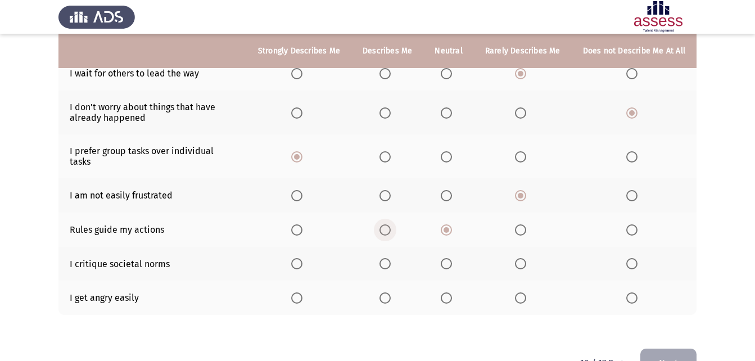
click at [384, 224] on span "Select an option" at bounding box center [384, 229] width 11 height 11
click at [384, 224] on input "Select an option" at bounding box center [384, 229] width 11 height 11
click at [302, 258] on span "Select an option" at bounding box center [296, 263] width 11 height 11
click at [302, 258] on input "Select an option" at bounding box center [296, 263] width 11 height 11
click at [301, 295] on th at bounding box center [299, 297] width 105 height 34
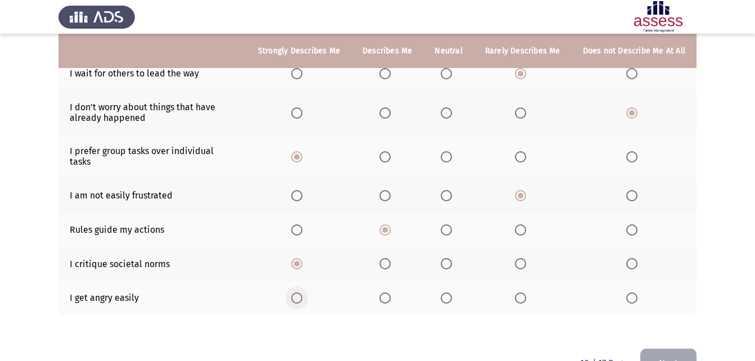
click at [302, 292] on span "Select an option" at bounding box center [296, 297] width 11 height 11
click at [302, 292] on input "Select an option" at bounding box center [296, 297] width 11 height 11
click at [669, 348] on button "Next" at bounding box center [668, 362] width 56 height 29
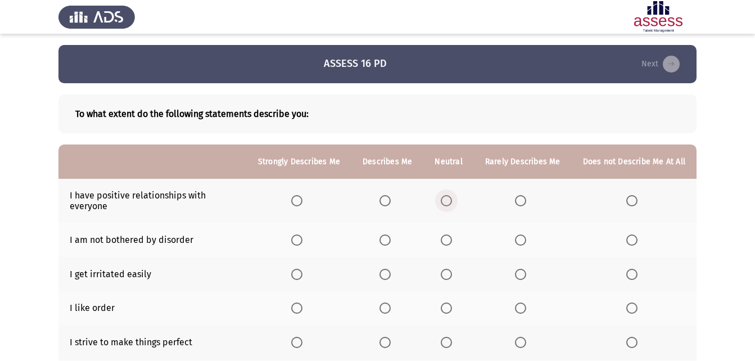
click at [452, 196] on span "Select an option" at bounding box center [446, 200] width 11 height 11
click at [452, 196] on input "Select an option" at bounding box center [446, 200] width 11 height 11
drag, startPoint x: 519, startPoint y: 234, endPoint x: 522, endPoint y: 239, distance: 5.8
click at [522, 239] on span "Select an option" at bounding box center [520, 239] width 11 height 11
click at [522, 239] on input "Select an option" at bounding box center [520, 239] width 11 height 11
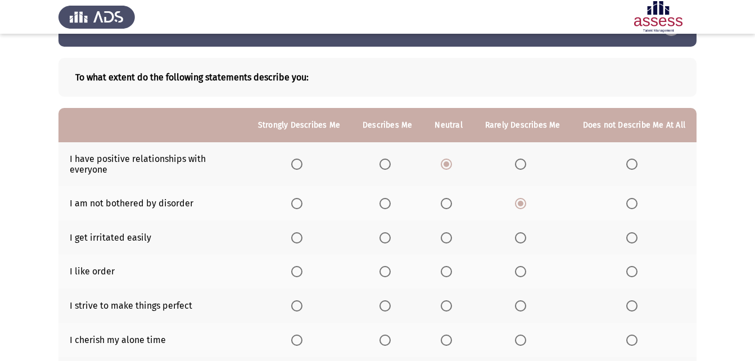
scroll to position [56, 0]
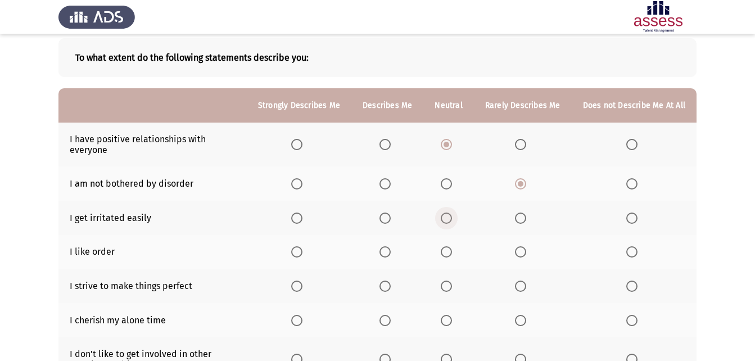
click at [452, 217] on span "Select an option" at bounding box center [446, 217] width 11 height 11
click at [452, 217] on input "Select an option" at bounding box center [446, 217] width 11 height 11
click at [390, 249] on span "Select an option" at bounding box center [384, 251] width 11 height 11
click at [390, 249] on input "Select an option" at bounding box center [384, 251] width 11 height 11
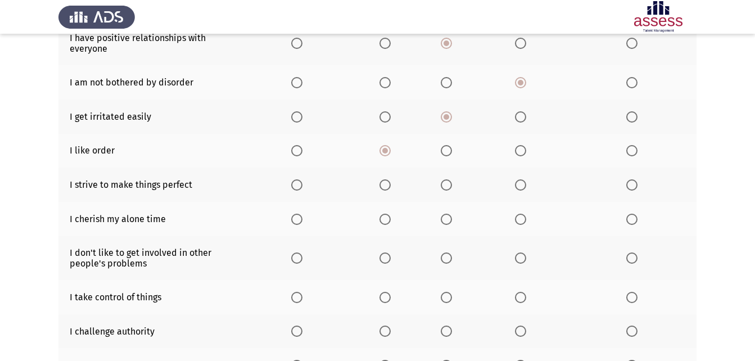
scroll to position [169, 0]
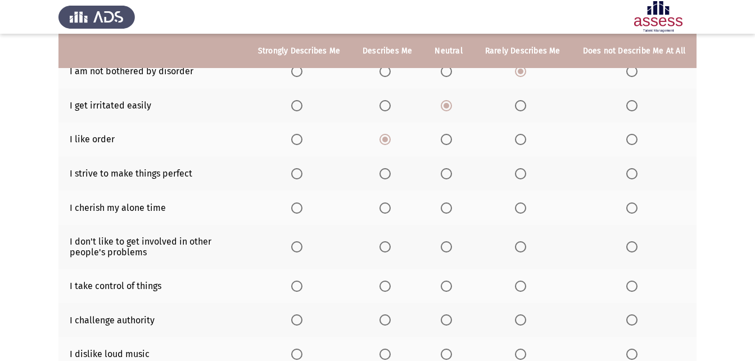
click at [300, 169] on span "Select an option" at bounding box center [296, 173] width 11 height 11
click at [300, 169] on input "Select an option" at bounding box center [296, 173] width 11 height 11
click at [391, 205] on span "Select an option" at bounding box center [384, 207] width 11 height 11
click at [391, 205] on input "Select an option" at bounding box center [384, 207] width 11 height 11
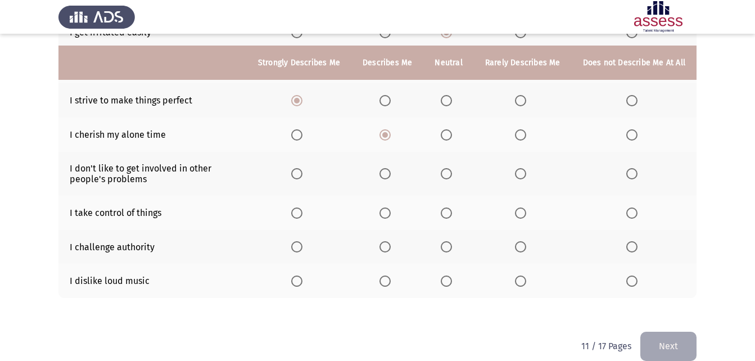
scroll to position [257, 0]
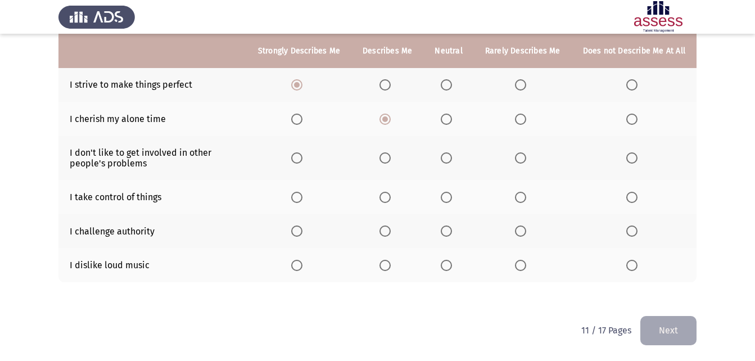
click at [632, 160] on span "Select an option" at bounding box center [631, 157] width 11 height 11
click at [632, 160] on input "Select an option" at bounding box center [631, 157] width 11 height 11
click at [391, 192] on span "Select an option" at bounding box center [384, 197] width 11 height 11
click at [391, 192] on input "Select an option" at bounding box center [384, 197] width 11 height 11
click at [389, 228] on span "Select an option" at bounding box center [384, 230] width 11 height 11
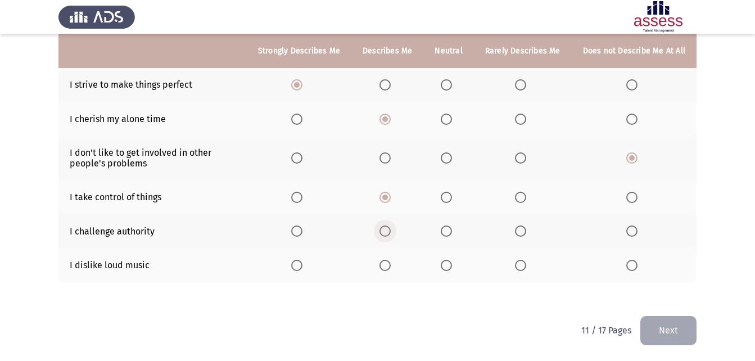
click at [389, 228] on input "Select an option" at bounding box center [384, 230] width 11 height 11
click at [302, 262] on span "Select an option" at bounding box center [296, 265] width 11 height 11
click at [302, 262] on input "Select an option" at bounding box center [296, 265] width 11 height 11
click at [669, 330] on button "Next" at bounding box center [668, 330] width 56 height 29
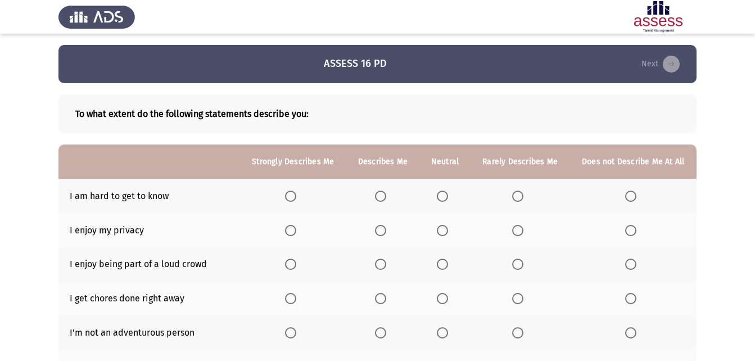
click at [516, 202] on th at bounding box center [519, 196] width 99 height 34
click at [520, 198] on span "Select an option" at bounding box center [517, 196] width 11 height 11
click at [520, 198] on input "Select an option" at bounding box center [517, 196] width 11 height 11
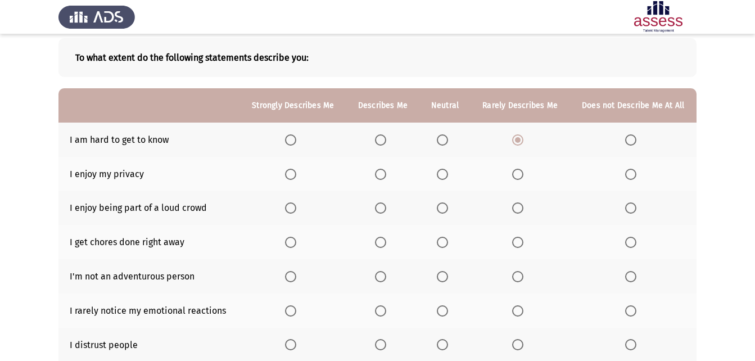
click at [380, 170] on span "Select an option" at bounding box center [380, 174] width 11 height 11
click at [380, 170] on input "Select an option" at bounding box center [380, 174] width 11 height 11
click at [447, 210] on span "Select an option" at bounding box center [442, 207] width 11 height 11
click at [447, 210] on input "Select an option" at bounding box center [442, 207] width 11 height 11
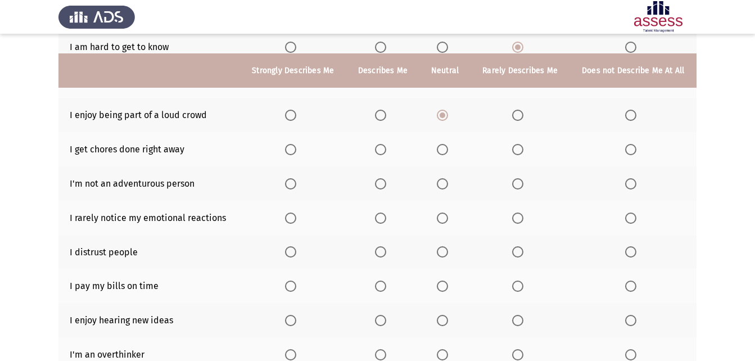
scroll to position [169, 0]
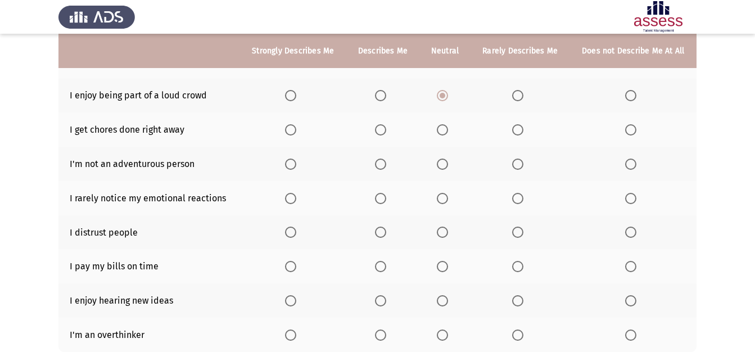
click at [382, 126] on span "Select an option" at bounding box center [380, 129] width 11 height 11
click at [382, 126] on input "Select an option" at bounding box center [380, 129] width 11 height 11
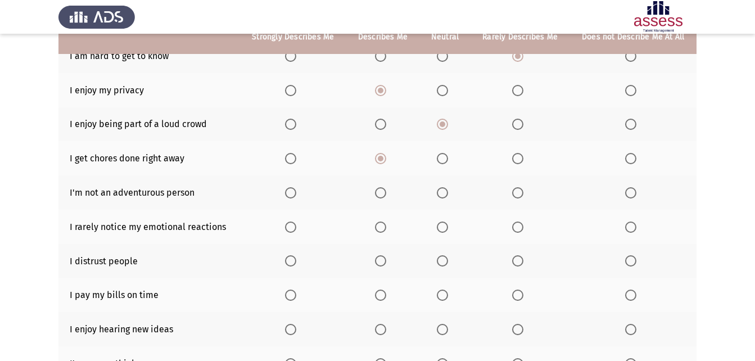
scroll to position [126, 0]
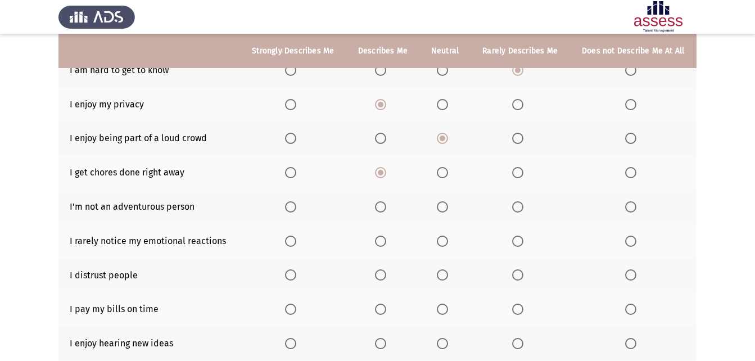
click at [516, 207] on span "Select an option" at bounding box center [517, 206] width 11 height 11
click at [516, 207] on input "Select an option" at bounding box center [517, 206] width 11 height 11
click at [389, 239] on label "Select an option" at bounding box center [383, 240] width 16 height 11
click at [386, 239] on input "Select an option" at bounding box center [380, 240] width 11 height 11
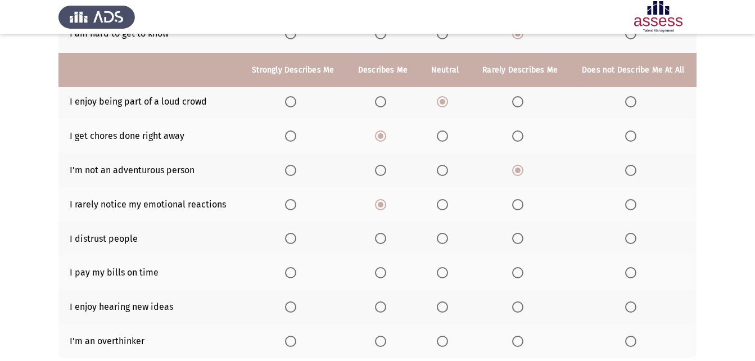
scroll to position [182, 0]
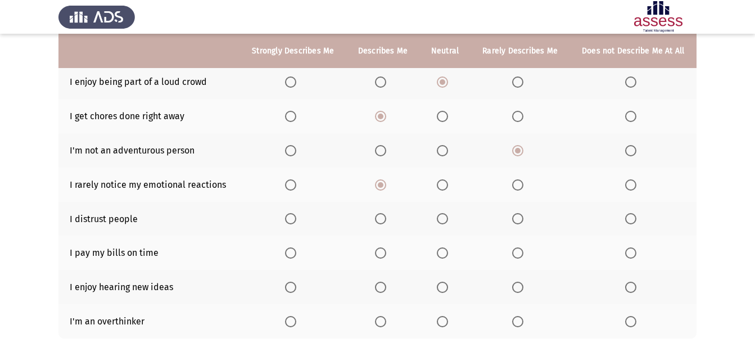
click at [434, 214] on th at bounding box center [444, 219] width 51 height 34
click at [438, 217] on span "Select an option" at bounding box center [442, 218] width 11 height 11
click at [438, 217] on input "Select an option" at bounding box center [442, 218] width 11 height 11
click at [436, 189] on th at bounding box center [444, 184] width 51 height 34
click at [445, 188] on span "Select an option" at bounding box center [442, 184] width 11 height 11
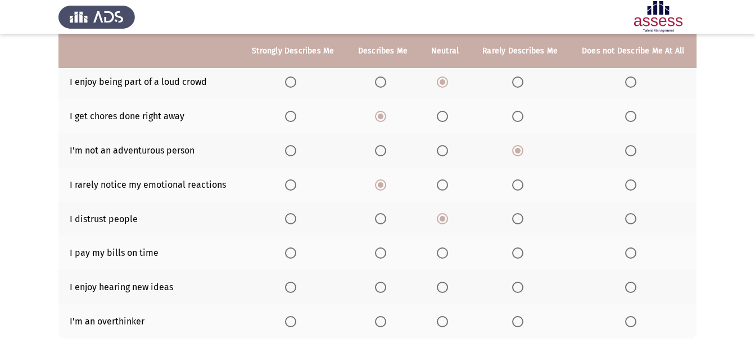
click at [445, 188] on input "Select an option" at bounding box center [442, 184] width 11 height 11
click at [378, 252] on span "Select an option" at bounding box center [380, 252] width 11 height 11
click at [378, 252] on input "Select an option" at bounding box center [380, 252] width 11 height 11
click at [287, 288] on span "Select an option" at bounding box center [290, 287] width 11 height 11
click at [287, 288] on input "Select an option" at bounding box center [290, 287] width 11 height 11
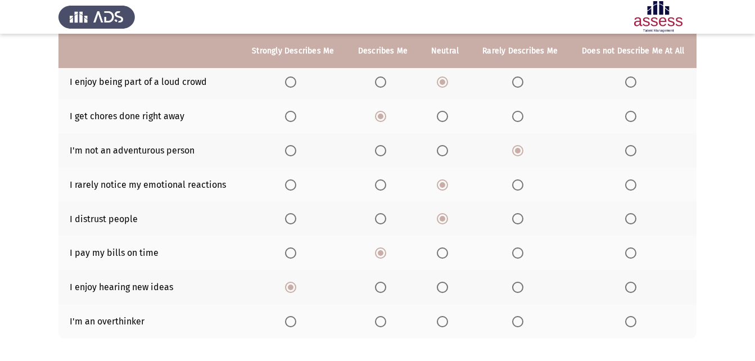
click at [296, 321] on span "Select an option" at bounding box center [290, 321] width 11 height 11
click at [296, 321] on input "Select an option" at bounding box center [290, 321] width 11 height 11
click at [296, 321] on span "Select an option" at bounding box center [290, 321] width 11 height 11
click at [296, 321] on input "Select an option" at bounding box center [290, 321] width 11 height 11
click at [296, 321] on span "Select an option" at bounding box center [290, 321] width 11 height 11
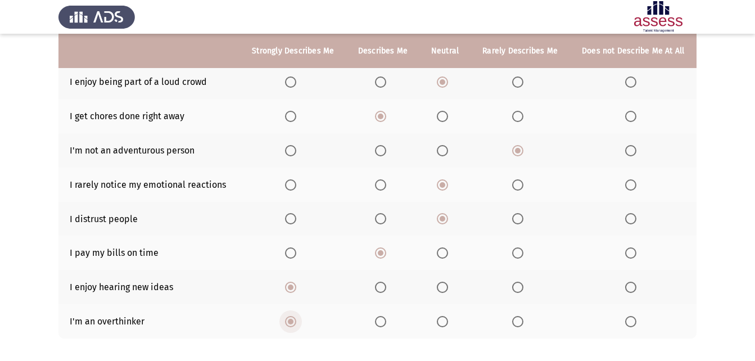
click at [296, 321] on input "Select an option" at bounding box center [290, 321] width 11 height 11
click at [296, 321] on span "Select an option" at bounding box center [290, 321] width 11 height 11
click at [296, 321] on input "Select an option" at bounding box center [290, 321] width 11 height 11
click at [296, 321] on span "Select an option" at bounding box center [290, 321] width 11 height 11
click at [296, 321] on input "Select an option" at bounding box center [290, 321] width 11 height 11
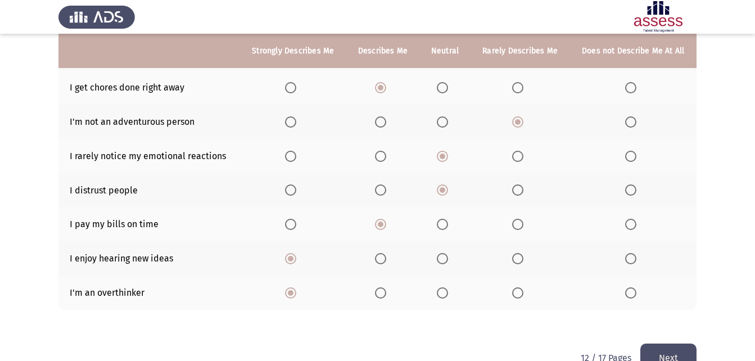
scroll to position [238, 0]
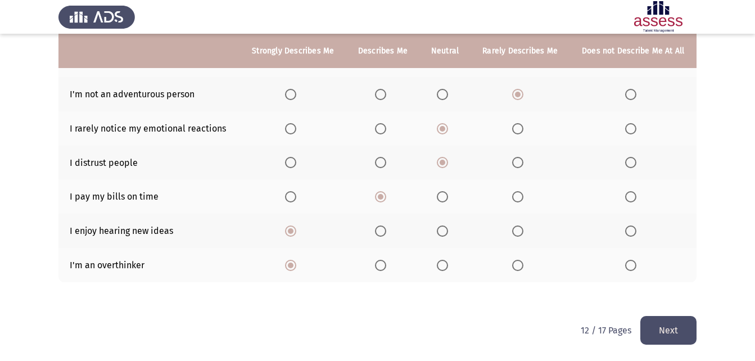
click at [673, 325] on button "Next" at bounding box center [668, 330] width 56 height 29
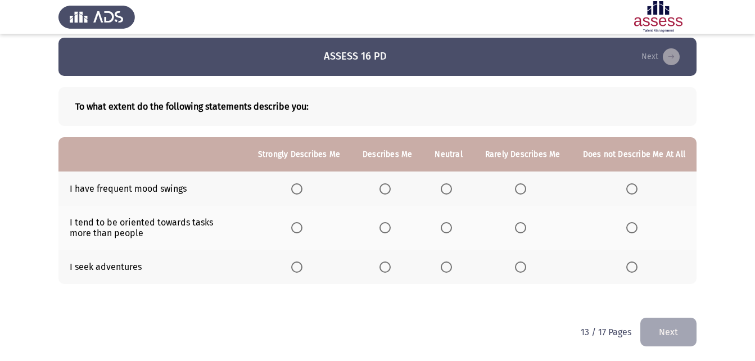
scroll to position [9, 0]
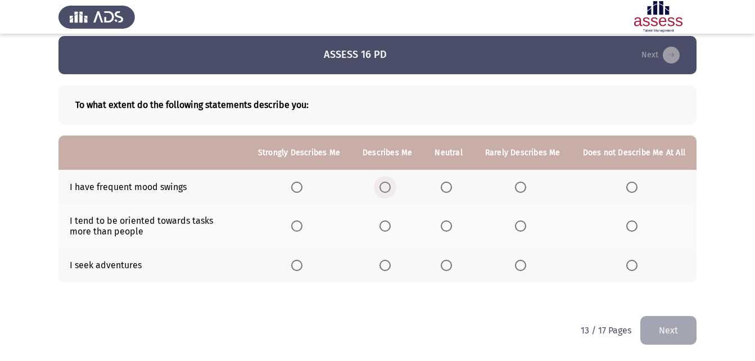
click at [389, 189] on span "Select an option" at bounding box center [384, 187] width 11 height 11
click at [389, 189] on input "Select an option" at bounding box center [384, 187] width 11 height 11
click at [452, 221] on span "Select an option" at bounding box center [446, 225] width 11 height 11
click at [452, 221] on input "Select an option" at bounding box center [446, 225] width 11 height 11
click at [300, 264] on span "Select an option" at bounding box center [296, 265] width 11 height 11
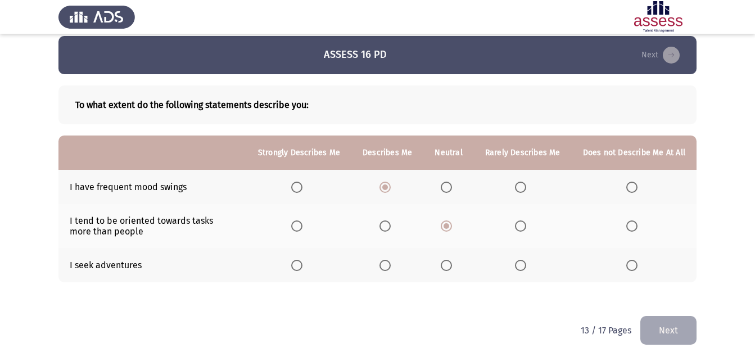
click at [300, 264] on input "Select an option" at bounding box center [296, 265] width 11 height 11
click at [655, 318] on button "Next" at bounding box center [668, 330] width 56 height 29
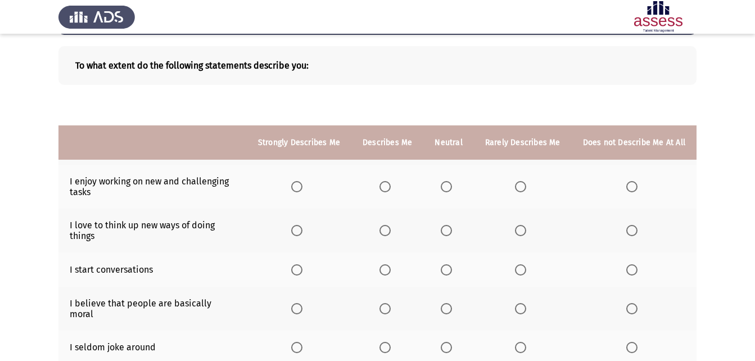
scroll to position [42, 0]
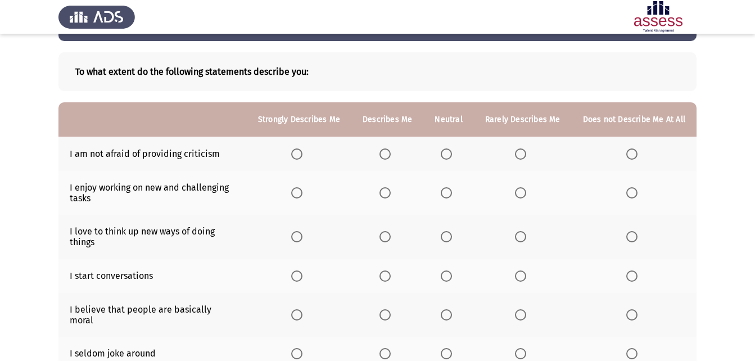
click at [452, 150] on span "Select an option" at bounding box center [446, 153] width 11 height 11
click at [452, 150] on input "Select an option" at bounding box center [446, 153] width 11 height 11
click at [302, 192] on span "Select an option" at bounding box center [296, 192] width 11 height 11
click at [302, 192] on input "Select an option" at bounding box center [296, 192] width 11 height 11
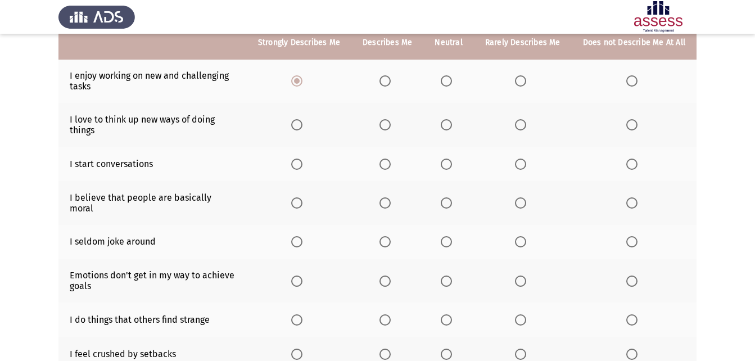
scroll to position [155, 0]
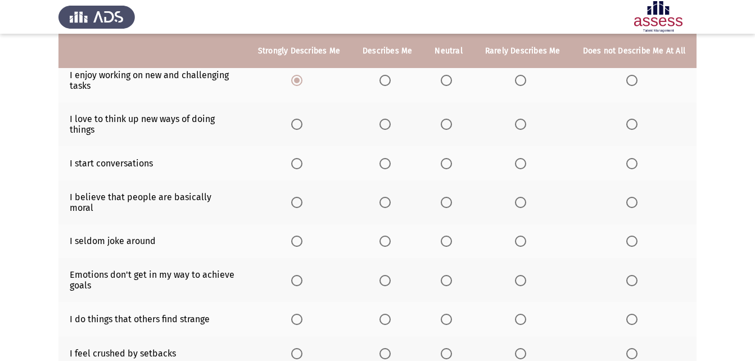
click at [302, 125] on span "Select an option" at bounding box center [296, 124] width 11 height 11
click at [302, 125] on input "Select an option" at bounding box center [296, 124] width 11 height 11
click at [388, 162] on span "Select an option" at bounding box center [384, 163] width 11 height 11
click at [388, 162] on input "Select an option" at bounding box center [384, 163] width 11 height 11
click at [395, 197] on label "Select an option" at bounding box center [387, 202] width 16 height 11
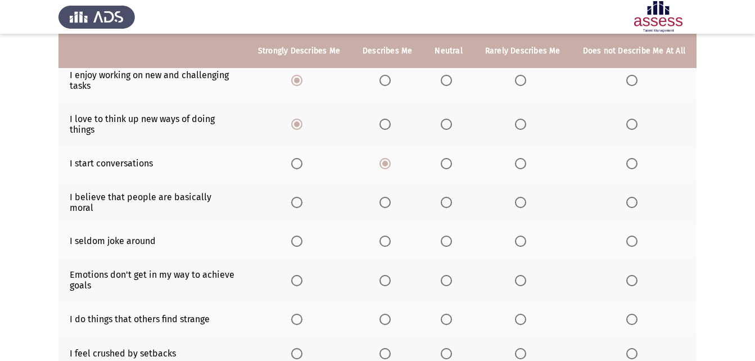
click at [391, 197] on input "Select an option" at bounding box center [384, 202] width 11 height 11
click at [391, 235] on span "Select an option" at bounding box center [384, 240] width 11 height 11
click at [391, 235] on input "Select an option" at bounding box center [384, 240] width 11 height 11
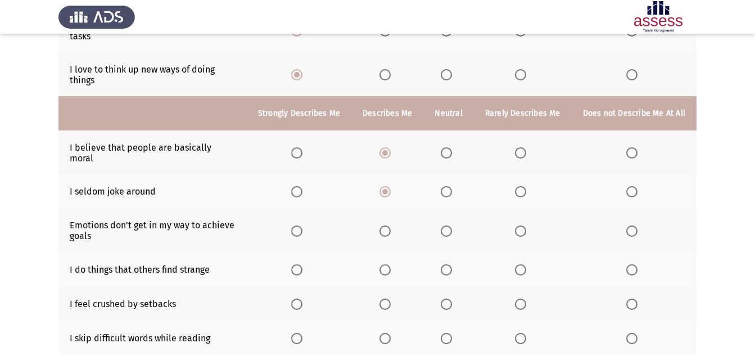
scroll to position [267, 0]
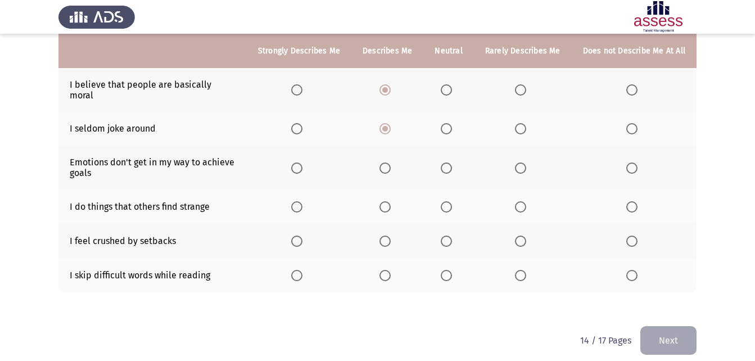
click at [516, 162] on span "Select an option" at bounding box center [520, 167] width 11 height 11
click at [516, 162] on input "Select an option" at bounding box center [520, 167] width 11 height 11
click at [636, 162] on span "Select an option" at bounding box center [631, 167] width 11 height 11
click at [636, 162] on input "Select an option" at bounding box center [631, 167] width 11 height 11
click at [391, 201] on span "Select an option" at bounding box center [384, 206] width 11 height 11
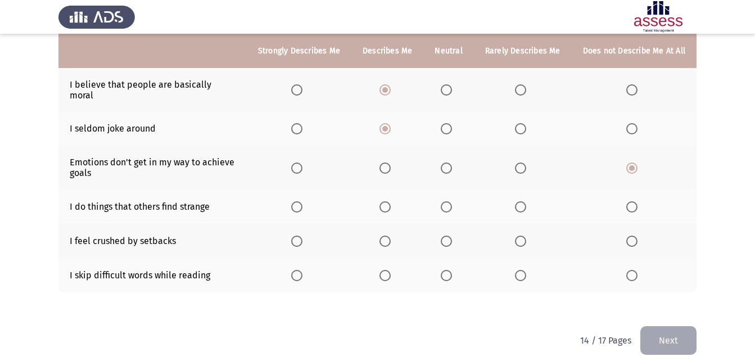
click at [391, 201] on input "Select an option" at bounding box center [384, 206] width 11 height 11
click at [302, 201] on span "Select an option" at bounding box center [296, 206] width 11 height 11
click at [302, 201] on input "Select an option" at bounding box center [296, 206] width 11 height 11
click at [452, 235] on span "Select an option" at bounding box center [446, 240] width 11 height 11
click at [452, 235] on input "Select an option" at bounding box center [446, 240] width 11 height 11
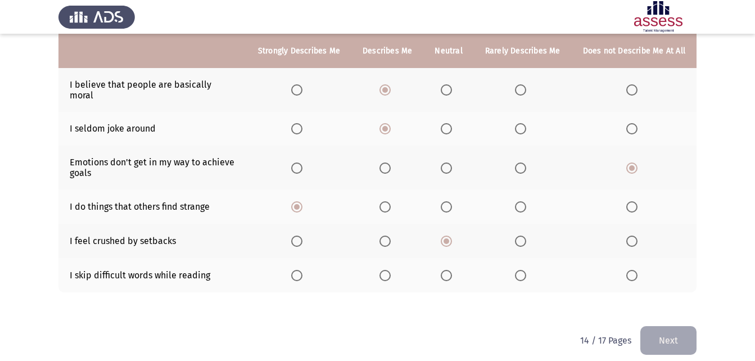
click at [385, 275] on span "Select an option" at bounding box center [385, 275] width 0 height 0
click at [389, 270] on input "Select an option" at bounding box center [384, 275] width 11 height 11
click at [666, 330] on button "Next" at bounding box center [668, 340] width 56 height 29
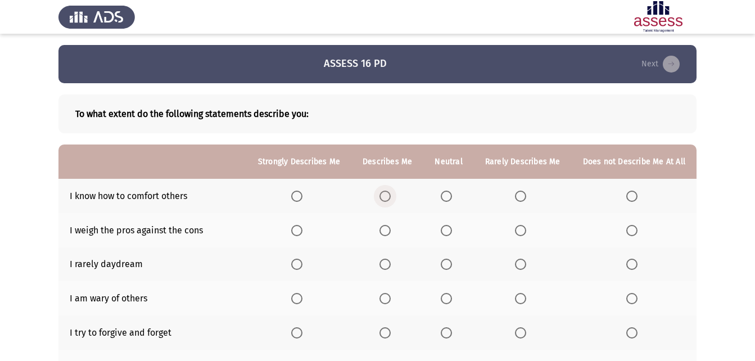
click at [387, 192] on span "Select an option" at bounding box center [384, 196] width 11 height 11
click at [387, 192] on input "Select an option" at bounding box center [384, 196] width 11 height 11
click at [384, 227] on span "Select an option" at bounding box center [384, 230] width 11 height 11
click at [384, 227] on input "Select an option" at bounding box center [384, 230] width 11 height 11
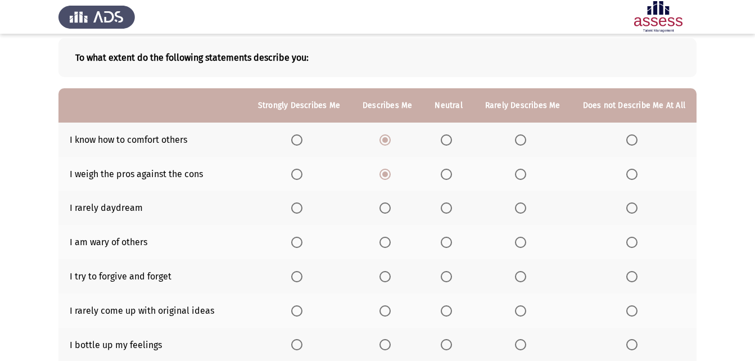
click at [525, 211] on span "Select an option" at bounding box center [520, 207] width 11 height 11
click at [525, 211] on input "Select an option" at bounding box center [520, 207] width 11 height 11
click at [451, 241] on span "Select an option" at bounding box center [446, 242] width 11 height 11
click at [451, 241] on input "Select an option" at bounding box center [446, 242] width 11 height 11
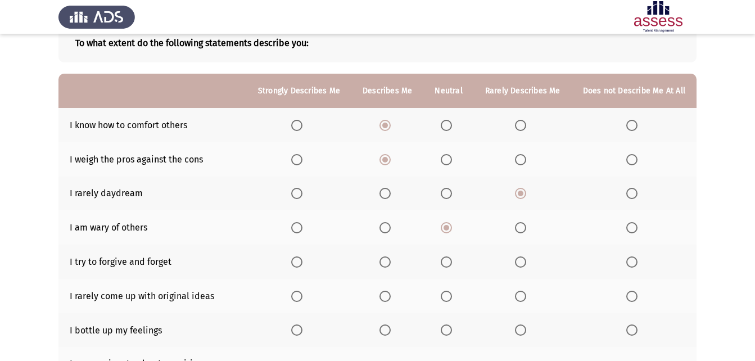
scroll to position [112, 0]
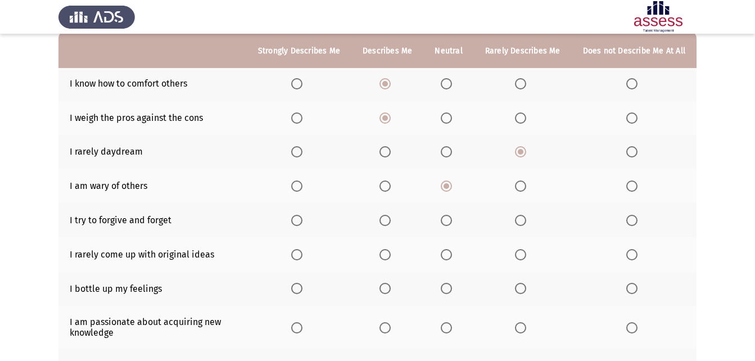
click at [302, 219] on span "Select an option" at bounding box center [296, 220] width 11 height 11
click at [302, 219] on input "Select an option" at bounding box center [296, 220] width 11 height 11
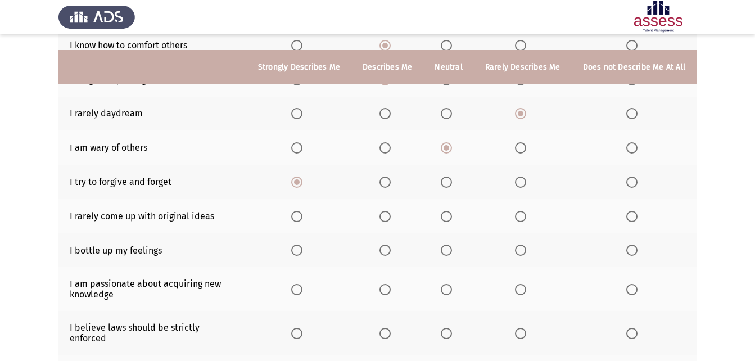
scroll to position [169, 0]
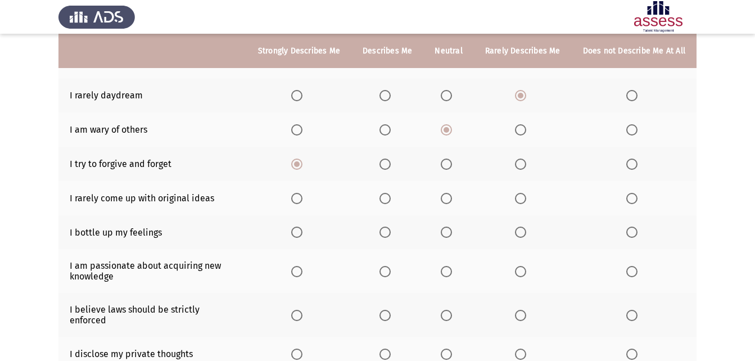
click at [628, 200] on span "Select an option" at bounding box center [631, 198] width 11 height 11
click at [628, 200] on input "Select an option" at bounding box center [631, 198] width 11 height 11
click at [448, 232] on span "Select an option" at bounding box center [446, 231] width 11 height 11
click at [448, 232] on input "Select an option" at bounding box center [446, 231] width 11 height 11
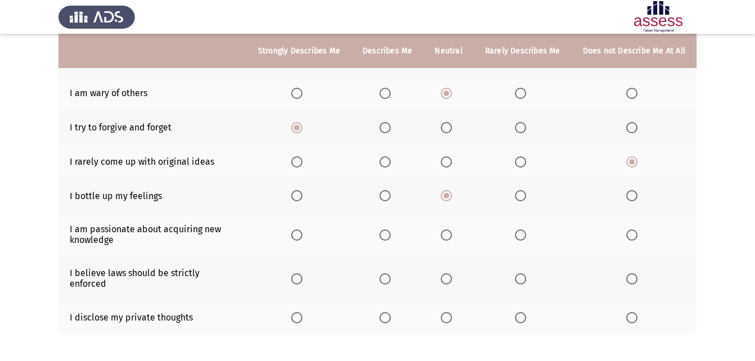
scroll to position [225, 0]
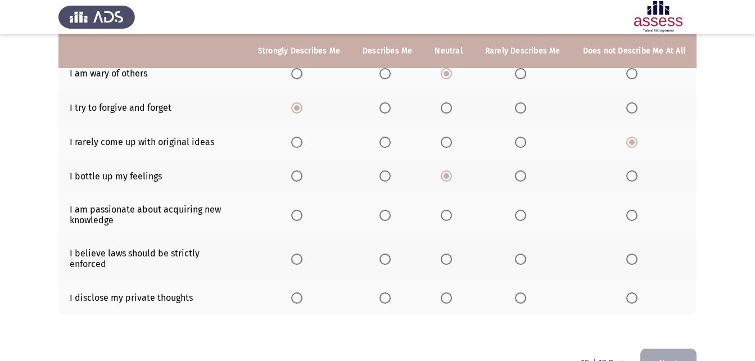
click at [523, 214] on span "Select an option" at bounding box center [520, 215] width 11 height 11
click at [523, 214] on input "Select an option" at bounding box center [520, 215] width 11 height 11
click at [447, 253] on span "Select an option" at bounding box center [446, 258] width 11 height 11
click at [447, 253] on input "Select an option" at bounding box center [446, 258] width 11 height 11
click at [390, 292] on span "Select an option" at bounding box center [384, 297] width 11 height 11
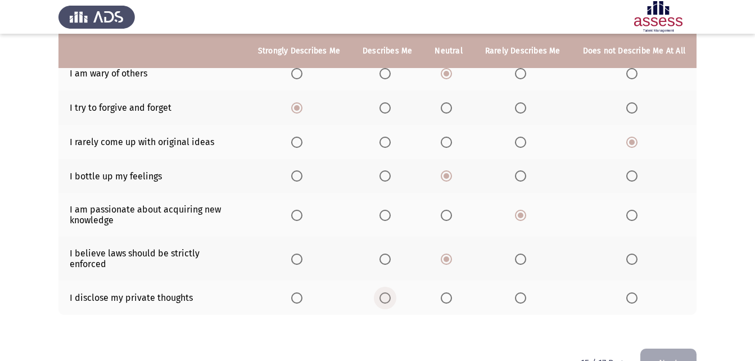
click at [390, 292] on input "Select an option" at bounding box center [384, 297] width 11 height 11
click at [521, 292] on span "Select an option" at bounding box center [520, 297] width 11 height 11
click at [521, 292] on input "Select an option" at bounding box center [520, 297] width 11 height 11
click at [670, 348] on button "Next" at bounding box center [668, 362] width 56 height 29
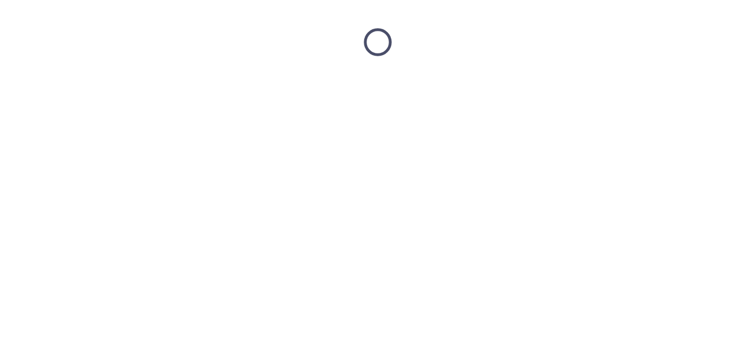
scroll to position [0, 0]
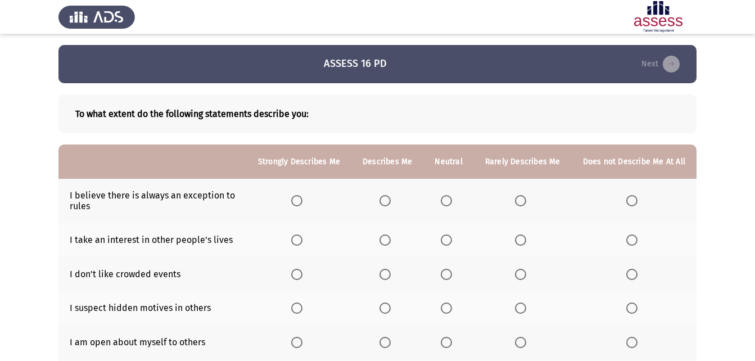
click at [391, 199] on span "Select an option" at bounding box center [384, 200] width 11 height 11
click at [391, 199] on input "Select an option" at bounding box center [384, 200] width 11 height 11
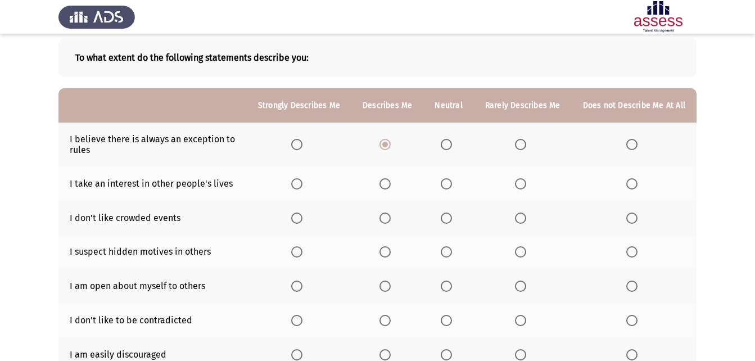
click at [388, 187] on span "Select an option" at bounding box center [384, 183] width 11 height 11
click at [388, 187] on input "Select an option" at bounding box center [384, 183] width 11 height 11
click at [384, 221] on span "Select an option" at bounding box center [384, 217] width 11 height 11
click at [384, 221] on input "Select an option" at bounding box center [384, 217] width 11 height 11
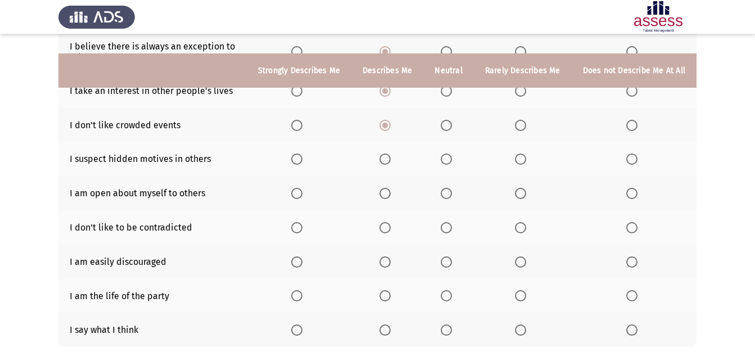
scroll to position [169, 0]
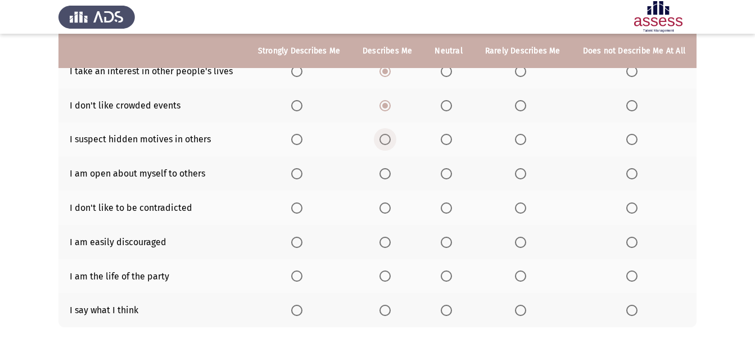
click at [395, 136] on label "Select an option" at bounding box center [387, 139] width 16 height 11
click at [391, 136] on input "Select an option" at bounding box center [384, 139] width 11 height 11
click at [391, 171] on span "Select an option" at bounding box center [384, 173] width 11 height 11
click at [391, 171] on input "Select an option" at bounding box center [384, 173] width 11 height 11
click at [391, 212] on span "Select an option" at bounding box center [384, 207] width 11 height 11
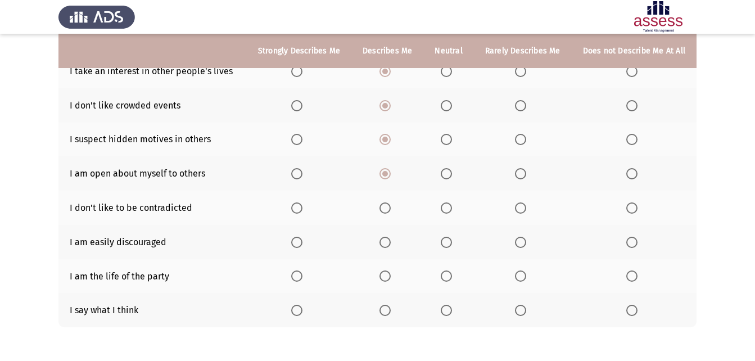
click at [391, 212] on input "Select an option" at bounding box center [384, 207] width 11 height 11
click at [389, 241] on span "Select an option" at bounding box center [384, 242] width 11 height 11
click at [389, 241] on input "Select an option" at bounding box center [384, 242] width 11 height 11
click at [388, 283] on th at bounding box center [387, 276] width 72 height 34
click at [447, 276] on span "Select an option" at bounding box center [446, 275] width 11 height 11
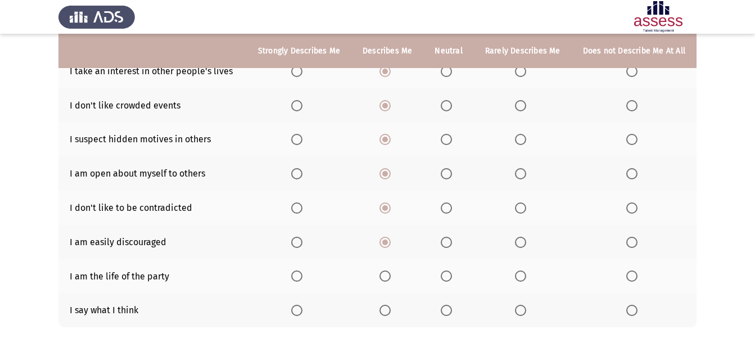
click at [447, 276] on input "Select an option" at bounding box center [446, 275] width 11 height 11
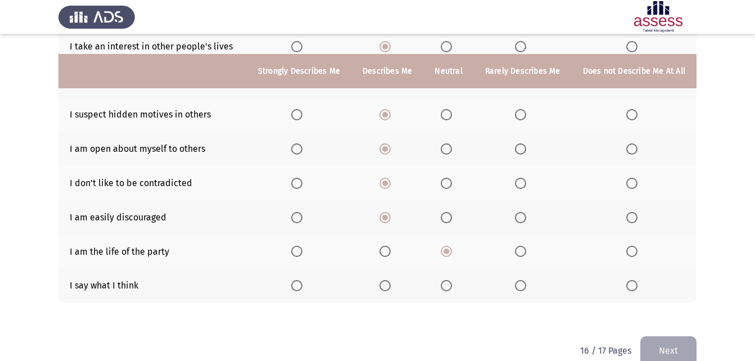
scroll to position [214, 0]
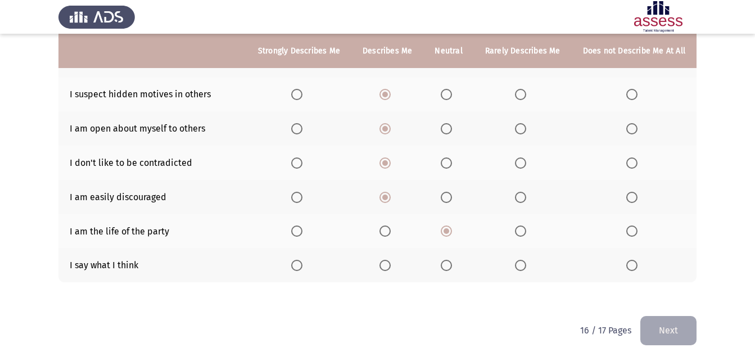
click at [391, 264] on span "Select an option" at bounding box center [384, 265] width 11 height 11
click at [391, 264] on input "Select an option" at bounding box center [384, 265] width 11 height 11
click at [668, 325] on button "Next" at bounding box center [668, 330] width 56 height 29
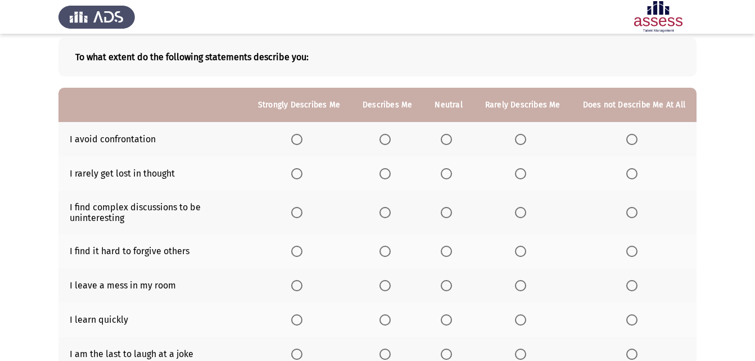
scroll to position [56, 0]
click at [450, 136] on span "Select an option" at bounding box center [446, 139] width 11 height 11
click at [450, 136] on input "Select an option" at bounding box center [446, 139] width 11 height 11
click at [525, 171] on span "Select an option" at bounding box center [520, 174] width 11 height 11
click at [525, 171] on input "Select an option" at bounding box center [520, 174] width 11 height 11
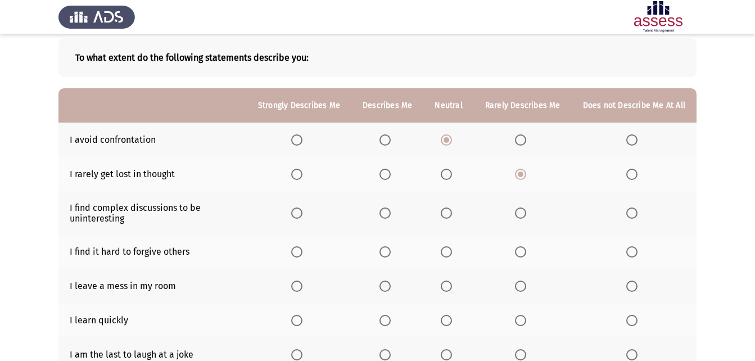
click at [515, 214] on th at bounding box center [523, 213] width 98 height 44
click at [529, 212] on label "Select an option" at bounding box center [523, 212] width 16 height 11
click at [526, 212] on input "Select an option" at bounding box center [520, 212] width 11 height 11
click at [521, 246] on mat-radio-button "Select an option" at bounding box center [523, 252] width 16 height 12
click at [522, 250] on span "Select an option" at bounding box center [520, 251] width 11 height 11
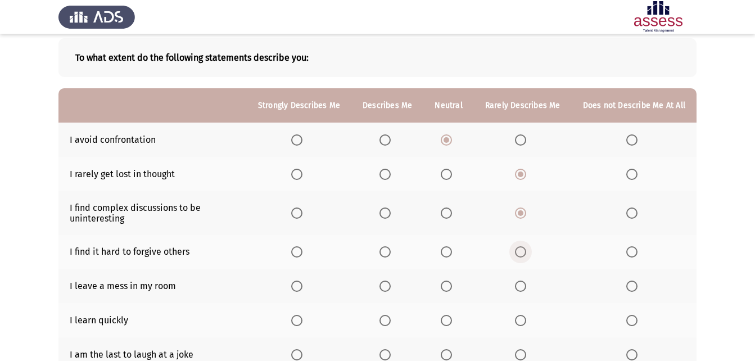
click at [522, 250] on input "Select an option" at bounding box center [520, 251] width 11 height 11
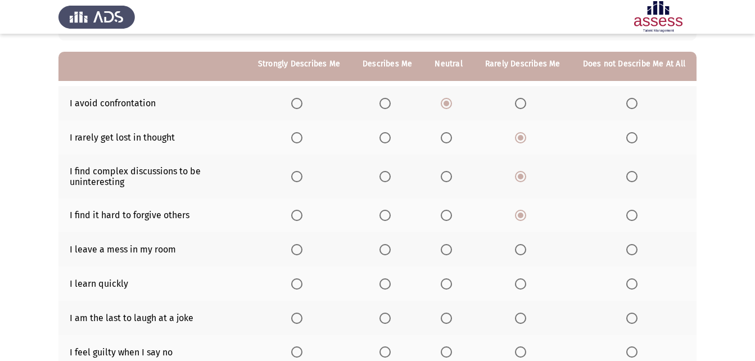
scroll to position [112, 0]
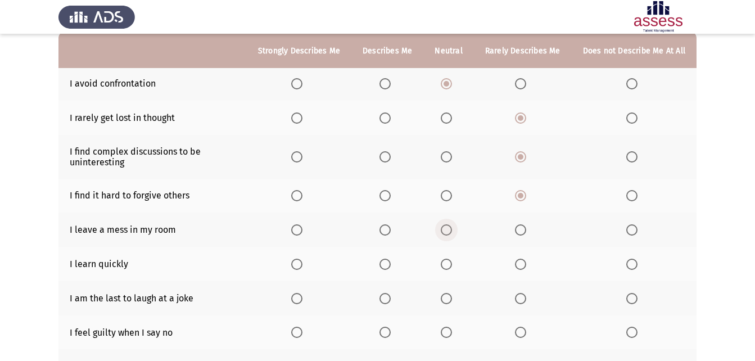
click at [452, 229] on span "Select an option" at bounding box center [446, 229] width 11 height 11
click at [452, 229] on input "Select an option" at bounding box center [446, 229] width 11 height 11
click at [391, 262] on span "Select an option" at bounding box center [384, 264] width 11 height 11
click at [391, 262] on input "Select an option" at bounding box center [384, 264] width 11 height 11
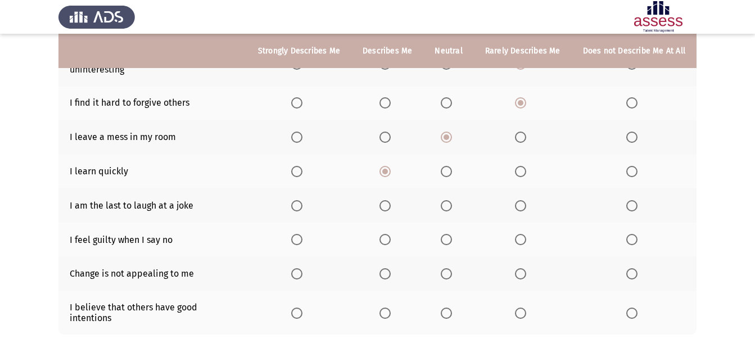
scroll to position [225, 0]
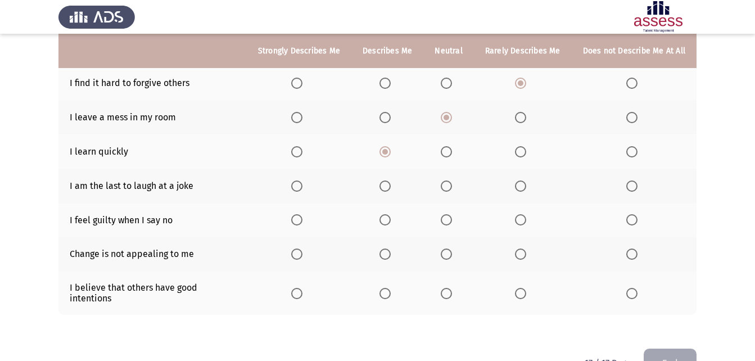
click at [518, 187] on span "Select an option" at bounding box center [520, 185] width 11 height 11
click at [518, 187] on input "Select an option" at bounding box center [520, 185] width 11 height 11
click at [521, 221] on span "Select an option" at bounding box center [520, 219] width 11 height 11
click at [521, 221] on input "Select an option" at bounding box center [520, 219] width 11 height 11
click at [391, 220] on span "Select an option" at bounding box center [384, 219] width 11 height 11
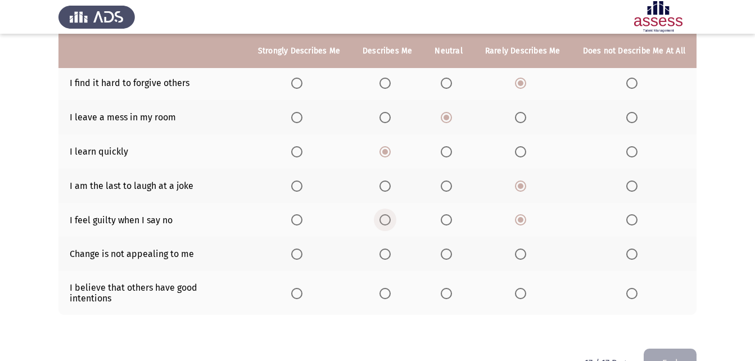
click at [391, 220] on input "Select an option" at bounding box center [384, 219] width 11 height 11
click at [452, 248] on span "Select an option" at bounding box center [446, 253] width 11 height 11
click at [452, 248] on input "Select an option" at bounding box center [446, 253] width 11 height 11
click at [391, 290] on span "Select an option" at bounding box center [384, 293] width 11 height 11
click at [391, 290] on input "Select an option" at bounding box center [384, 293] width 11 height 11
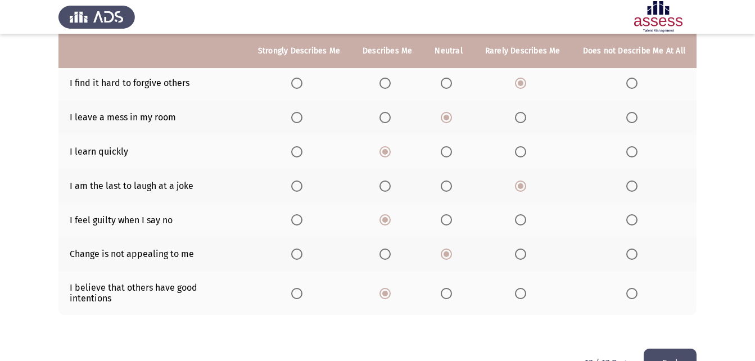
click at [452, 290] on span "Select an option" at bounding box center [446, 293] width 11 height 11
click at [452, 290] on input "Select an option" at bounding box center [446, 293] width 11 height 11
click at [653, 348] on button "End" at bounding box center [669, 362] width 53 height 29
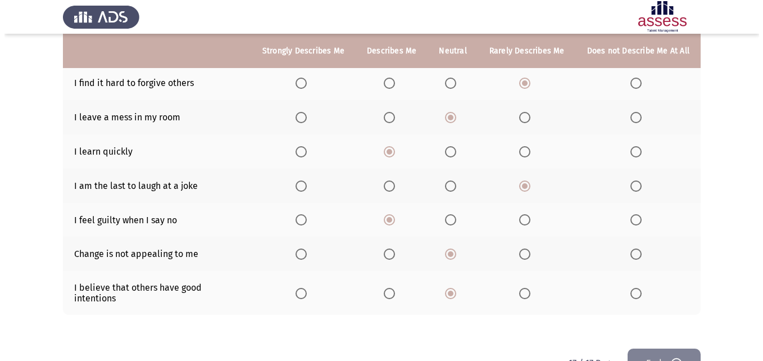
scroll to position [0, 0]
